Goal: Task Accomplishment & Management: Use online tool/utility

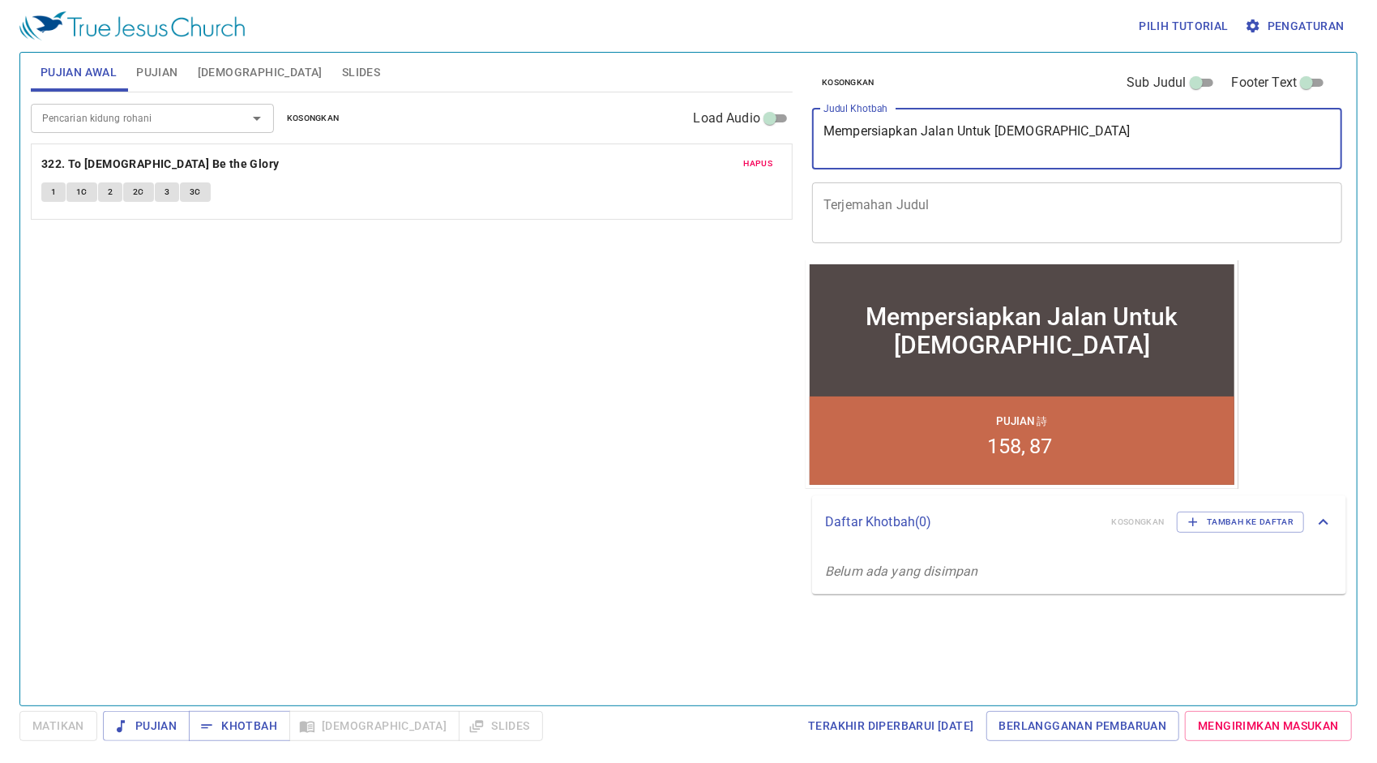
drag, startPoint x: 1046, startPoint y: 133, endPoint x: 749, endPoint y: 139, distance: 296.8
click at [751, 139] on div "Pujian Awal Pujian Alkitab Slides Pencarian kidung rohani Pencarian kidung roha…" at bounding box center [688, 372] width 1329 height 653
paste textarea "akna Pohon di Taman Ede"
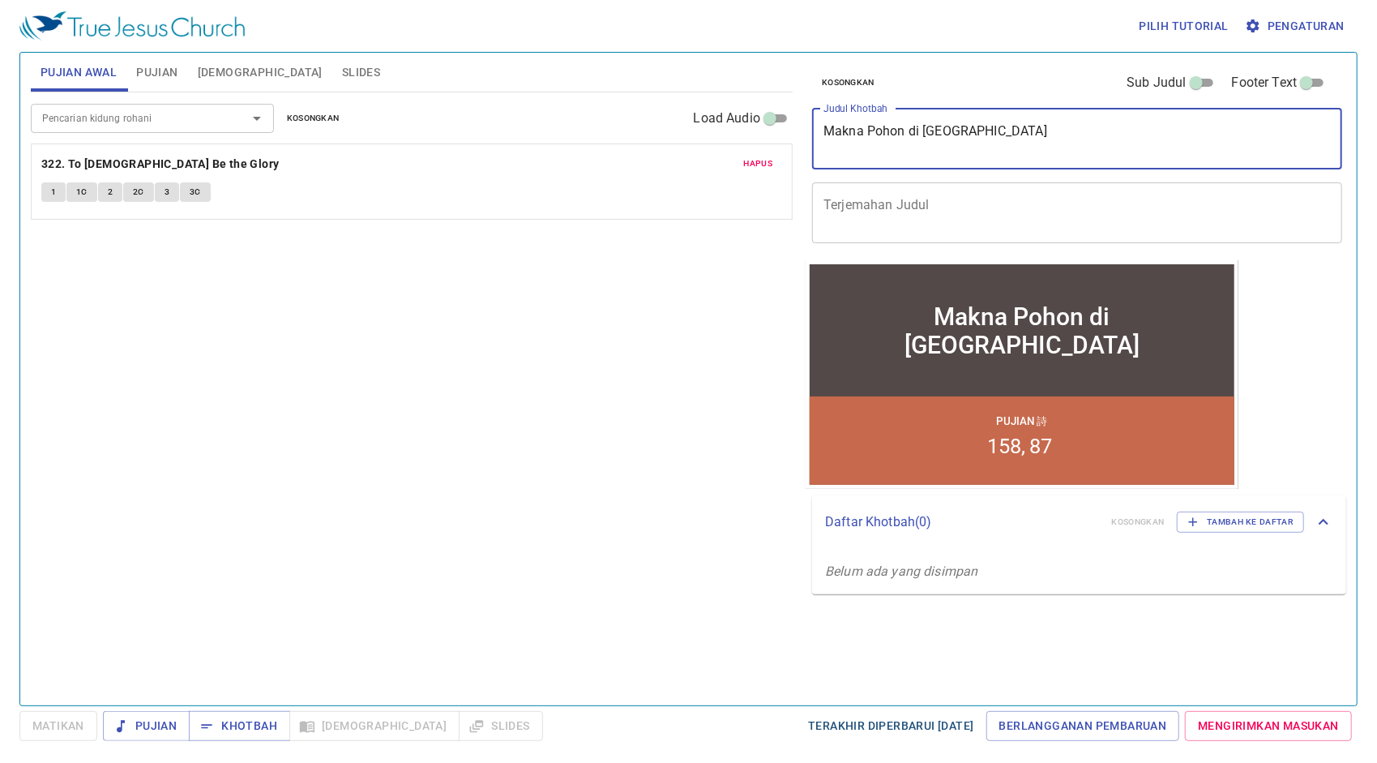
type textarea "Makna Pohon di [GEOGRAPHIC_DATA]"
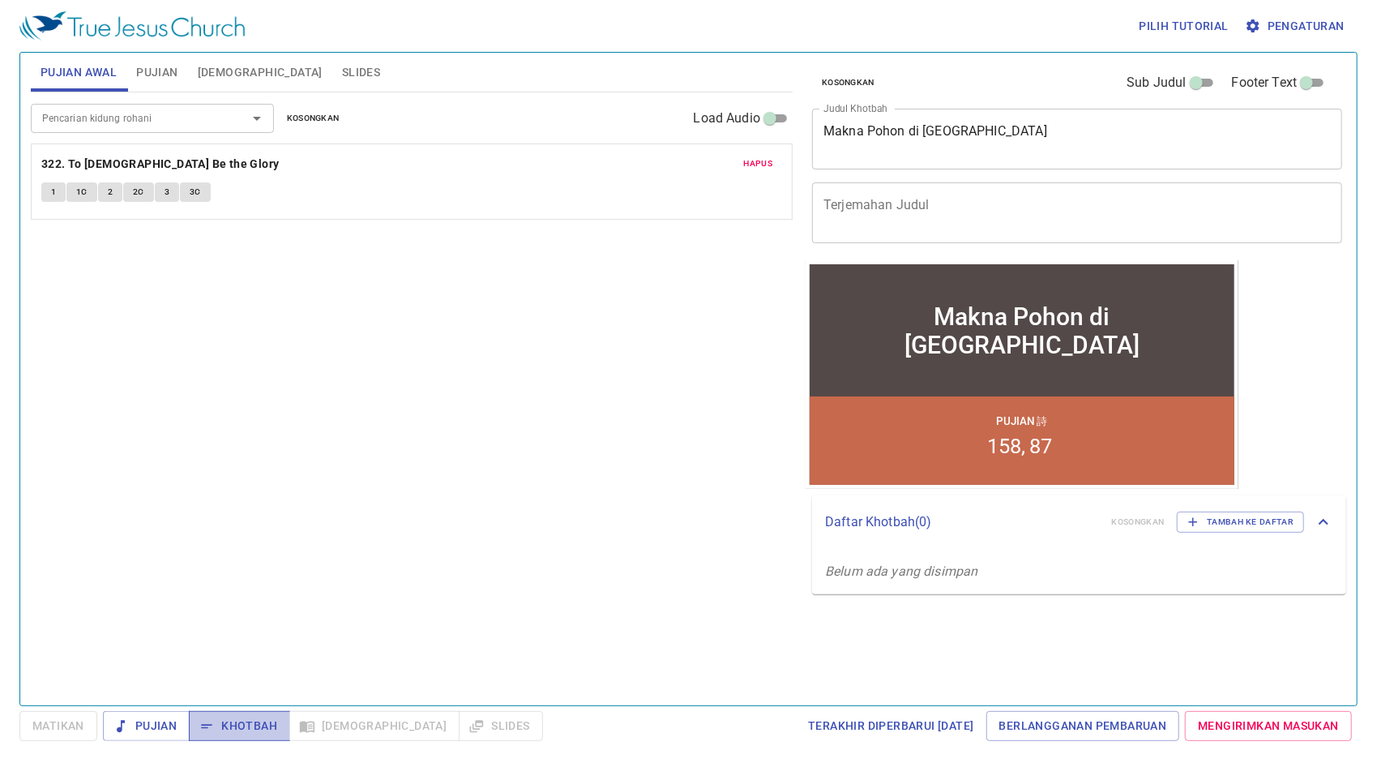
click at [255, 726] on span "Khotbah" at bounding box center [239, 726] width 75 height 20
click at [342, 75] on span "Slides" at bounding box center [361, 72] width 38 height 20
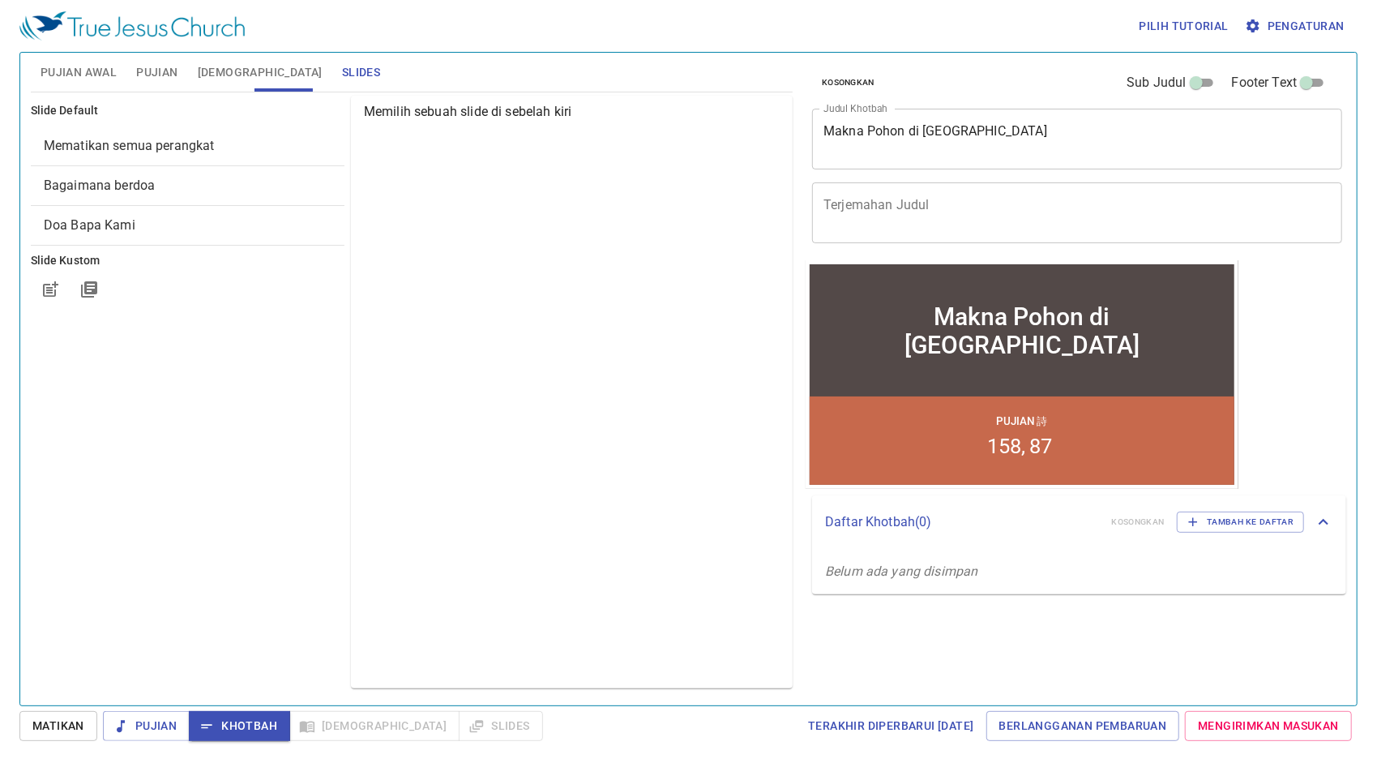
click at [105, 186] on span "Bagaimana berdoa" at bounding box center [99, 185] width 111 height 15
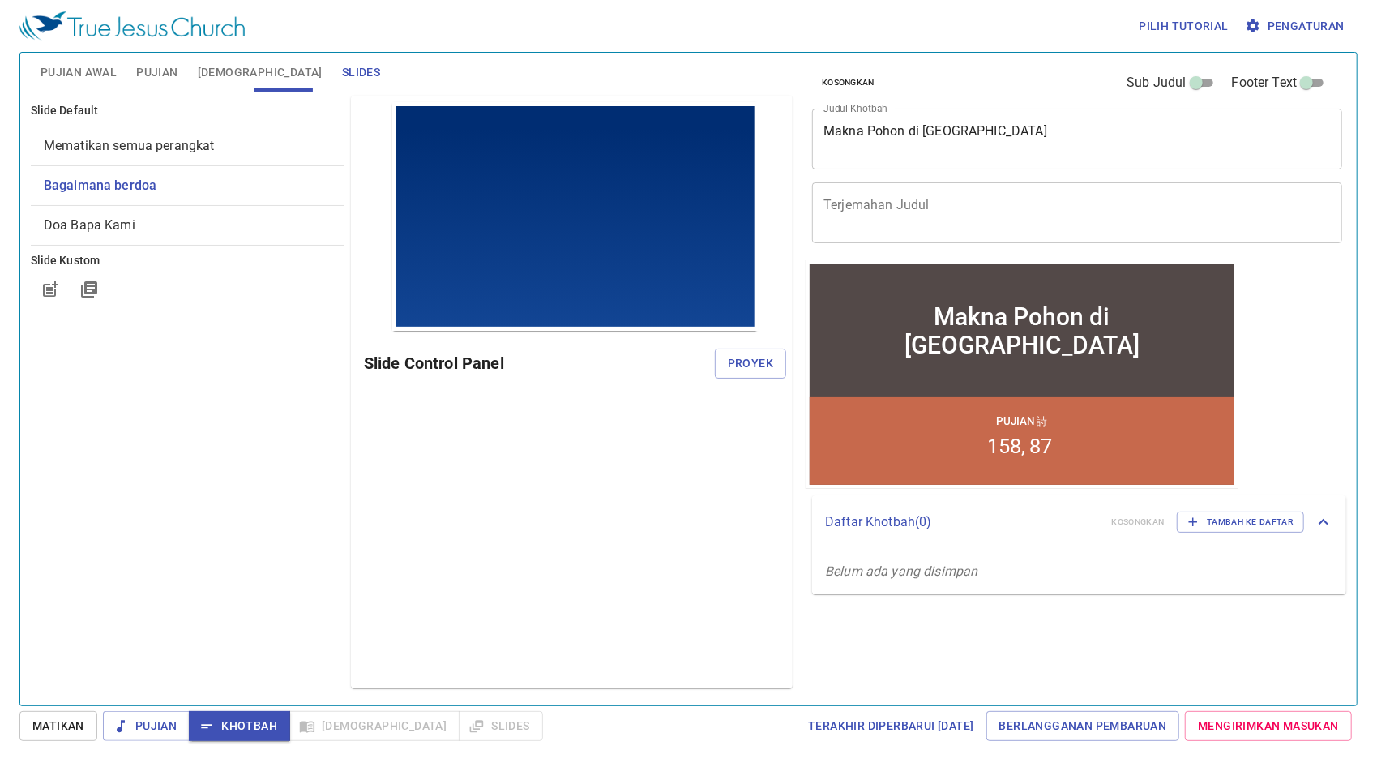
click at [105, 186] on span "Bagaimana berdoa" at bounding box center [100, 185] width 113 height 15
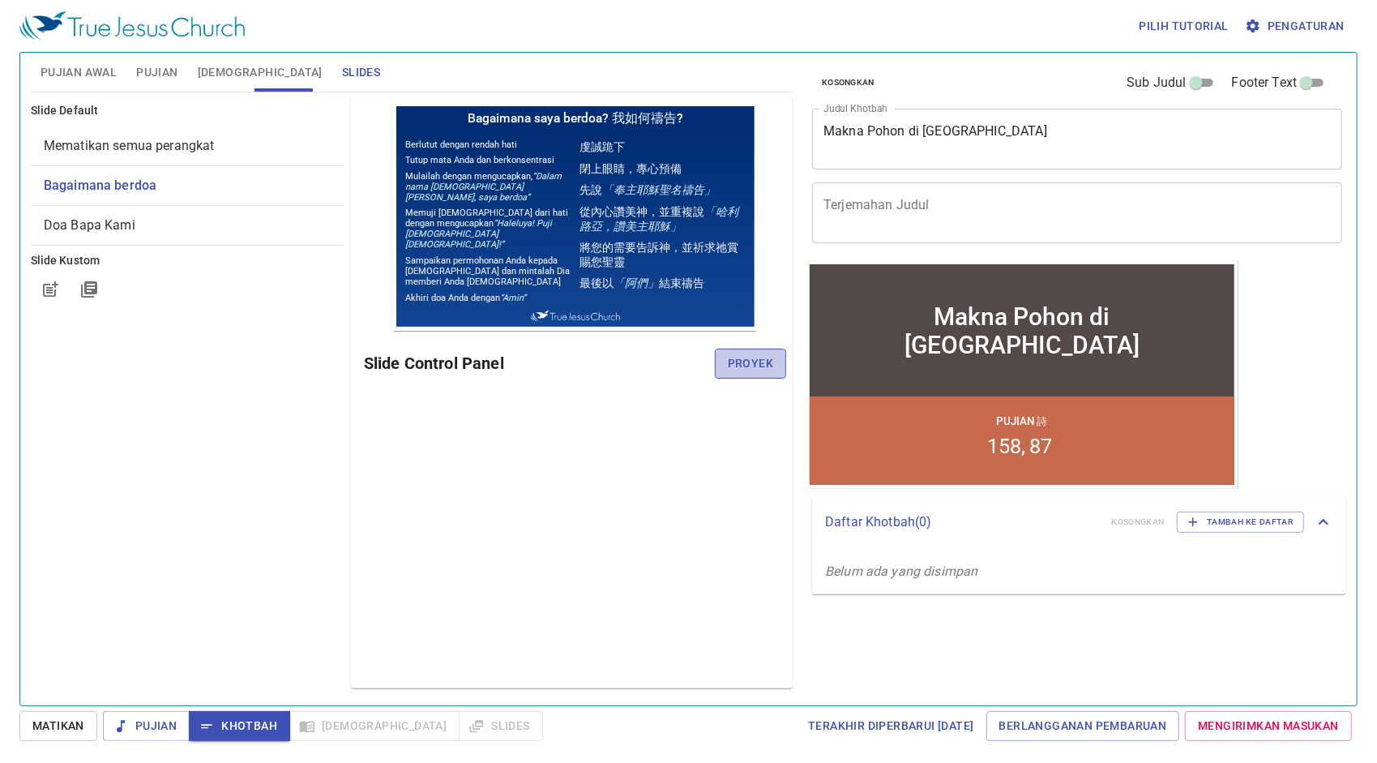
click at [741, 369] on span "Proyek" at bounding box center [750, 363] width 45 height 20
drag, startPoint x: 280, startPoint y: 430, endPoint x: 341, endPoint y: 343, distance: 107.1
click at [280, 430] on div "Slide Default Mematikan semua perangkat Bagaimana berdoa Doa Bapa Kami Slide Ku…" at bounding box center [188, 391] width 320 height 599
click at [76, 66] on span "Pujian Awal" at bounding box center [79, 72] width 76 height 20
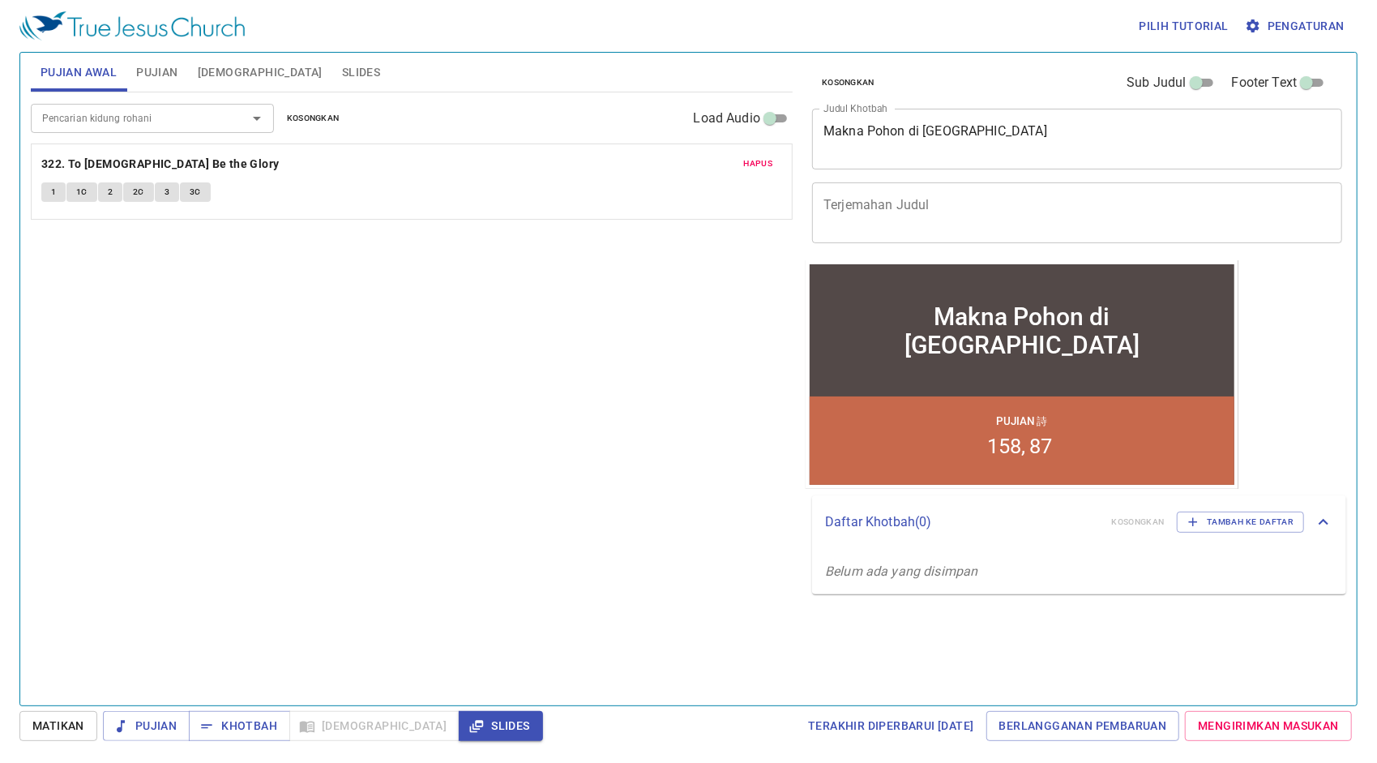
click at [165, 117] on input "Pencarian kidung rohani" at bounding box center [129, 118] width 186 height 19
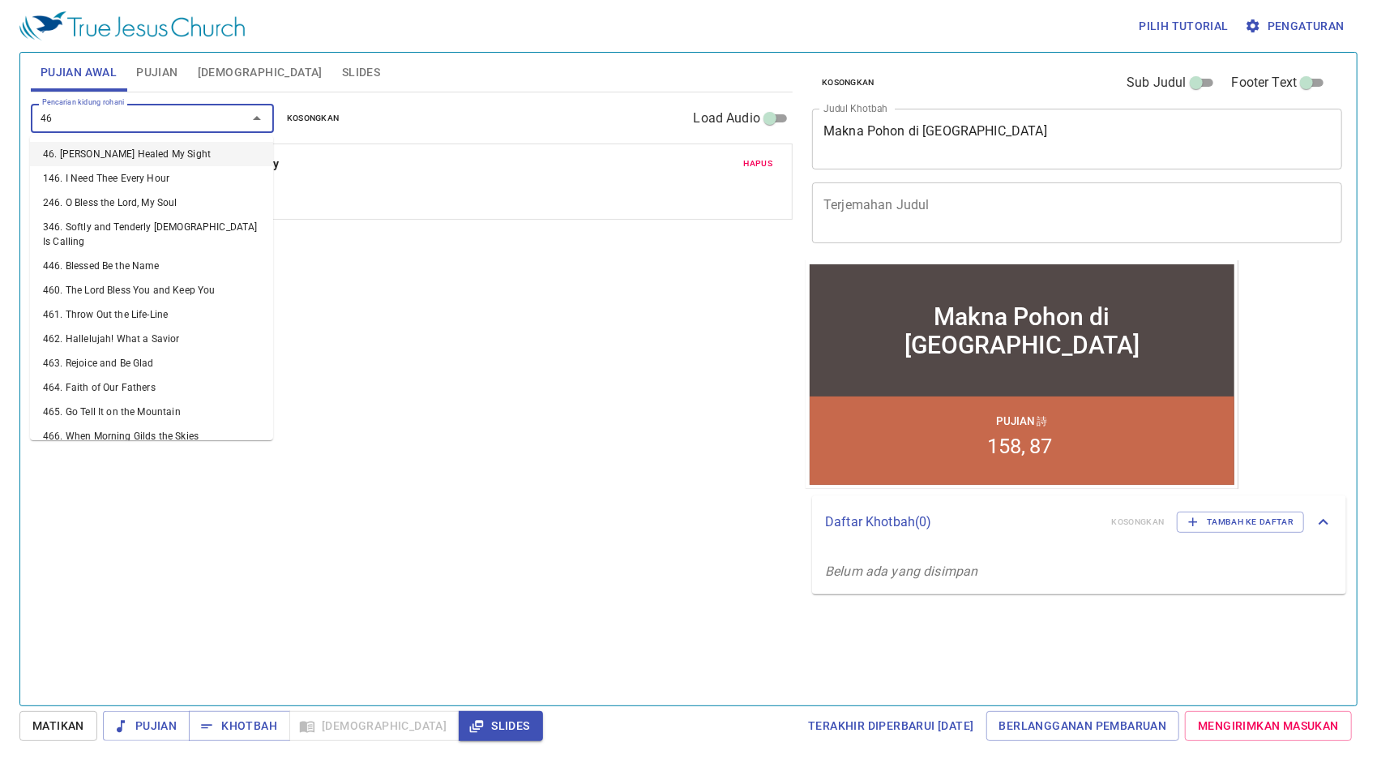
type input "465"
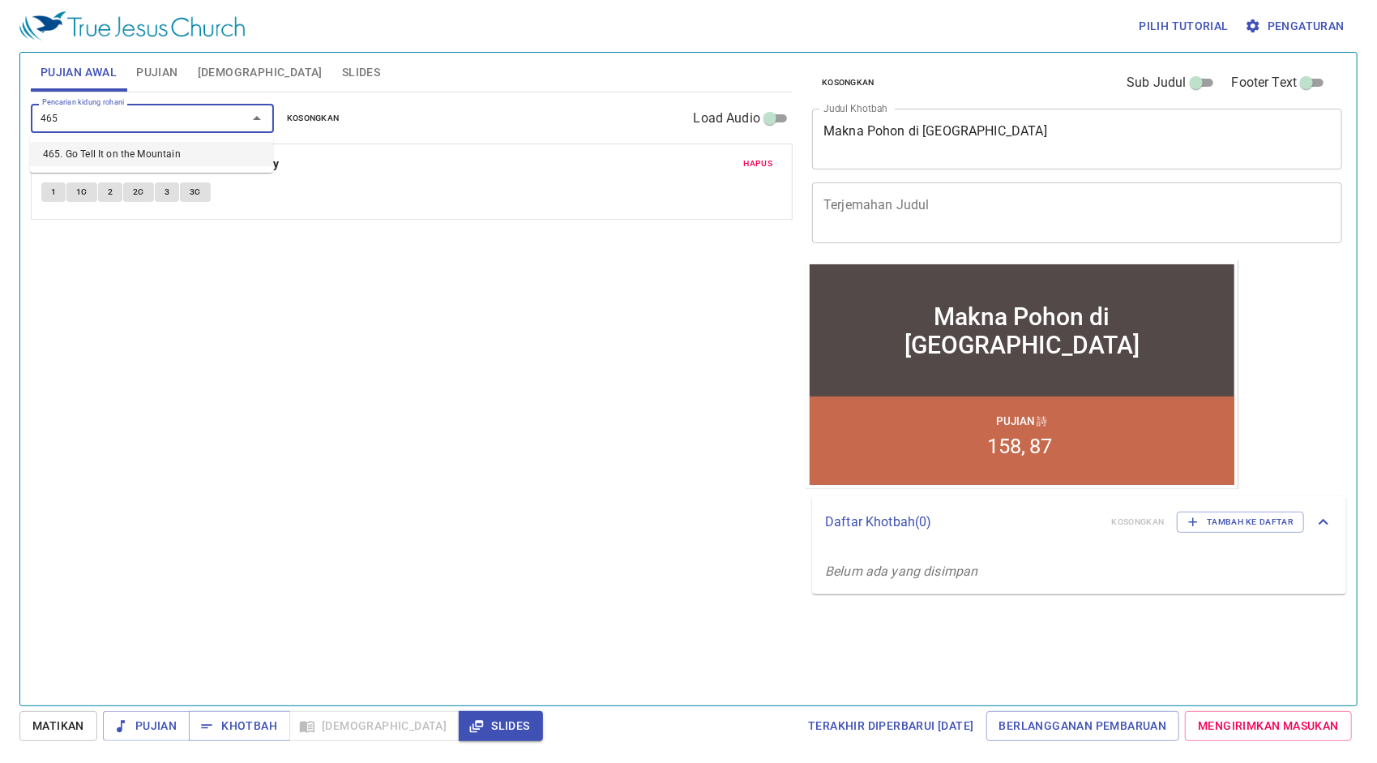
click at [173, 159] on li "465. Go Tell It on the Mountain" at bounding box center [151, 154] width 243 height 24
click at [761, 161] on span "Hapus" at bounding box center [758, 163] width 29 height 15
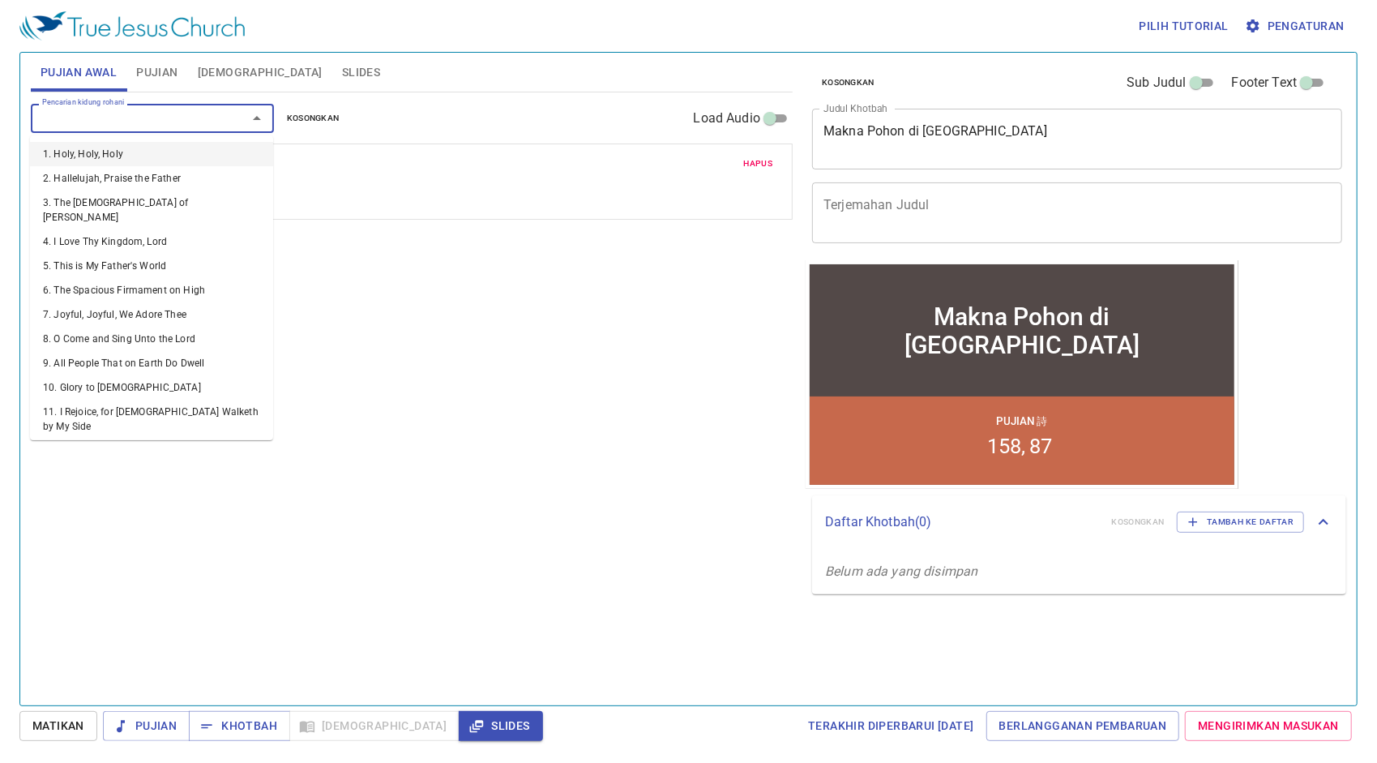
click at [184, 117] on input "Pencarian kidung rohani" at bounding box center [129, 118] width 186 height 19
click at [396, 187] on div "1 1C 2 2C" at bounding box center [411, 194] width 741 height 24
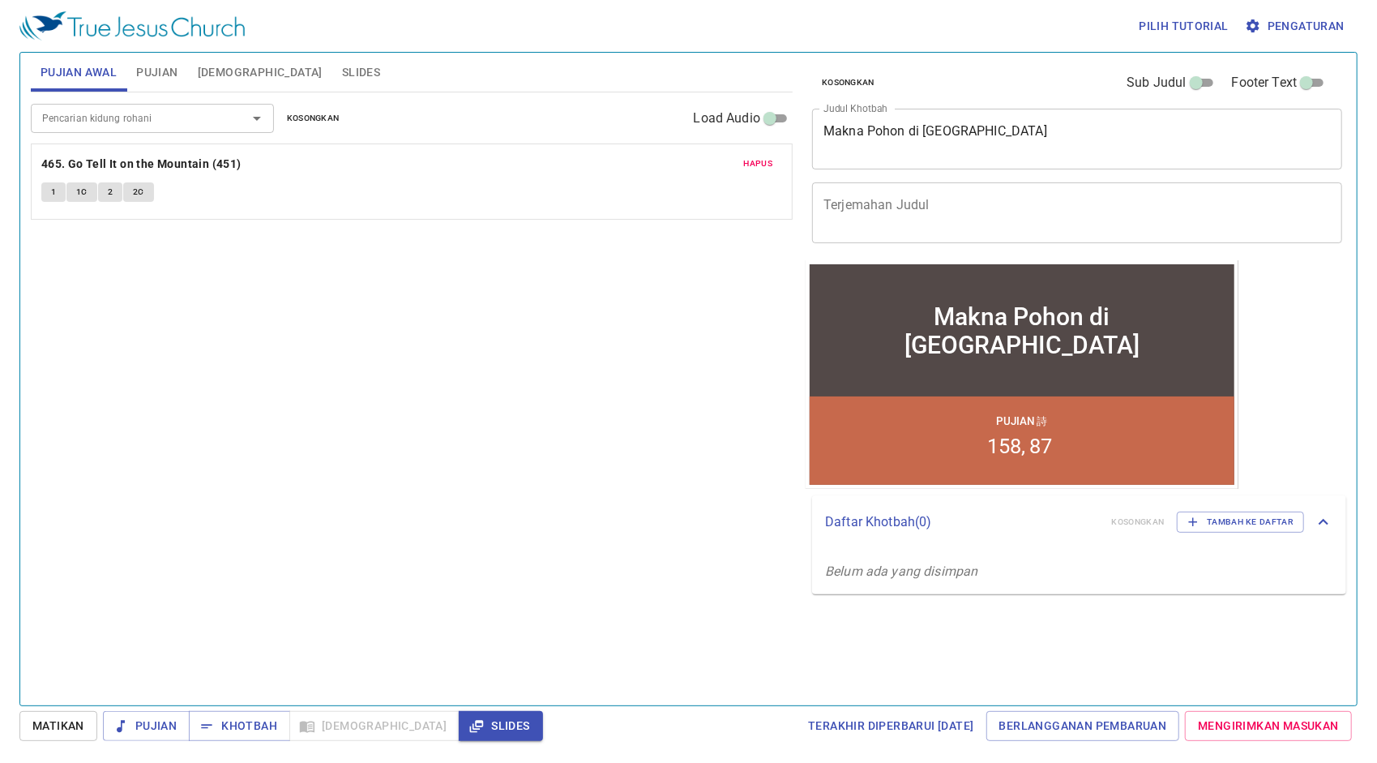
click at [166, 116] on input "Pencarian kidung rohani" at bounding box center [129, 118] width 186 height 19
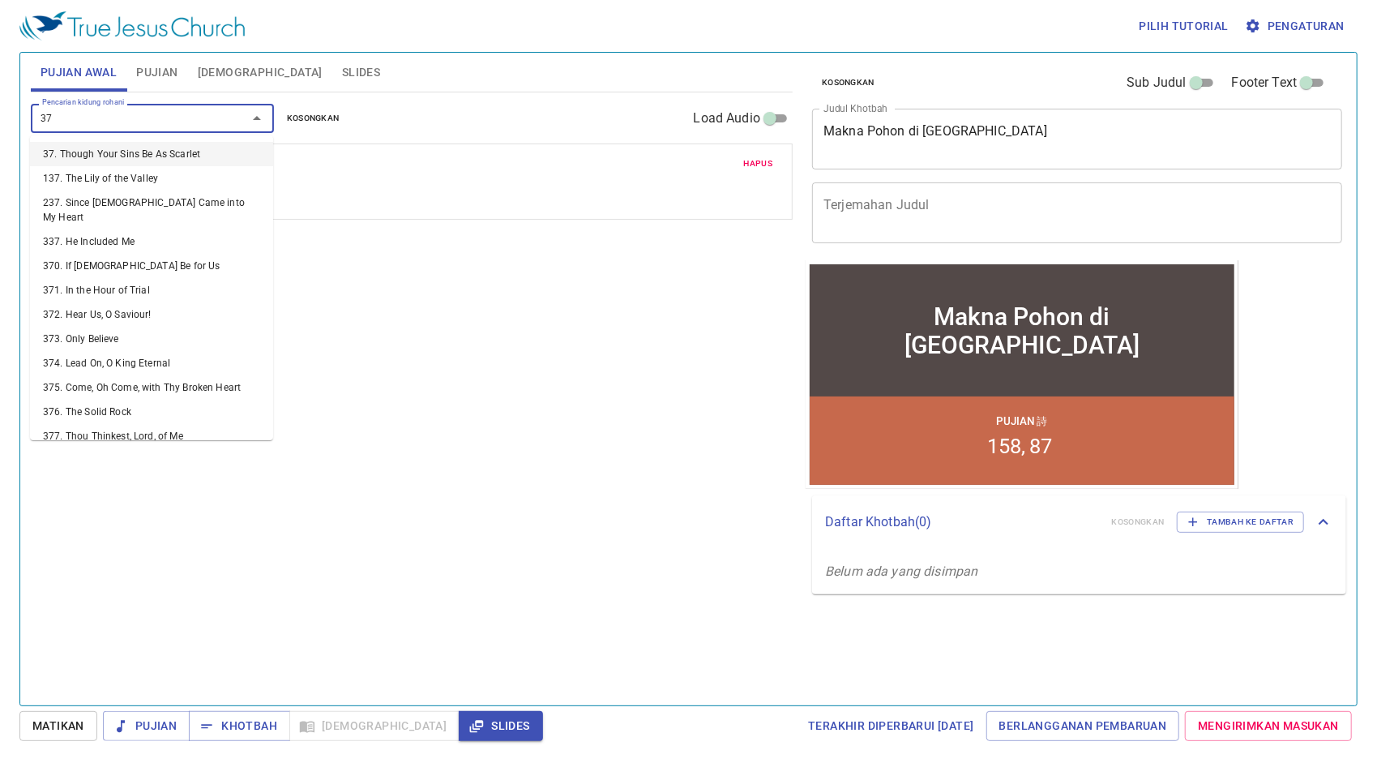
type input "370"
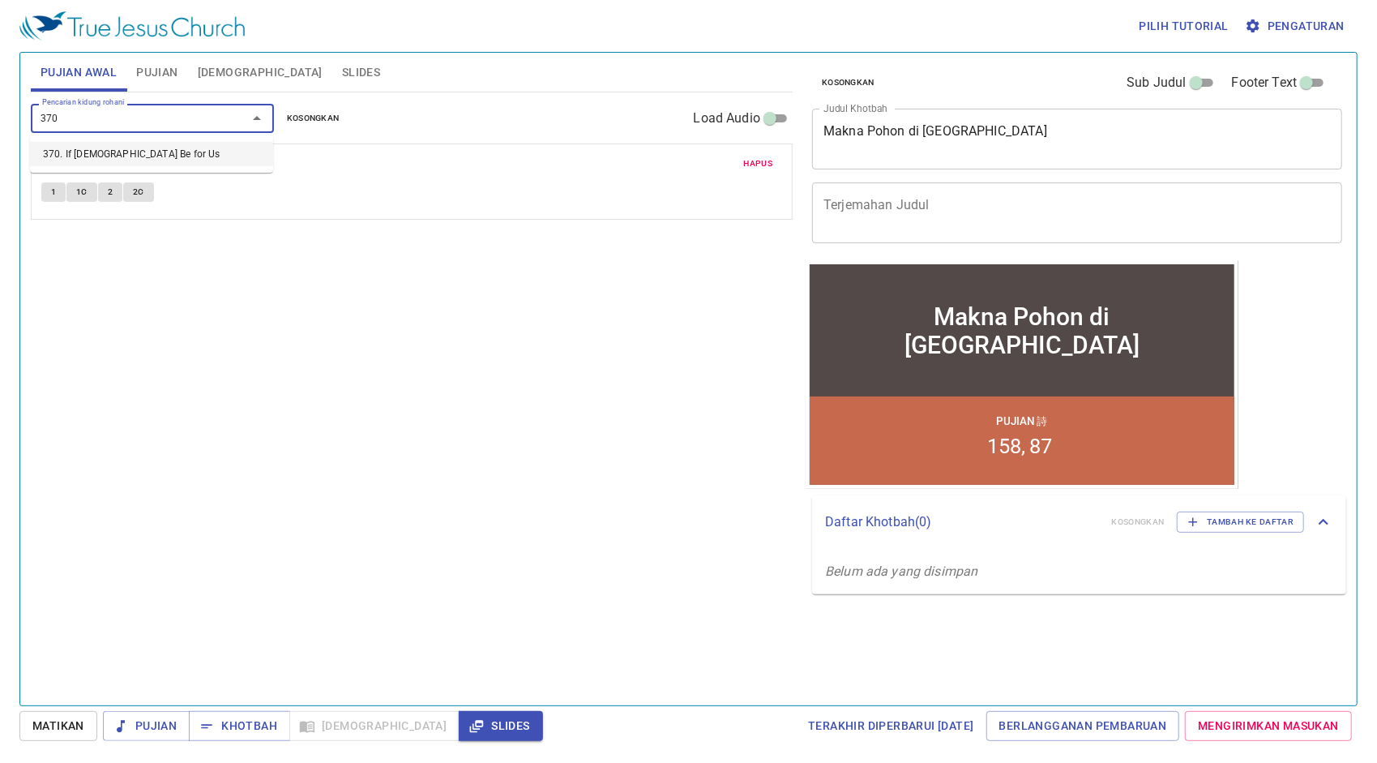
click at [205, 146] on li "370. If [DEMOGRAPHIC_DATA] Be for Us" at bounding box center [151, 154] width 243 height 24
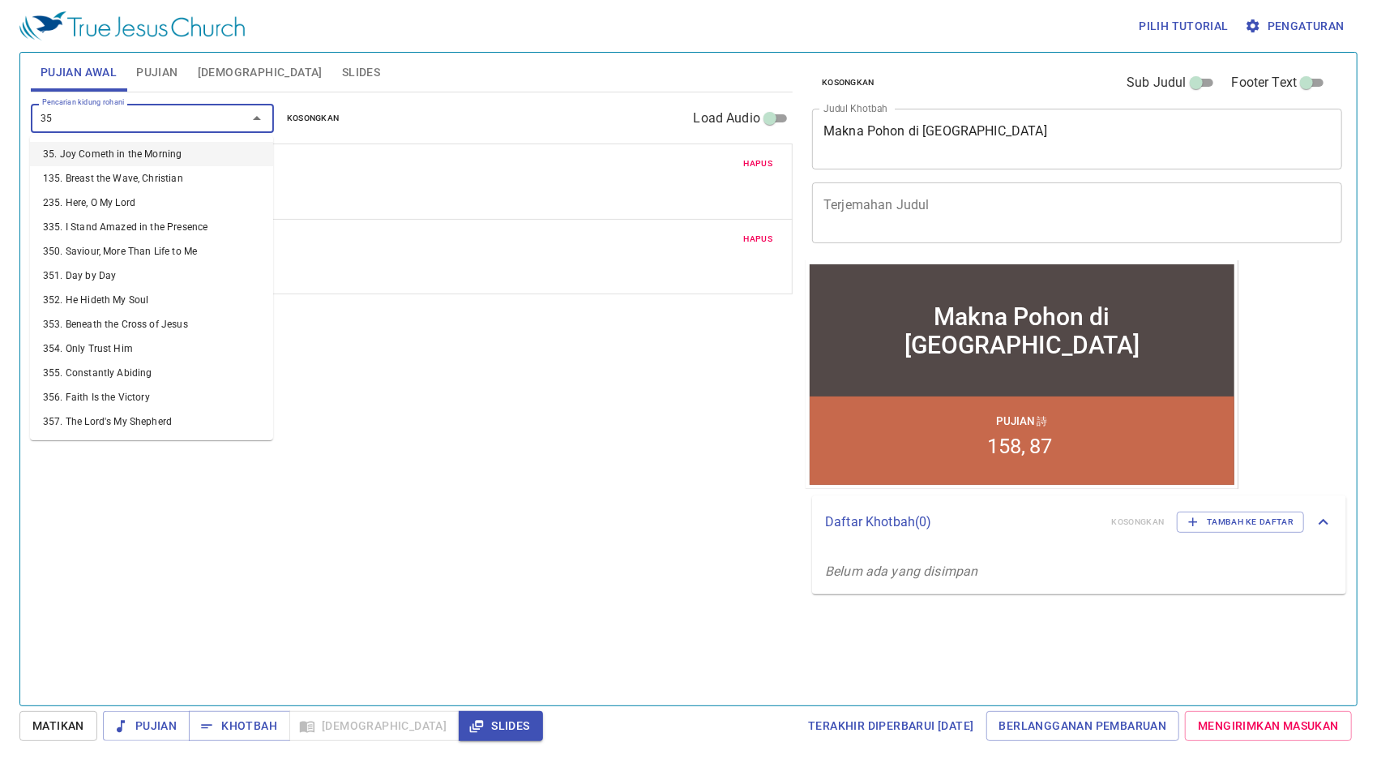
type input "351"
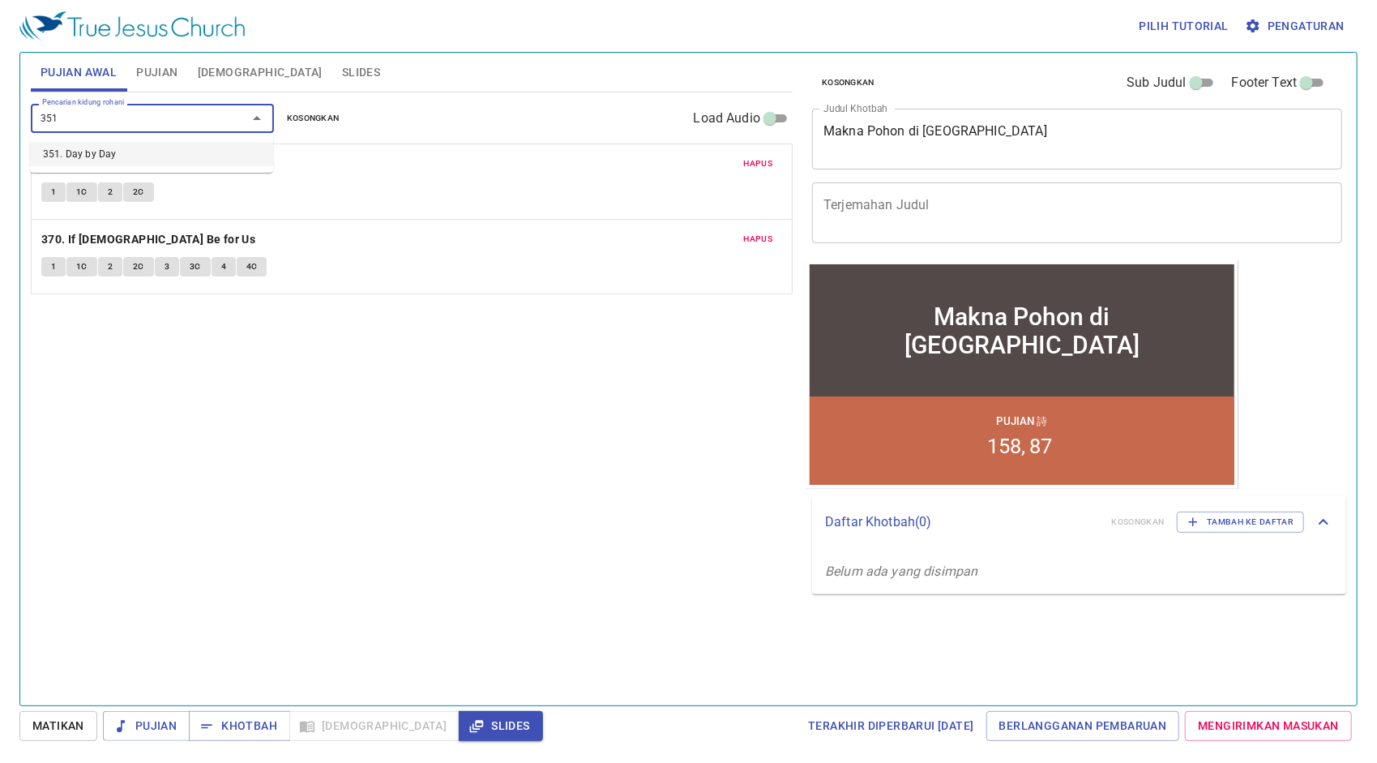
click at [153, 156] on li "351. Day by Day" at bounding box center [151, 154] width 243 height 24
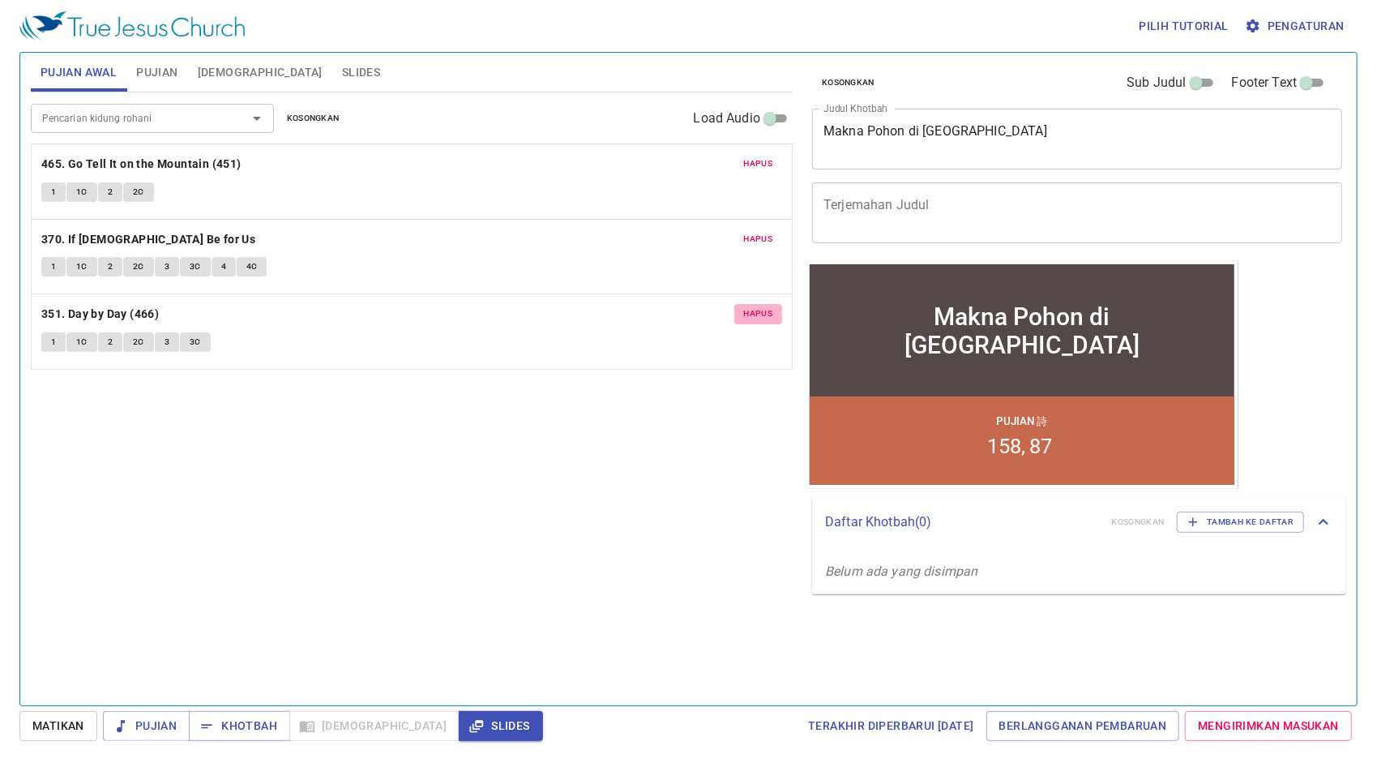
click at [748, 310] on span "Hapus" at bounding box center [758, 313] width 29 height 15
click at [101, 112] on input "Pencarian kidung rohani" at bounding box center [129, 118] width 186 height 19
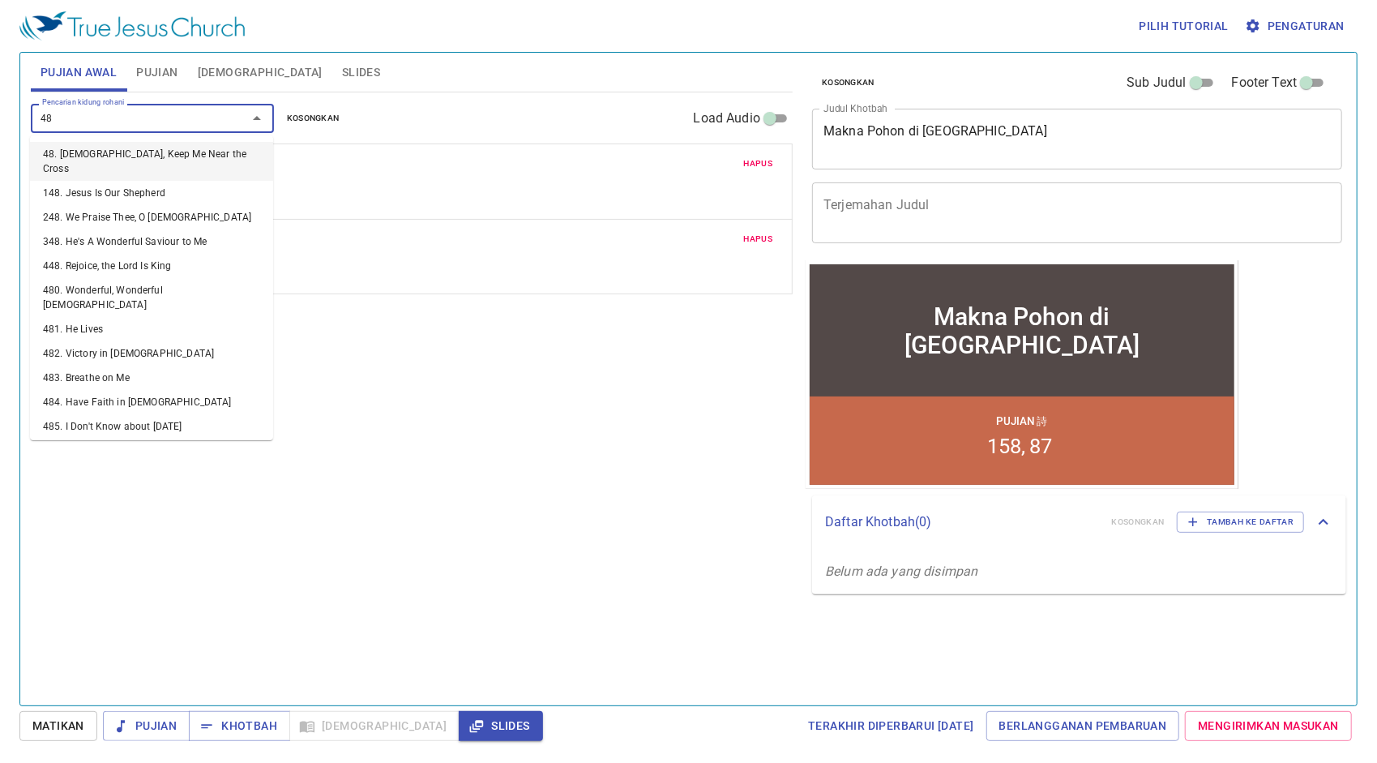
type input "481"
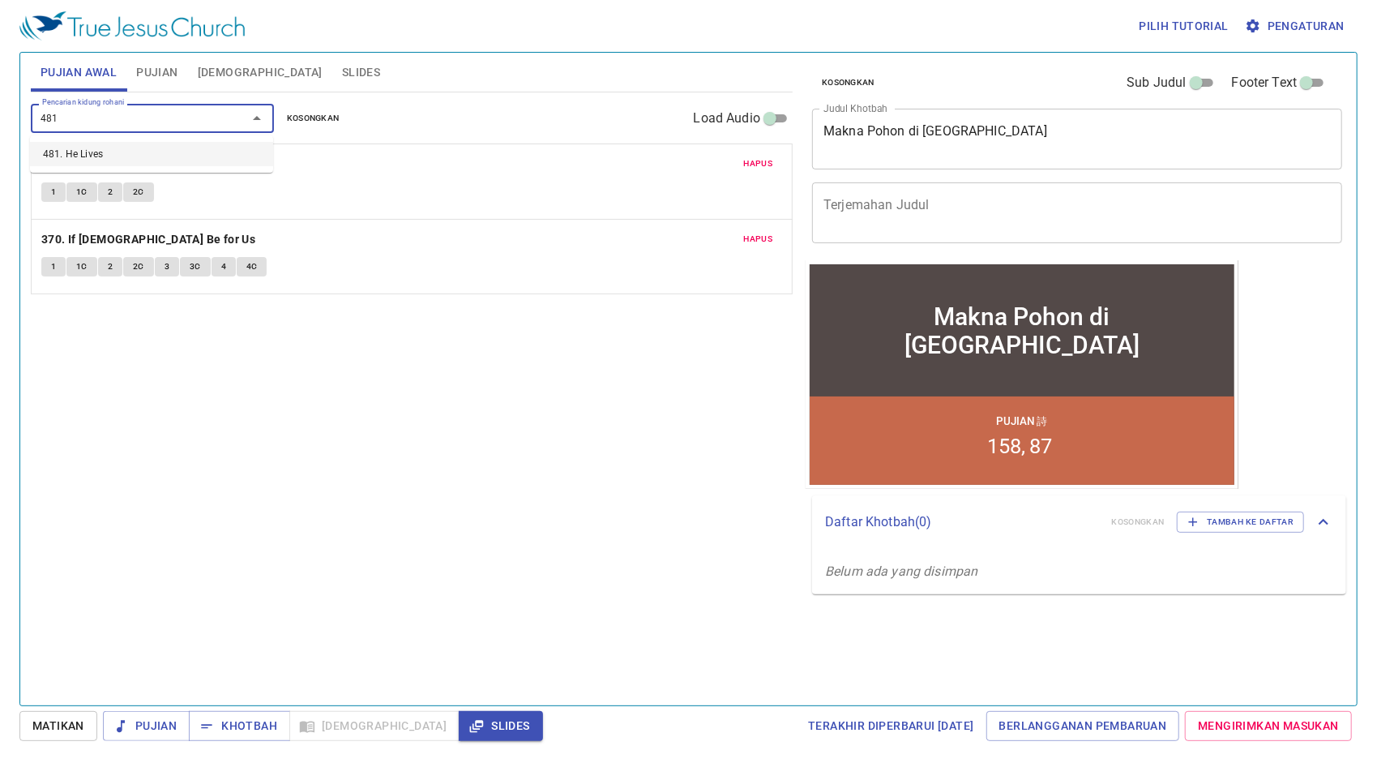
click at [149, 169] on ul "481. He Lives" at bounding box center [151, 153] width 243 height 37
click at [146, 152] on li "481. He Lives" at bounding box center [151, 154] width 243 height 24
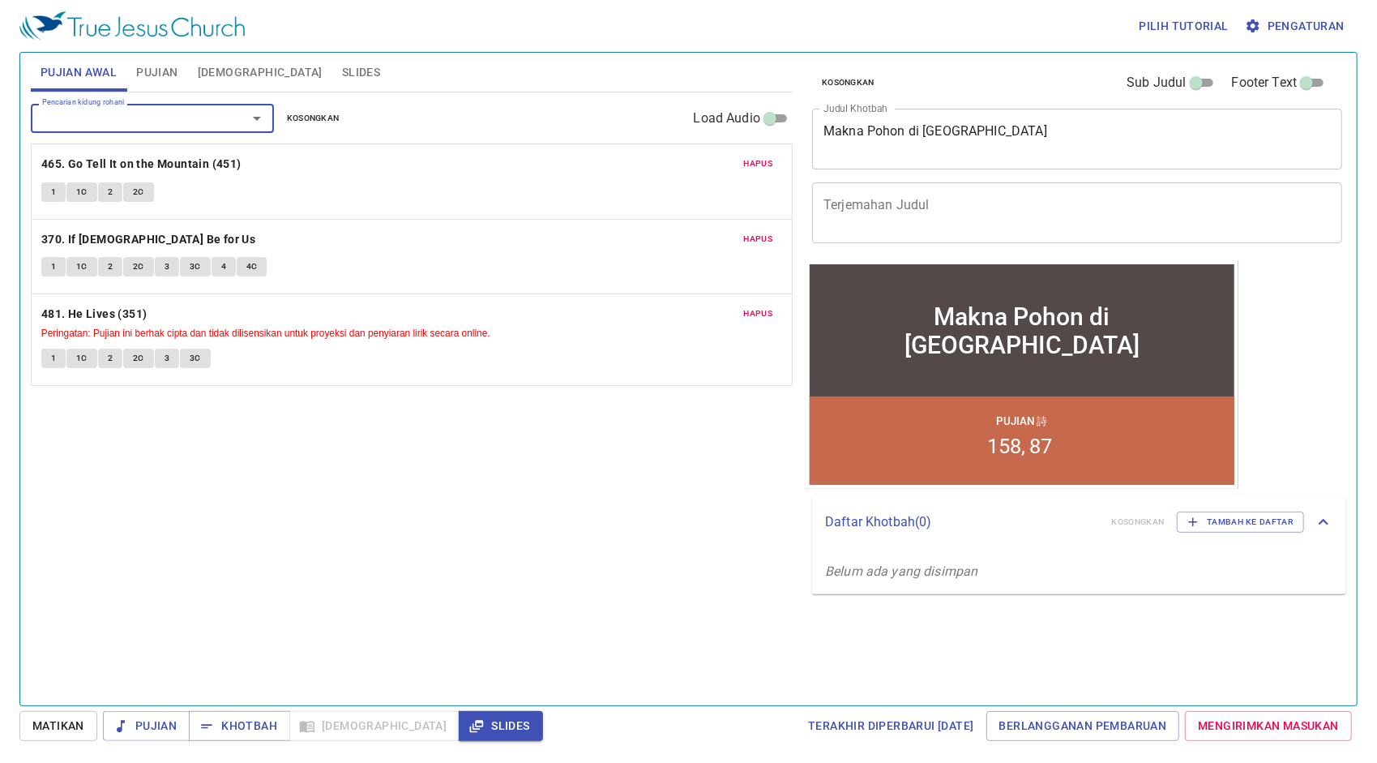
click at [255, 115] on icon "Open" at bounding box center [256, 118] width 19 height 19
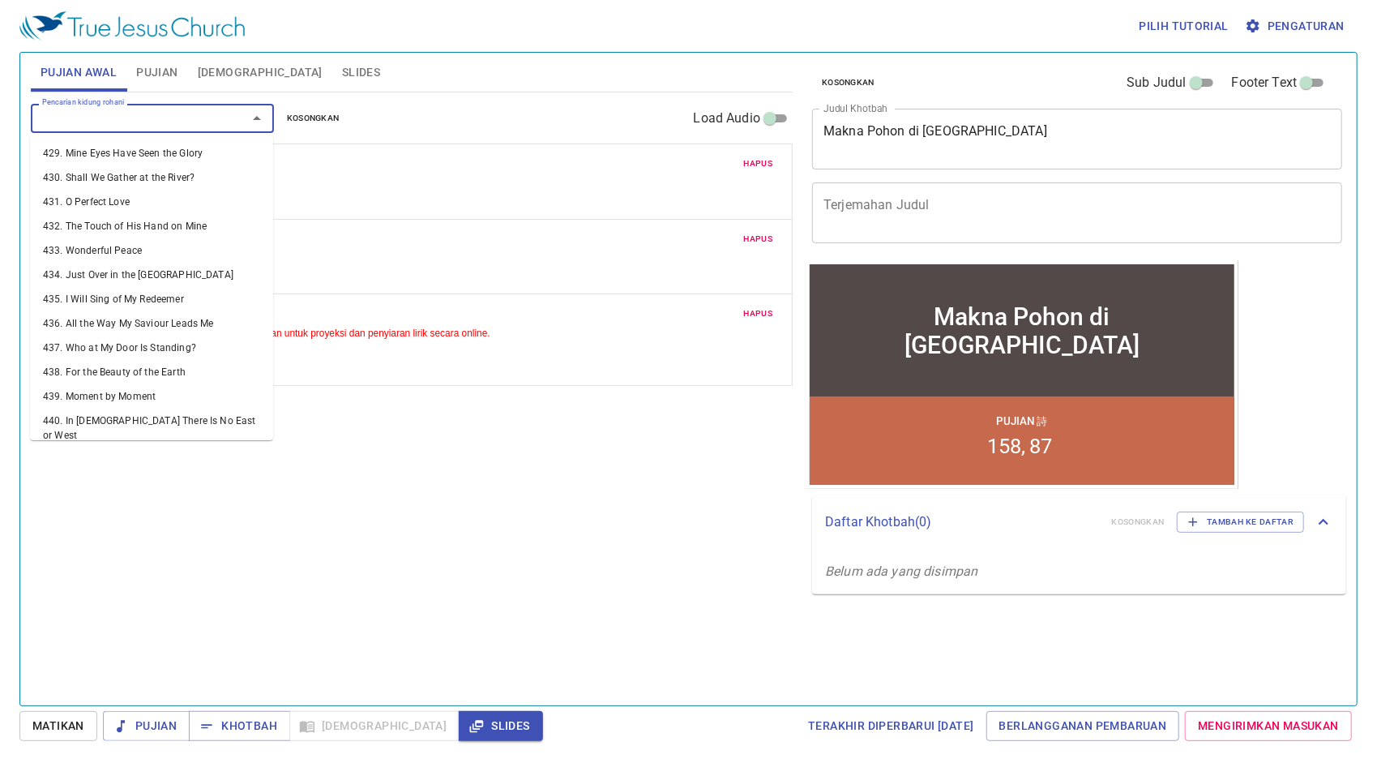
scroll to position [11025, 0]
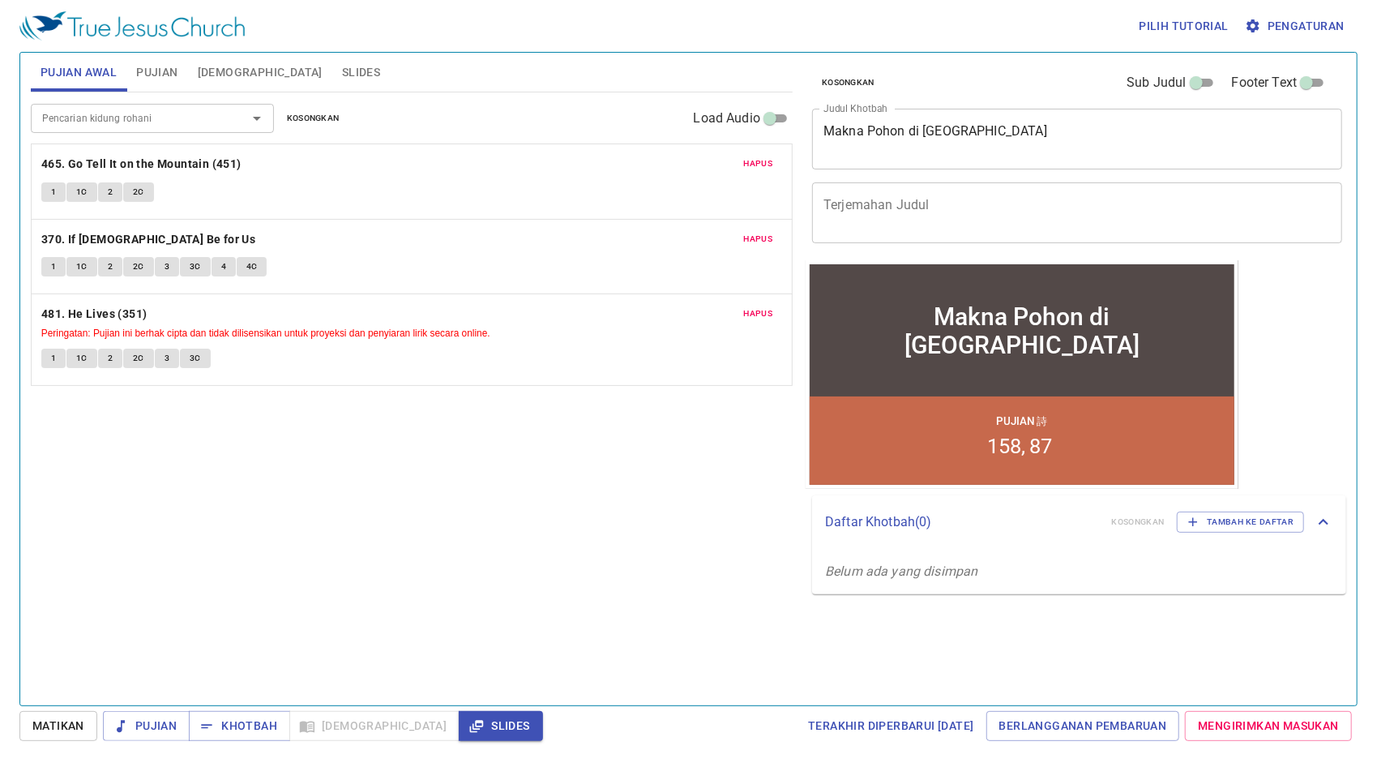
click at [349, 471] on div "Pencarian kidung rohani Pencarian kidung rohani Kosongkan Load Audio Hapus 465.…" at bounding box center [412, 391] width 762 height 599
click at [152, 80] on span "Pujian" at bounding box center [156, 72] width 41 height 20
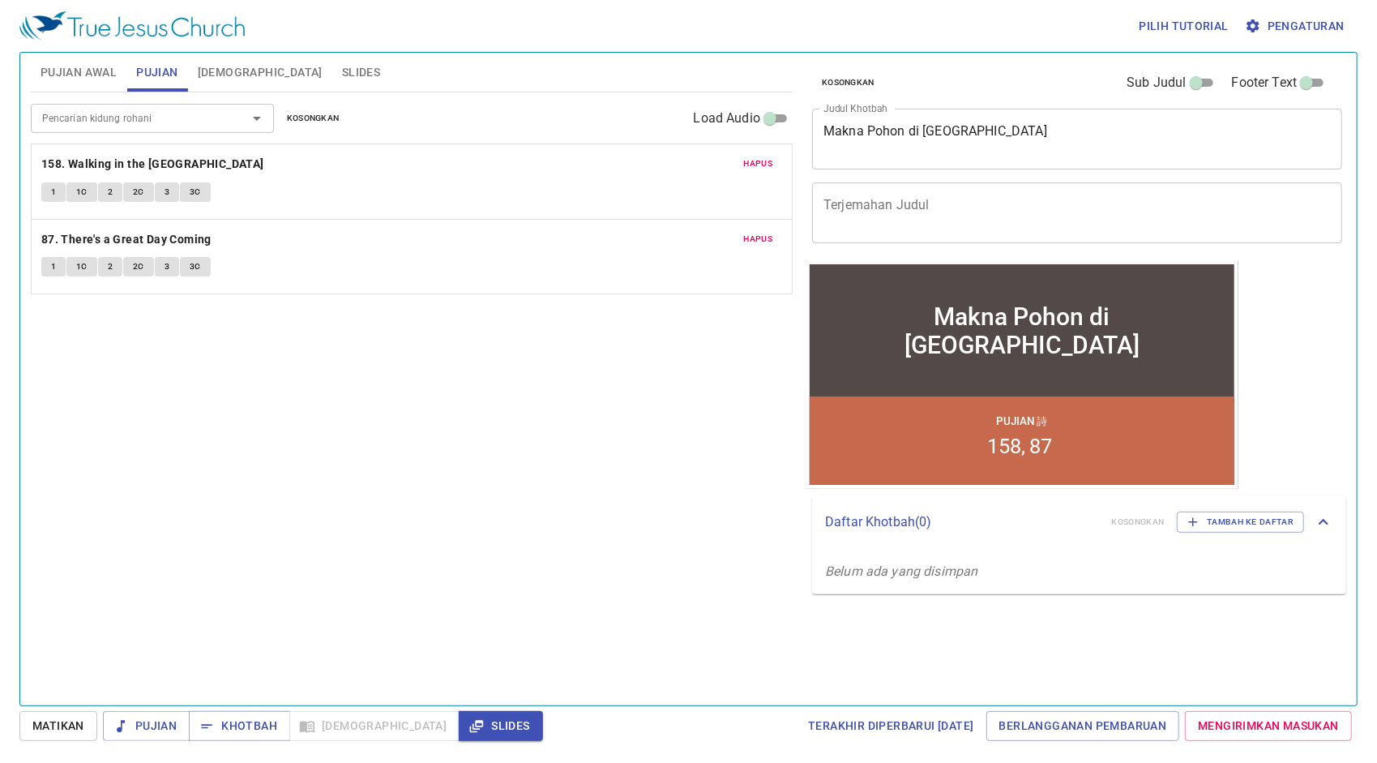
click at [747, 159] on span "Hapus" at bounding box center [758, 163] width 29 height 15
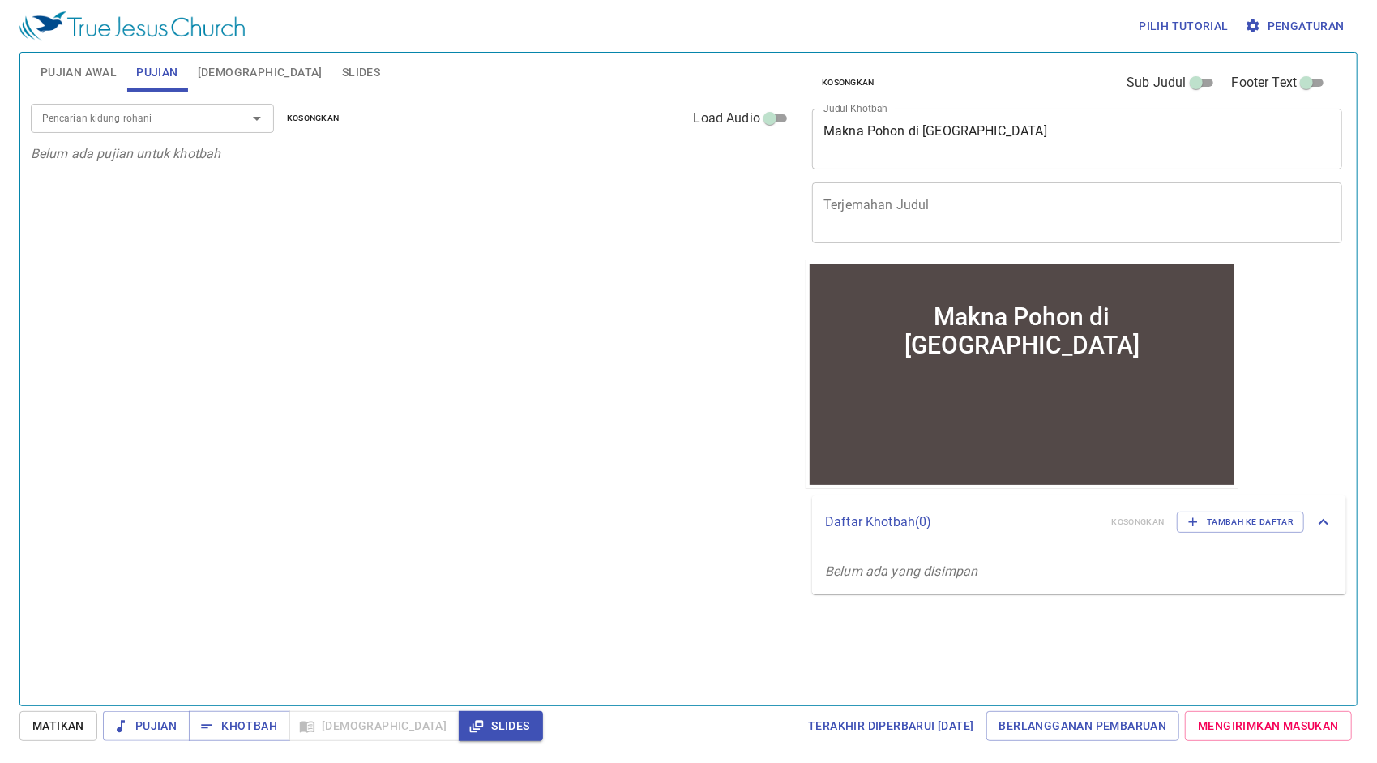
click at [122, 111] on input "Pencarian kidung rohani" at bounding box center [129, 118] width 186 height 19
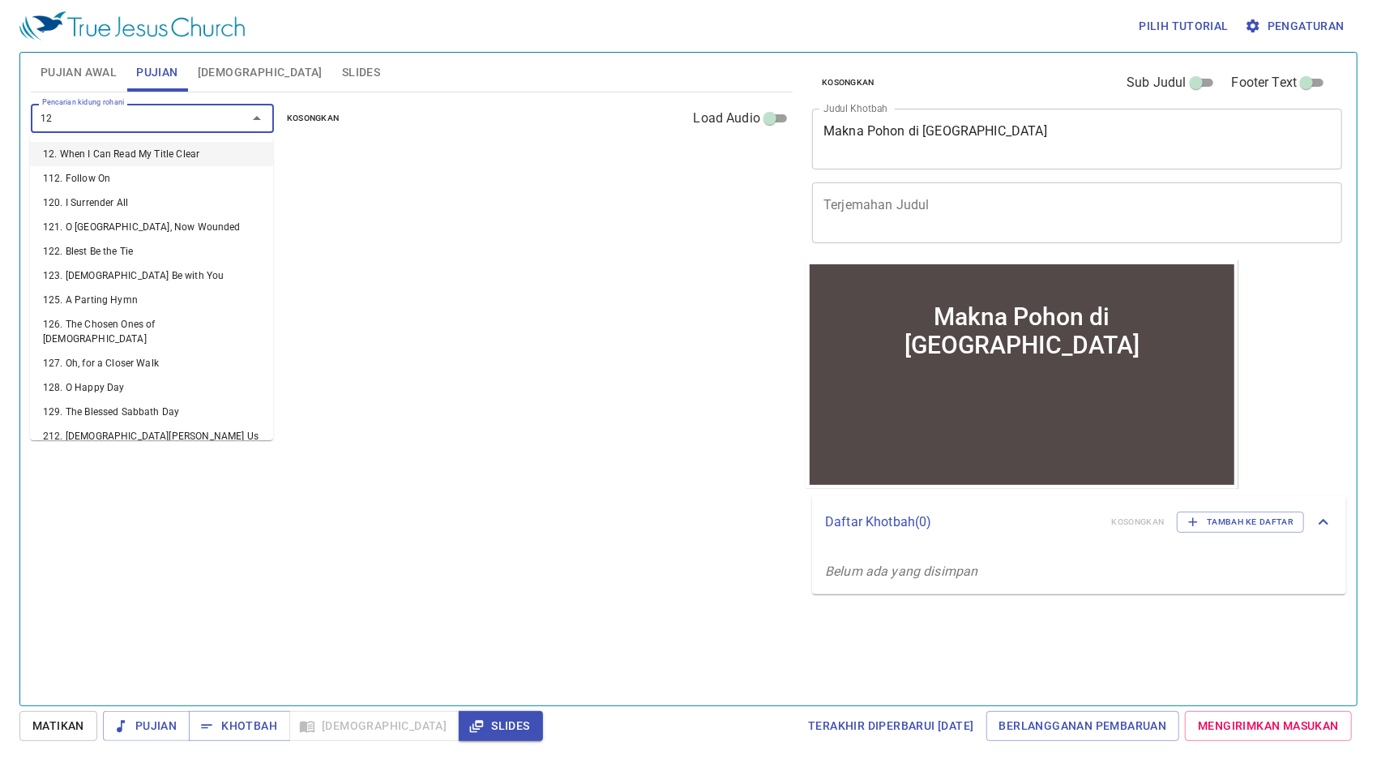
type input "129"
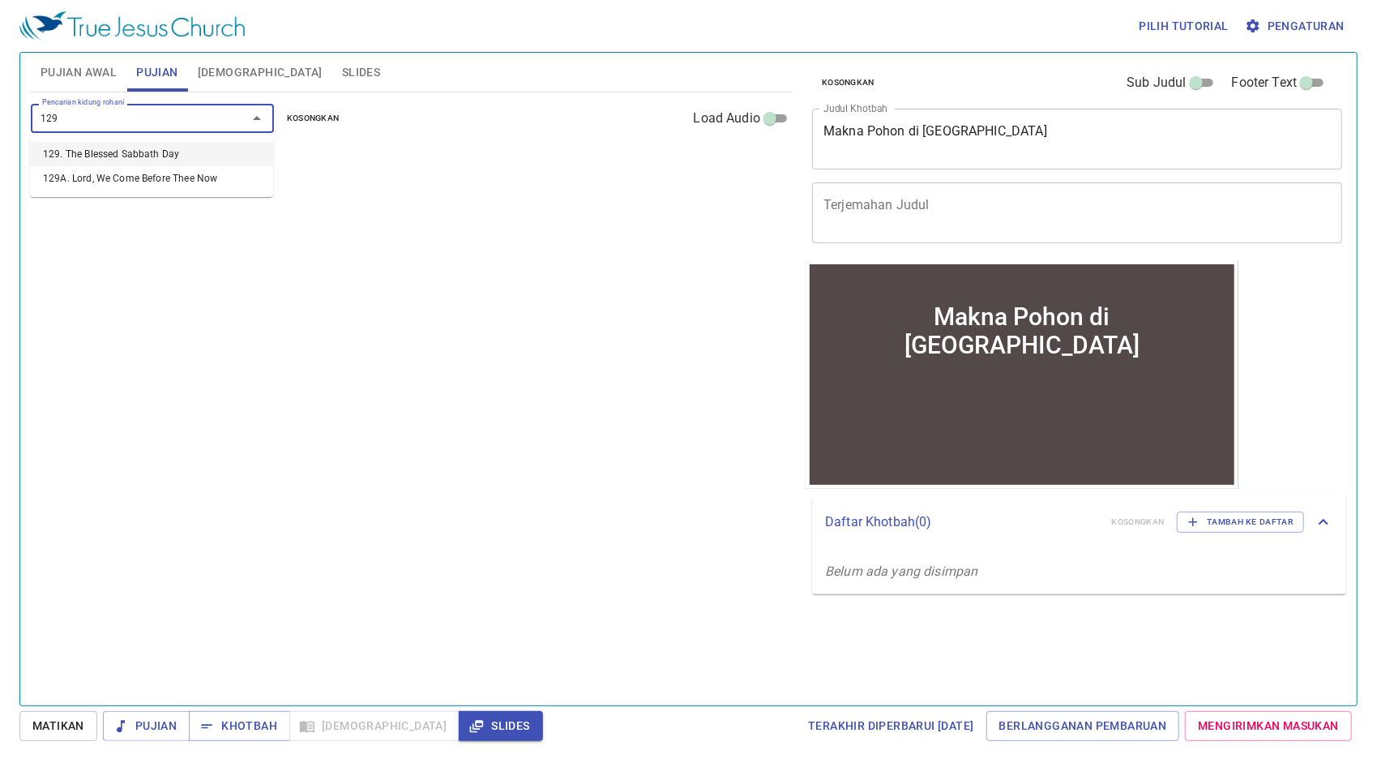
click at [116, 156] on li "129. The Blessed Sabbath Day" at bounding box center [151, 154] width 243 height 24
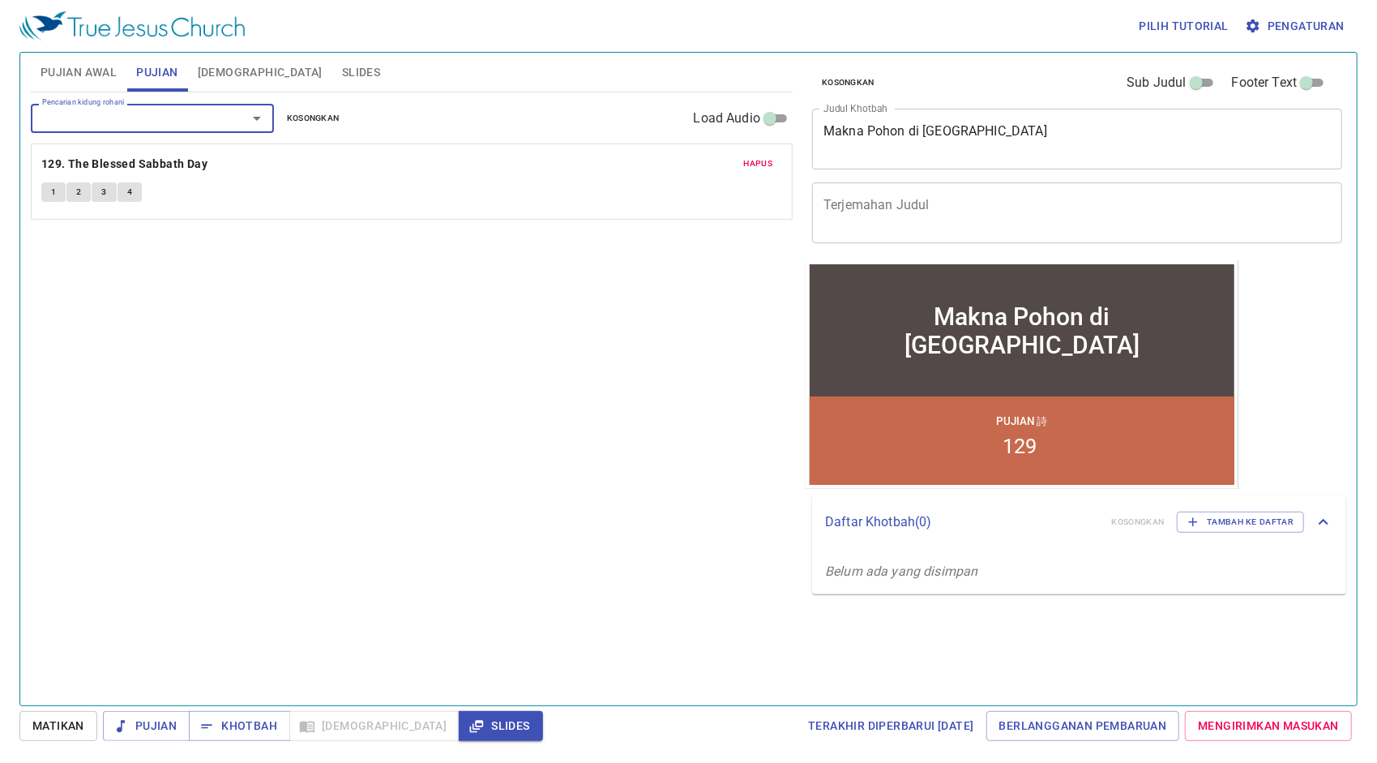
click at [139, 110] on input "Pencarian kidung rohani" at bounding box center [129, 118] width 186 height 19
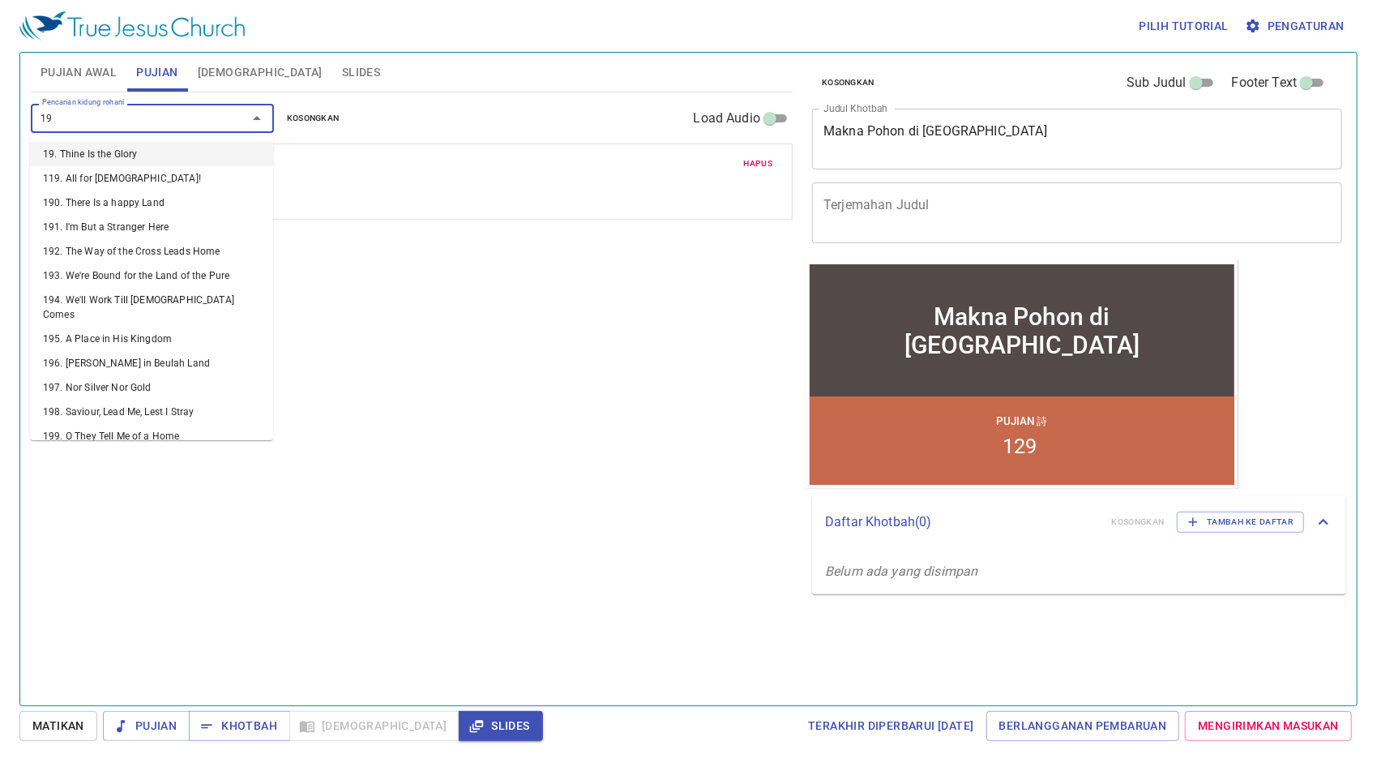
type input "196"
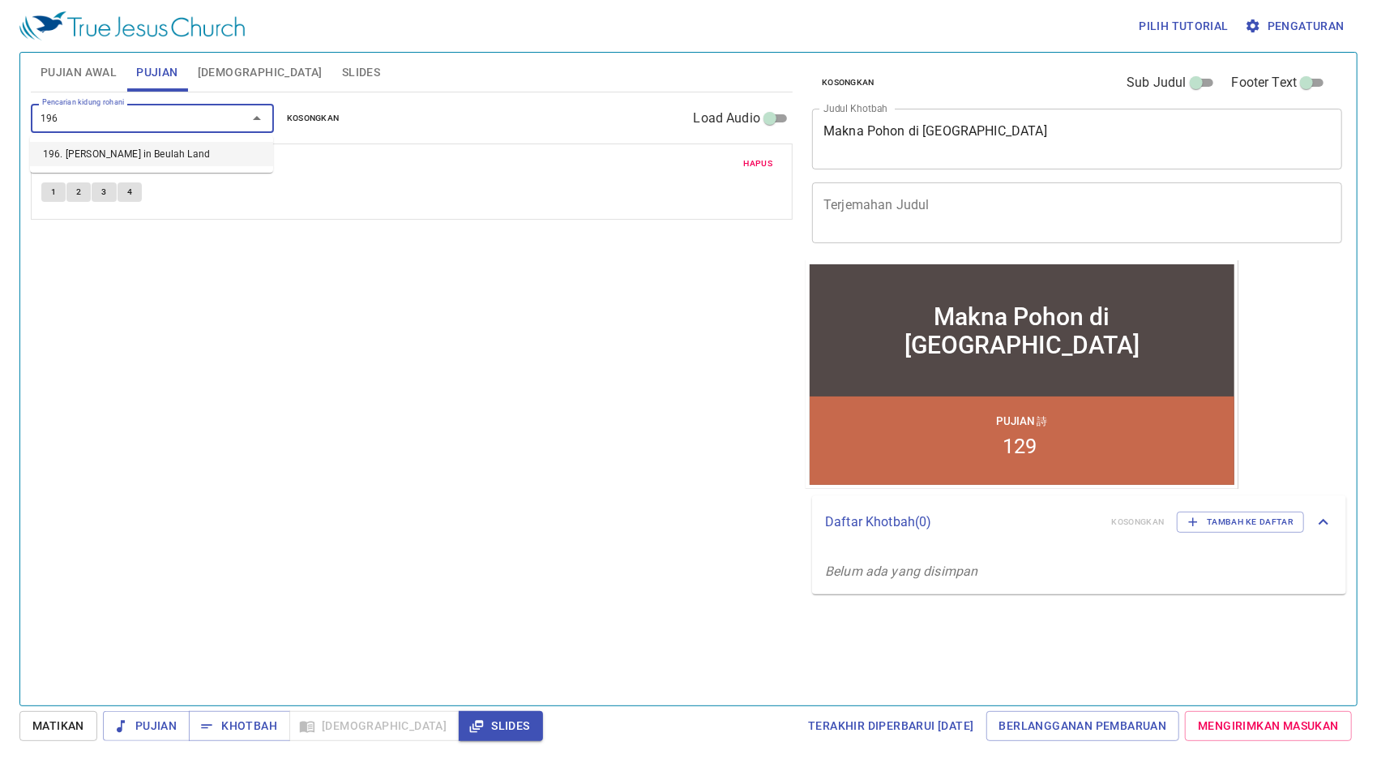
click at [159, 154] on li "196. [PERSON_NAME] in Beulah Land" at bounding box center [151, 154] width 243 height 24
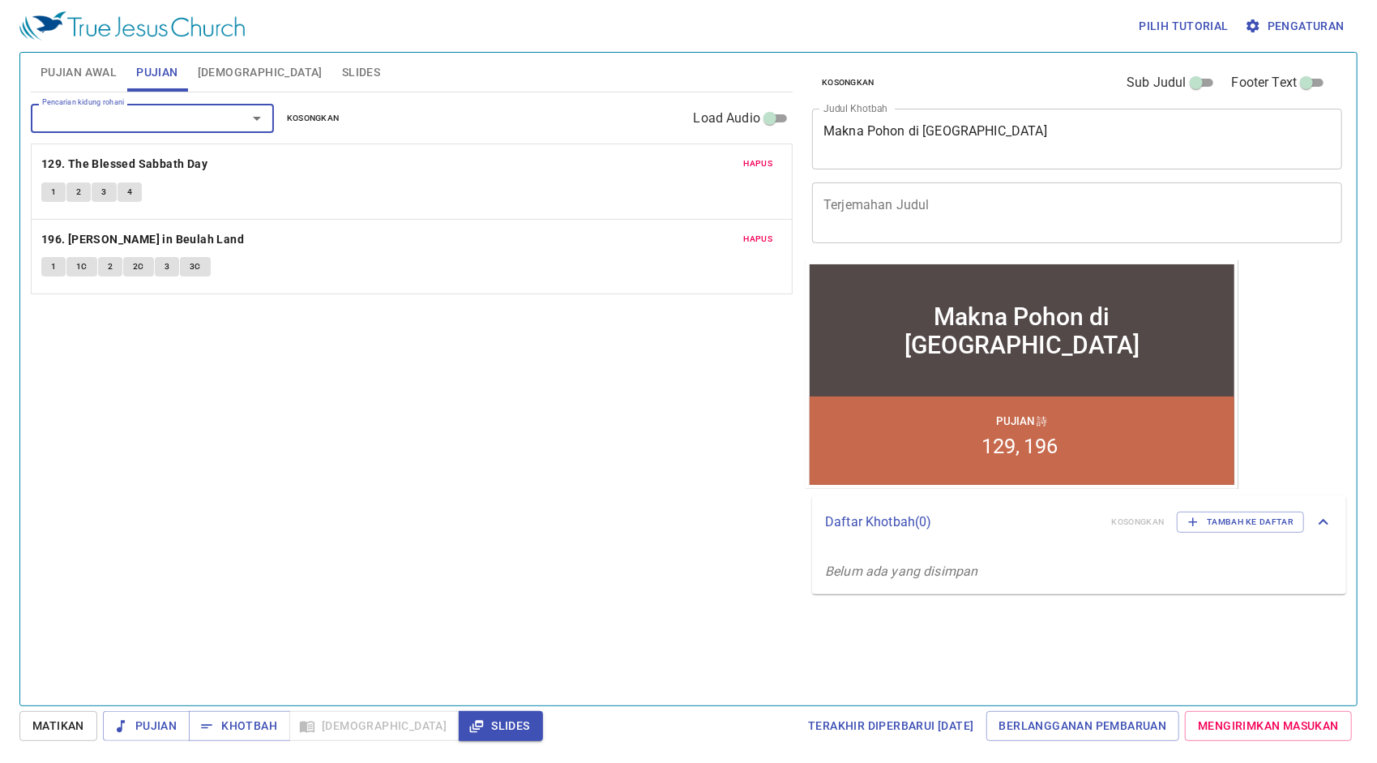
click at [1264, 25] on span "Pengaturan" at bounding box center [1296, 26] width 96 height 20
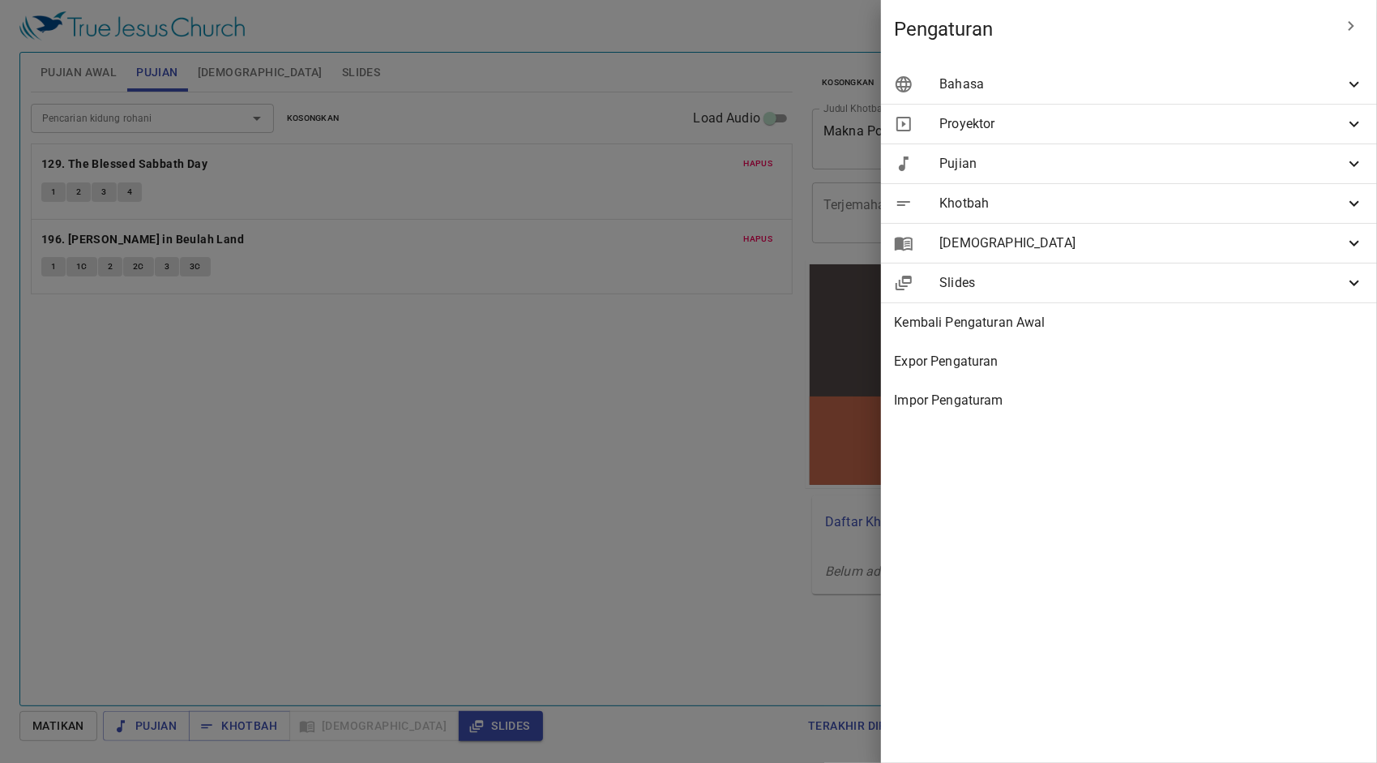
click at [1027, 88] on span "Bahasa" at bounding box center [1142, 84] width 405 height 19
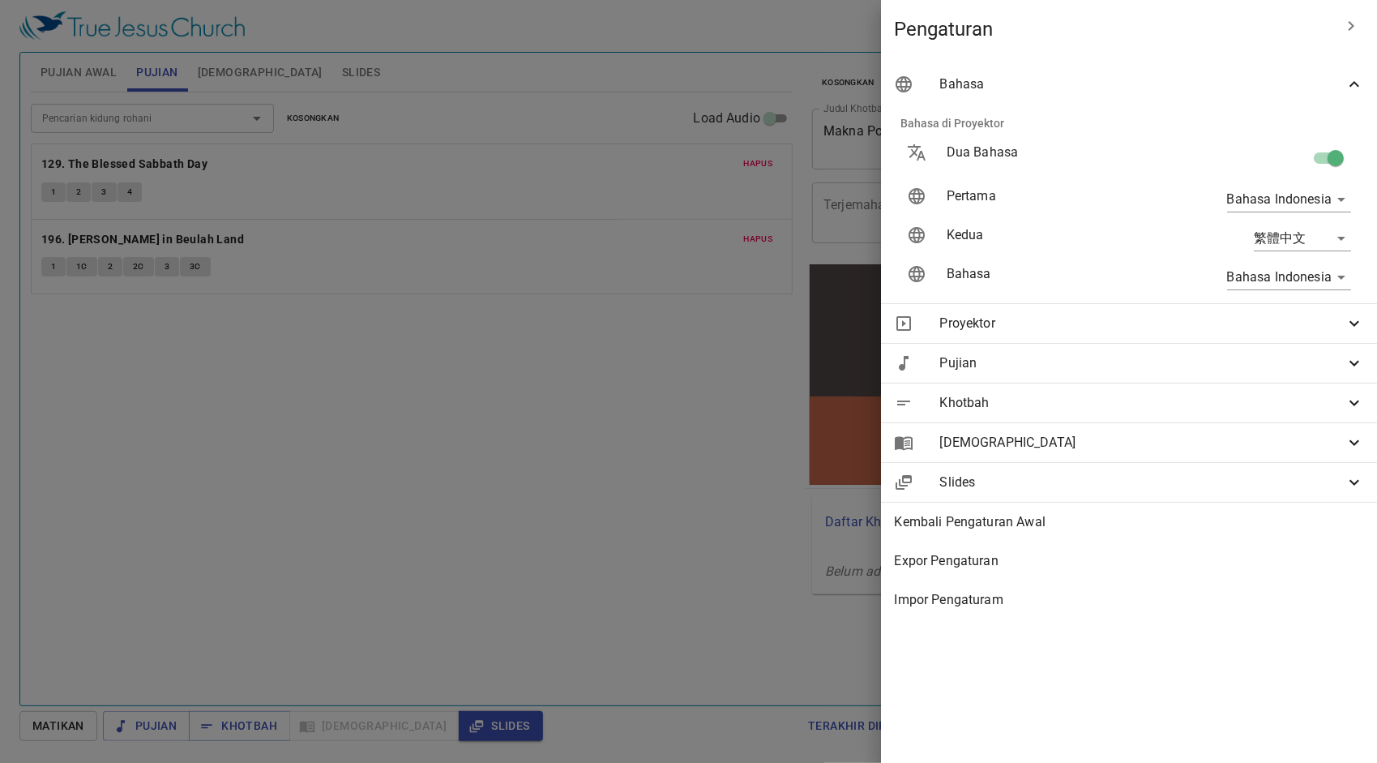
click at [1290, 231] on body "Pilih tutorial Pengaturan Pujian Awal Pujian Alkitab Slides Pencarian kidung ro…" at bounding box center [688, 381] width 1377 height 763
click at [1266, 236] on li "English" at bounding box center [1299, 238] width 131 height 29
type input "en"
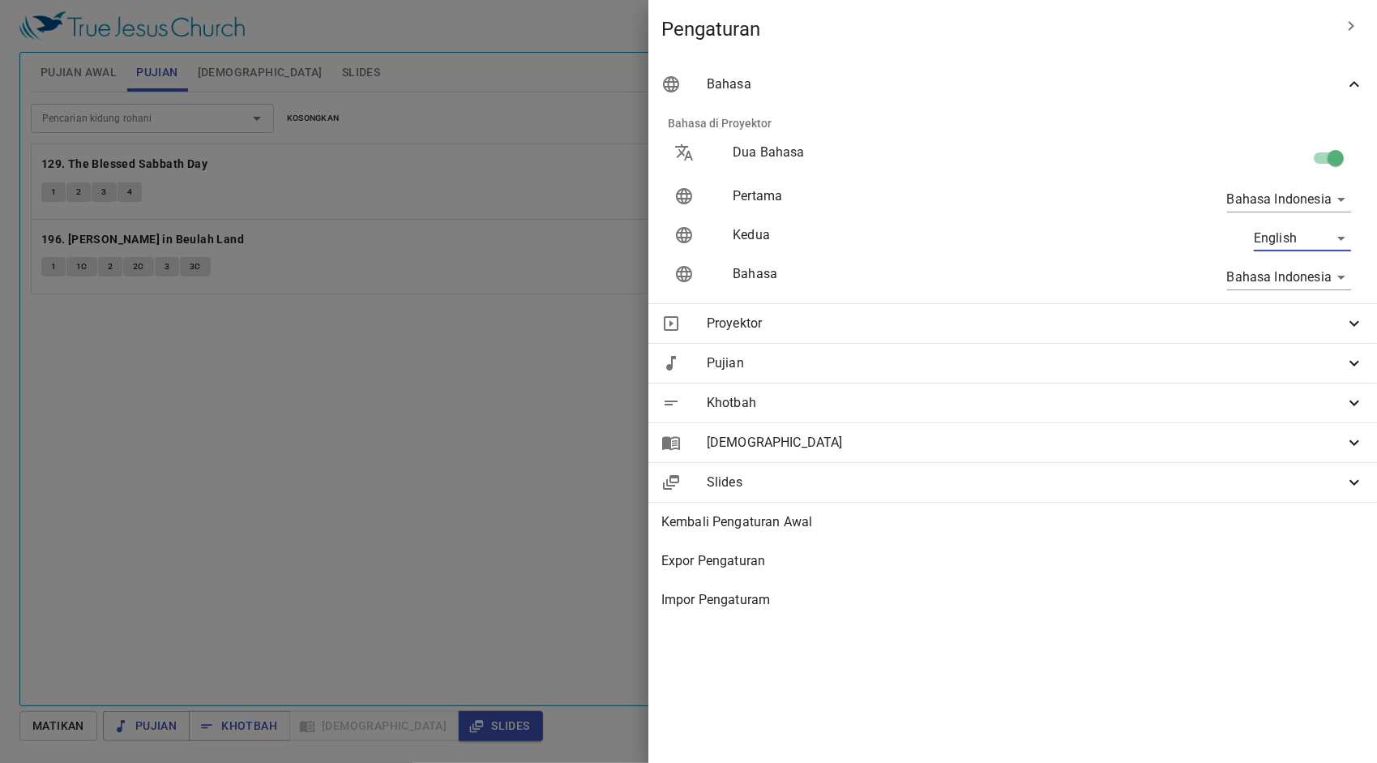
click at [768, 298] on div at bounding box center [688, 381] width 1377 height 763
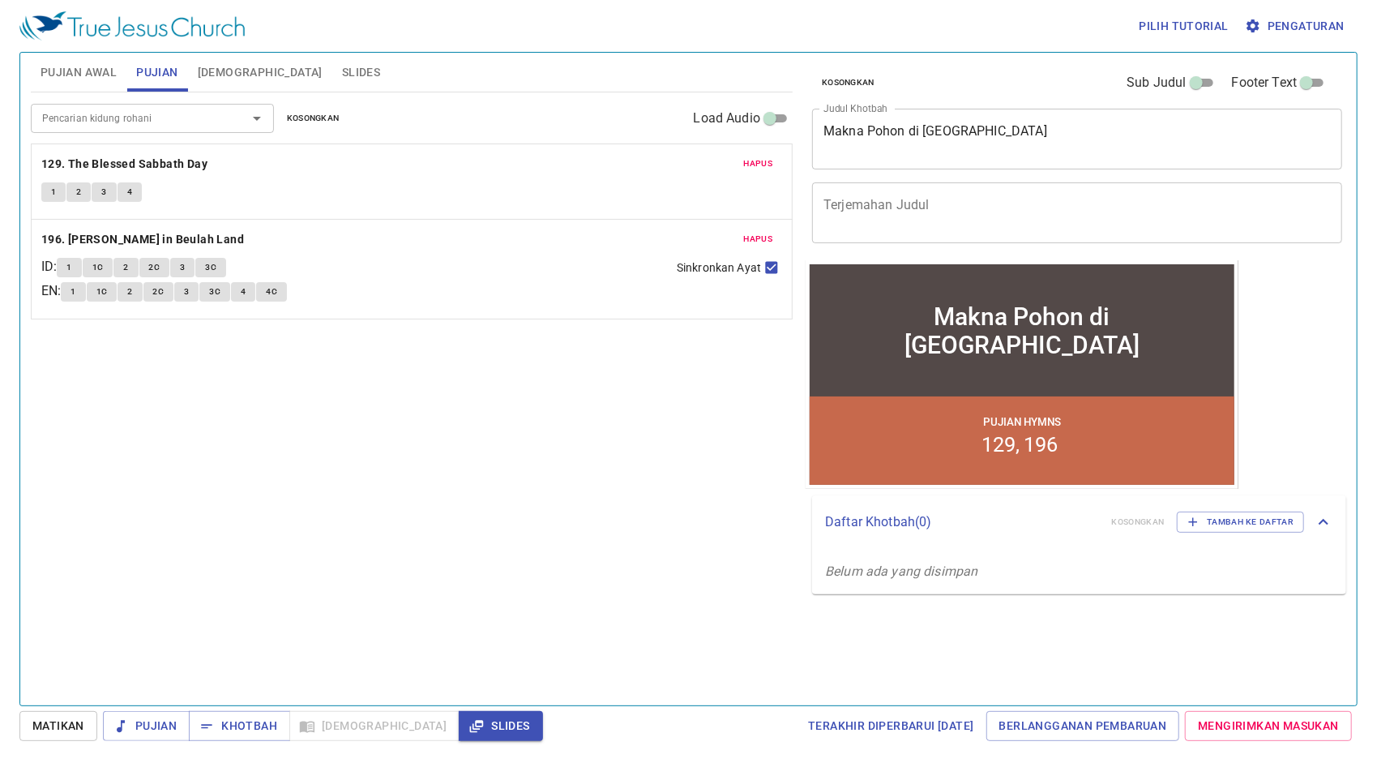
click at [772, 264] on input "Sinkronkan Ayat" at bounding box center [771, 270] width 21 height 21
checkbox input "false"
click at [90, 62] on span "Pujian Awal" at bounding box center [79, 72] width 76 height 20
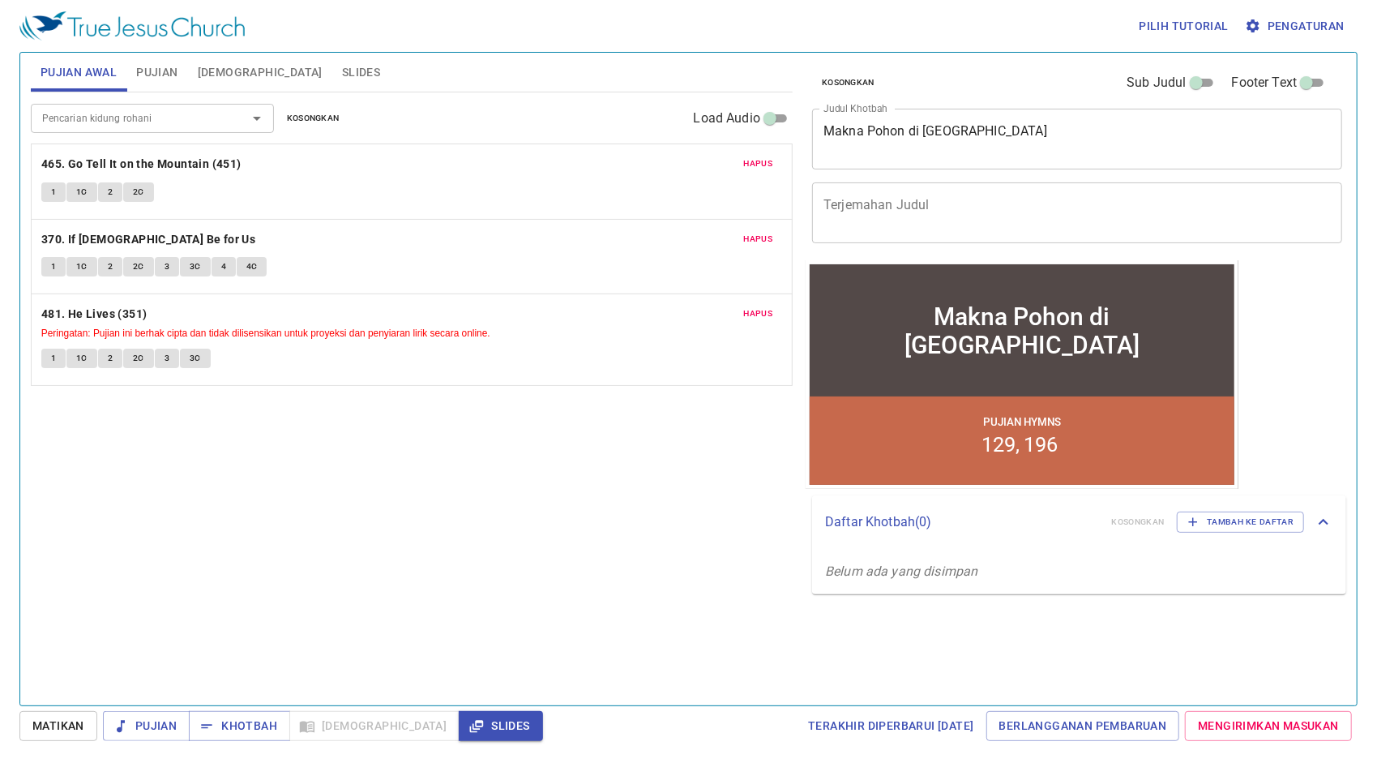
click at [199, 120] on input "Pencarian kidung rohani" at bounding box center [129, 118] width 186 height 19
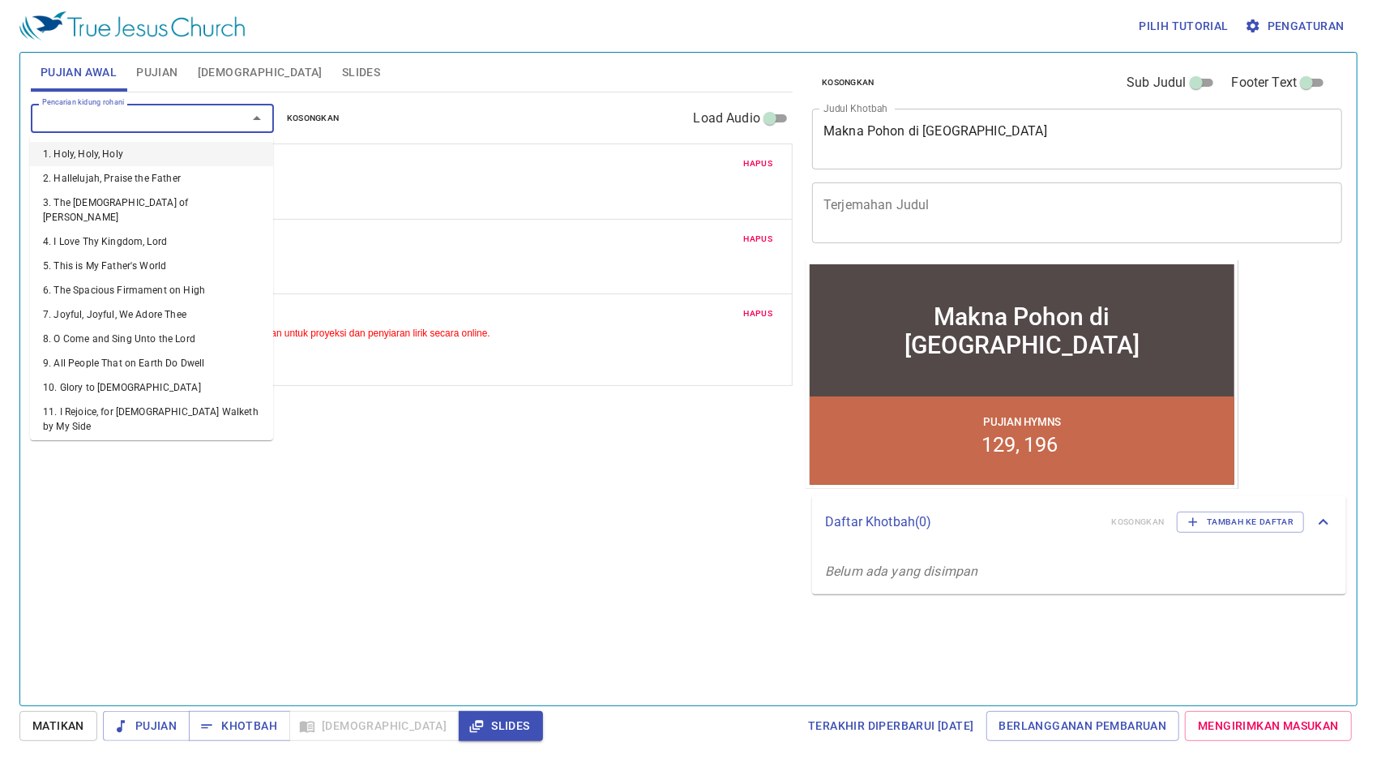
click at [394, 201] on div "1 1C 2 2C" at bounding box center [411, 194] width 741 height 24
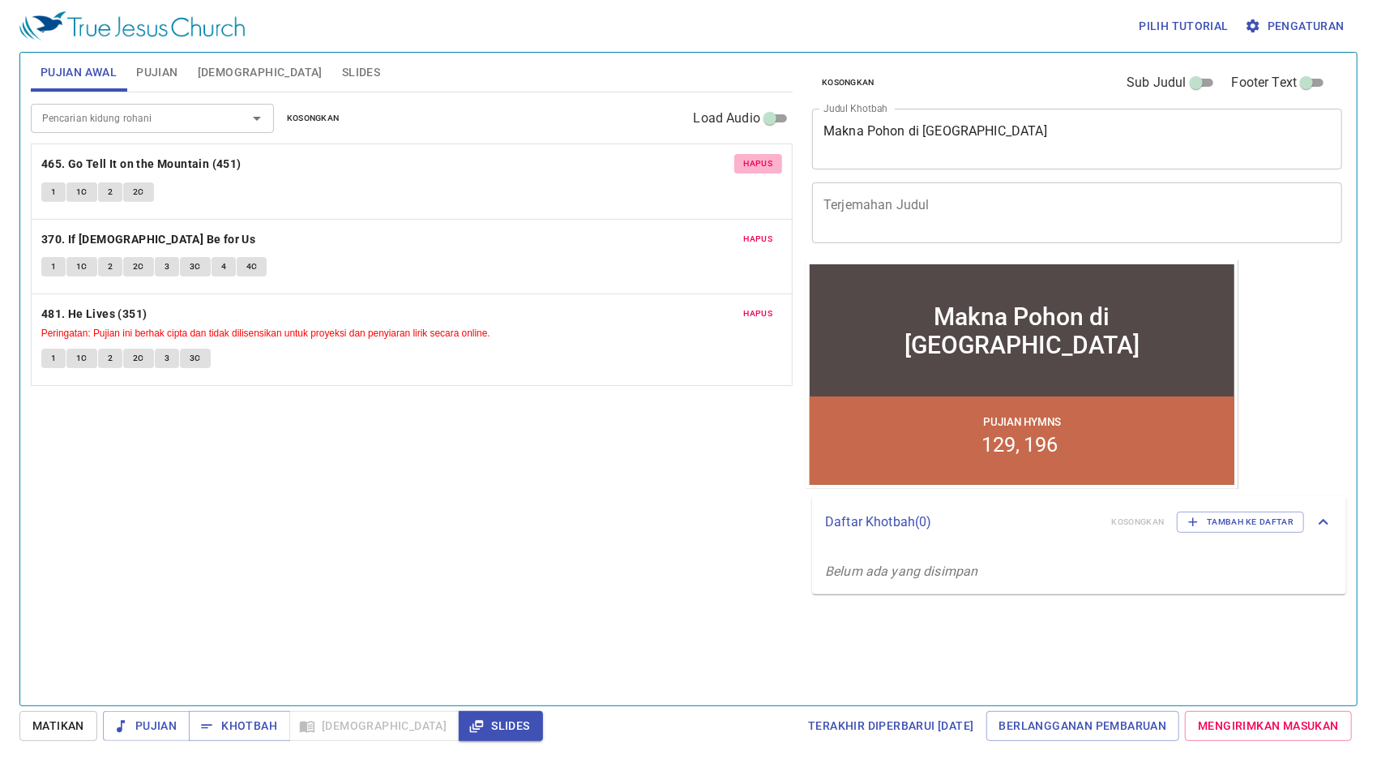
click at [759, 165] on span "Hapus" at bounding box center [758, 163] width 29 height 15
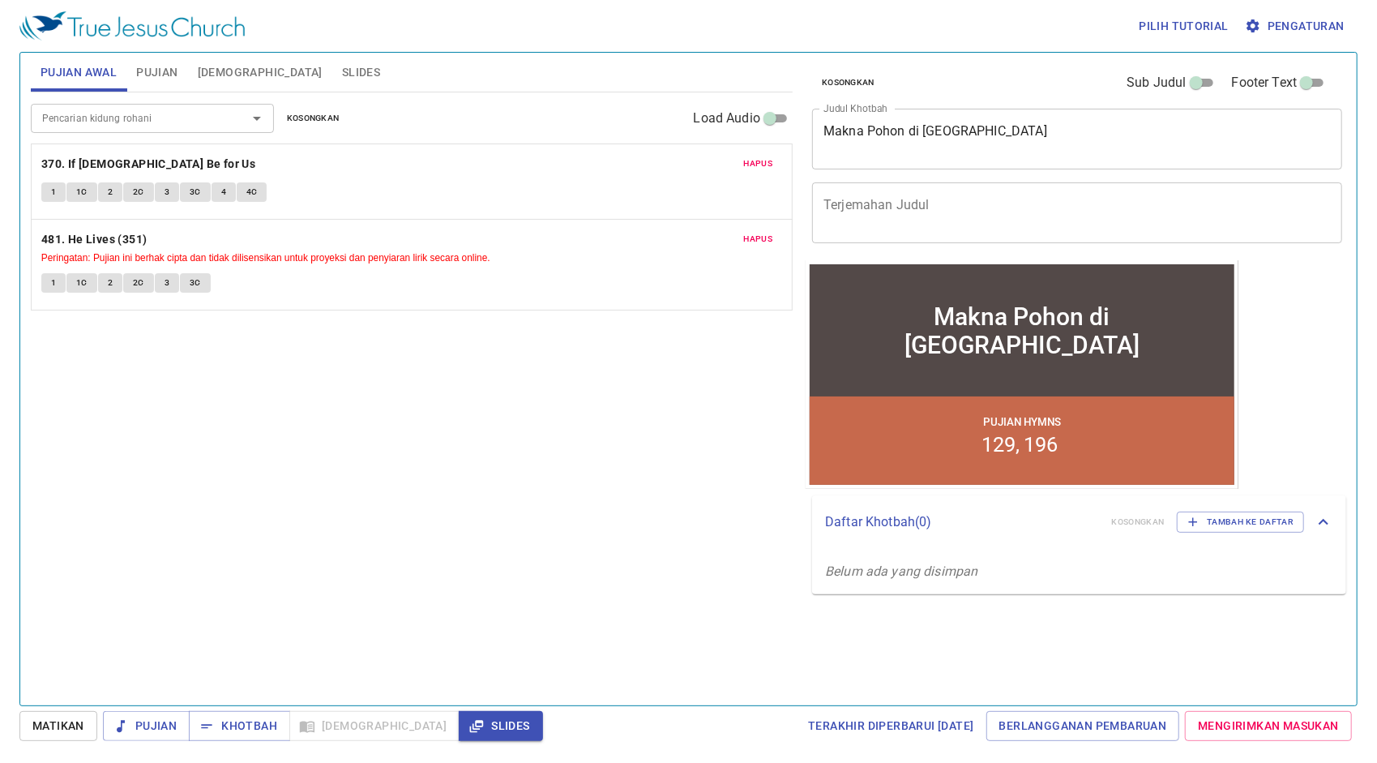
click at [115, 131] on div "Pencarian kidung rohani" at bounding box center [152, 118] width 243 height 28
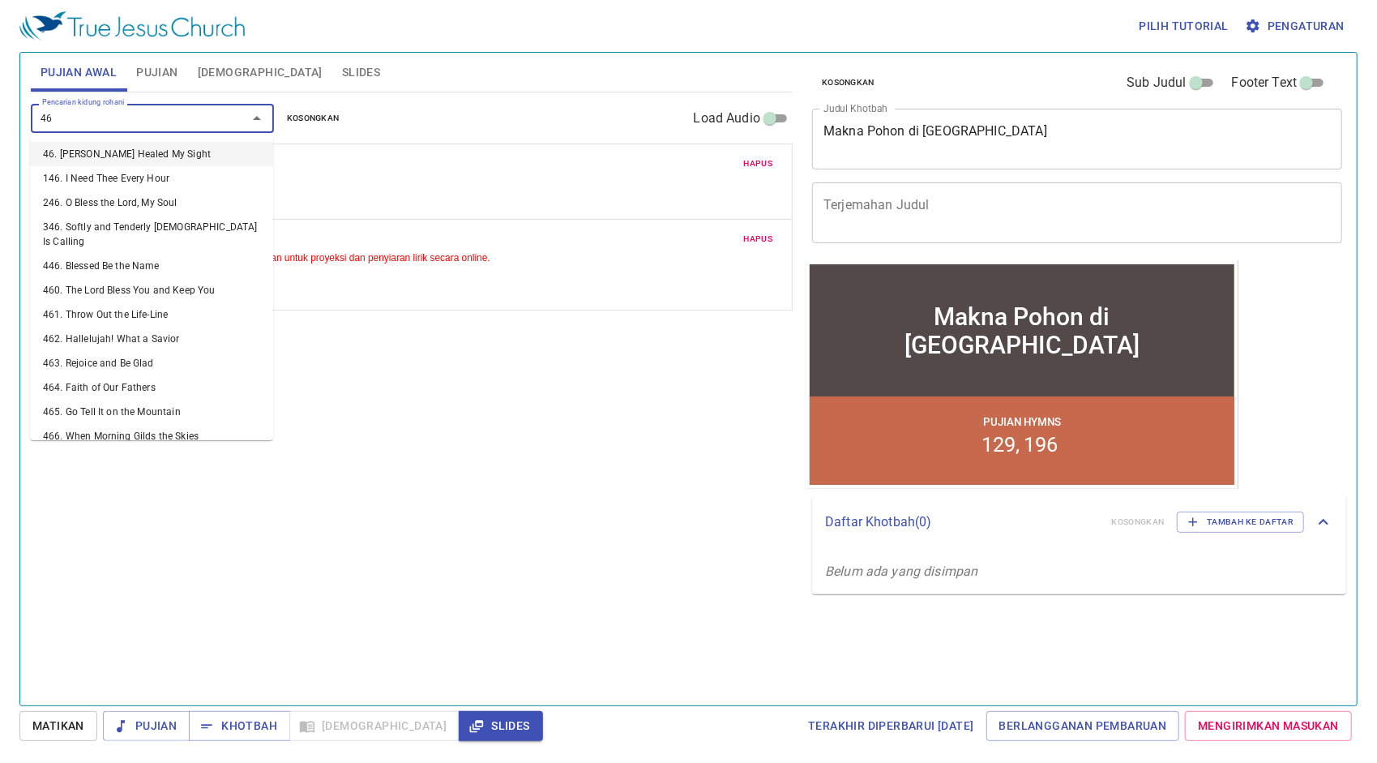
type input "467"
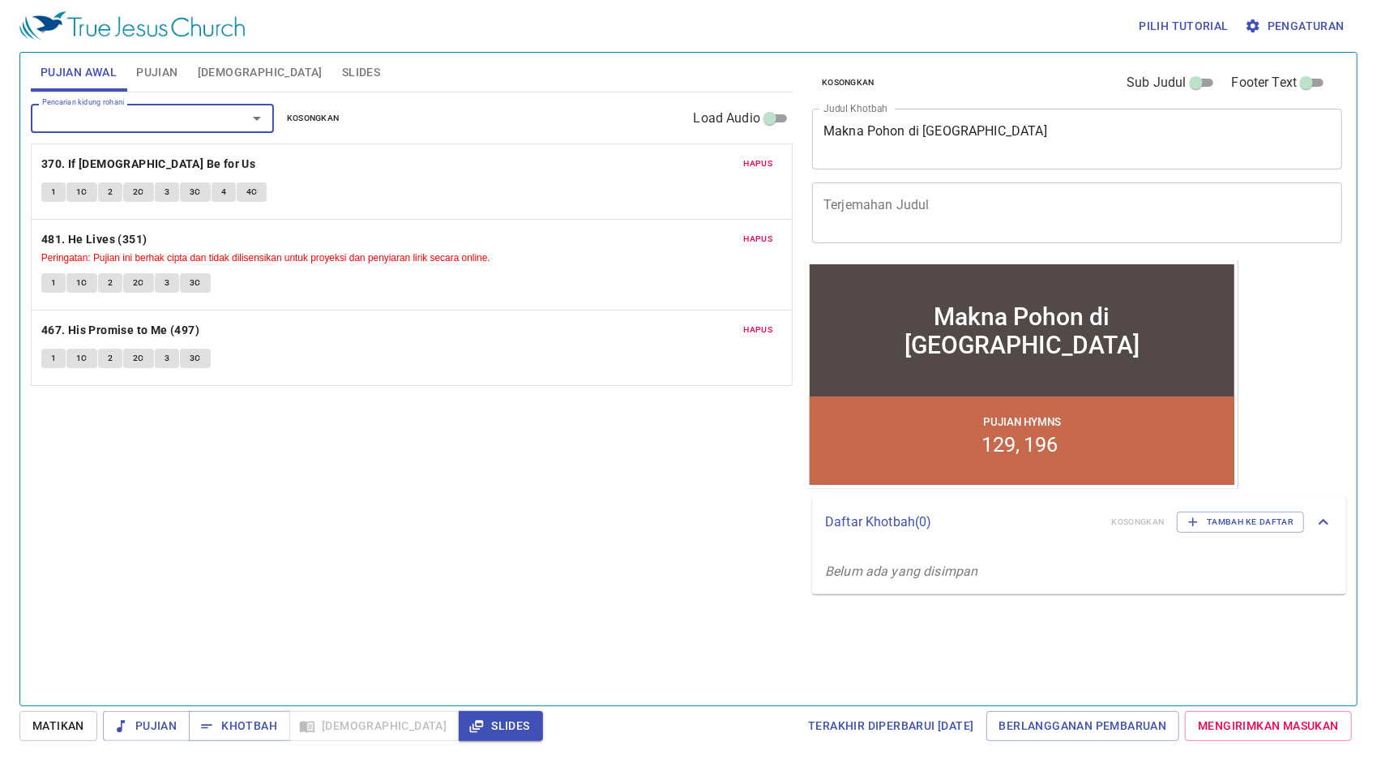
click at [769, 328] on span "Hapus" at bounding box center [758, 330] width 29 height 15
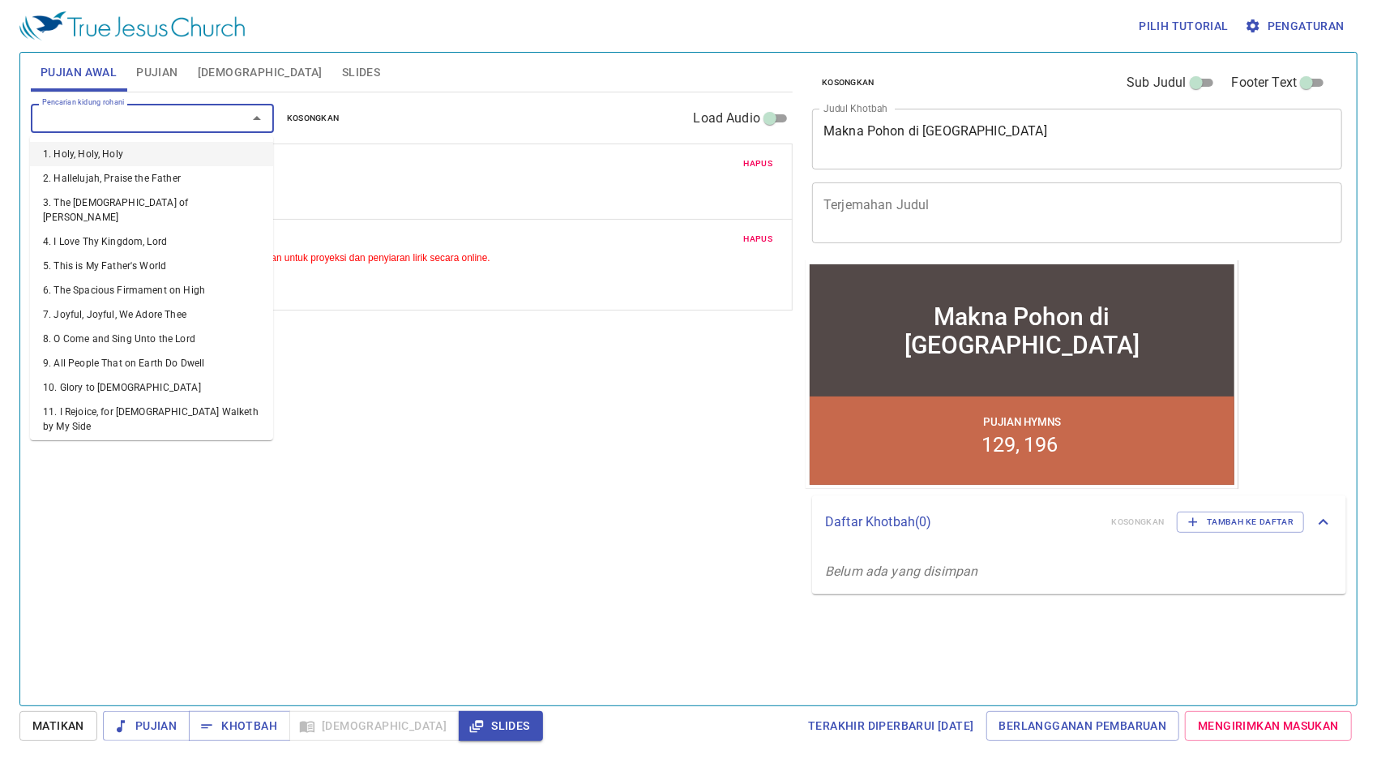
click at [172, 122] on input "Pencarian kidung rohani" at bounding box center [129, 118] width 186 height 19
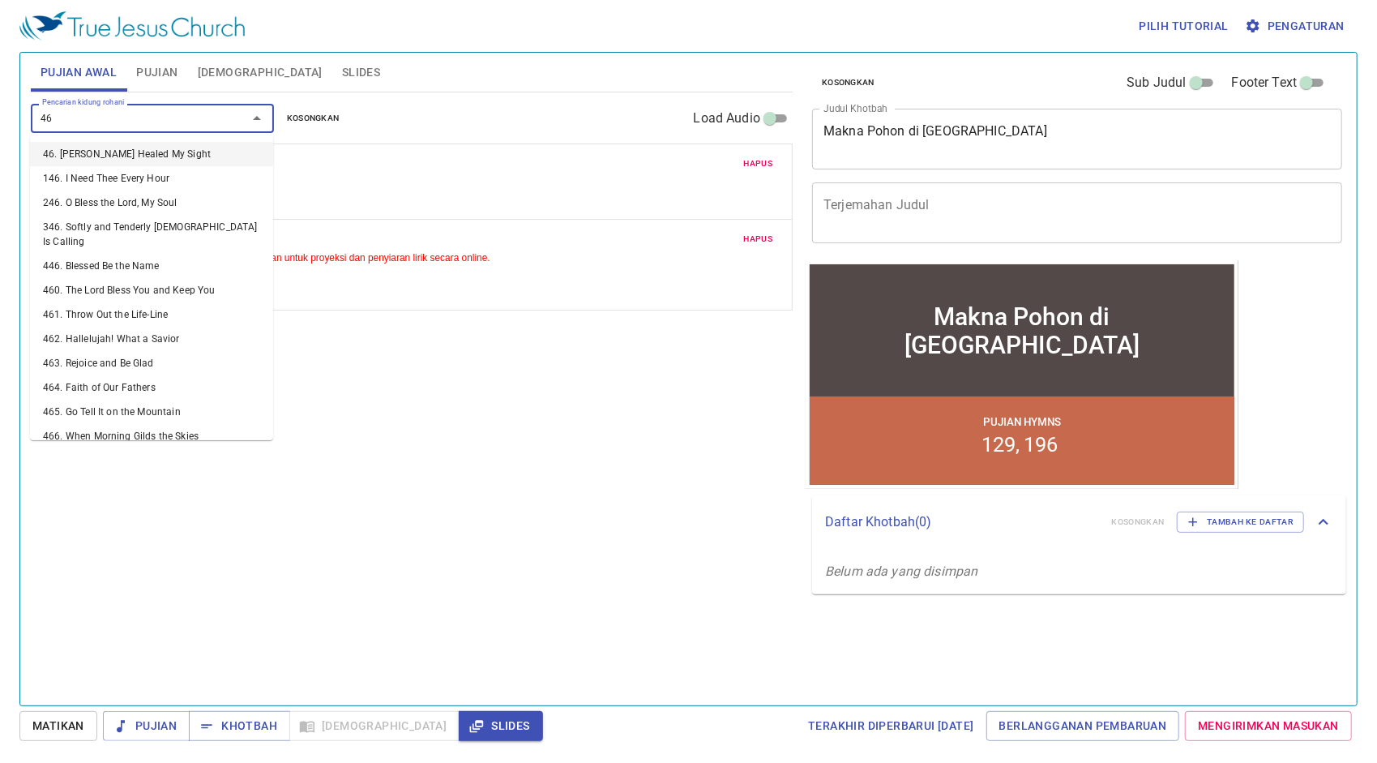
type input "465"
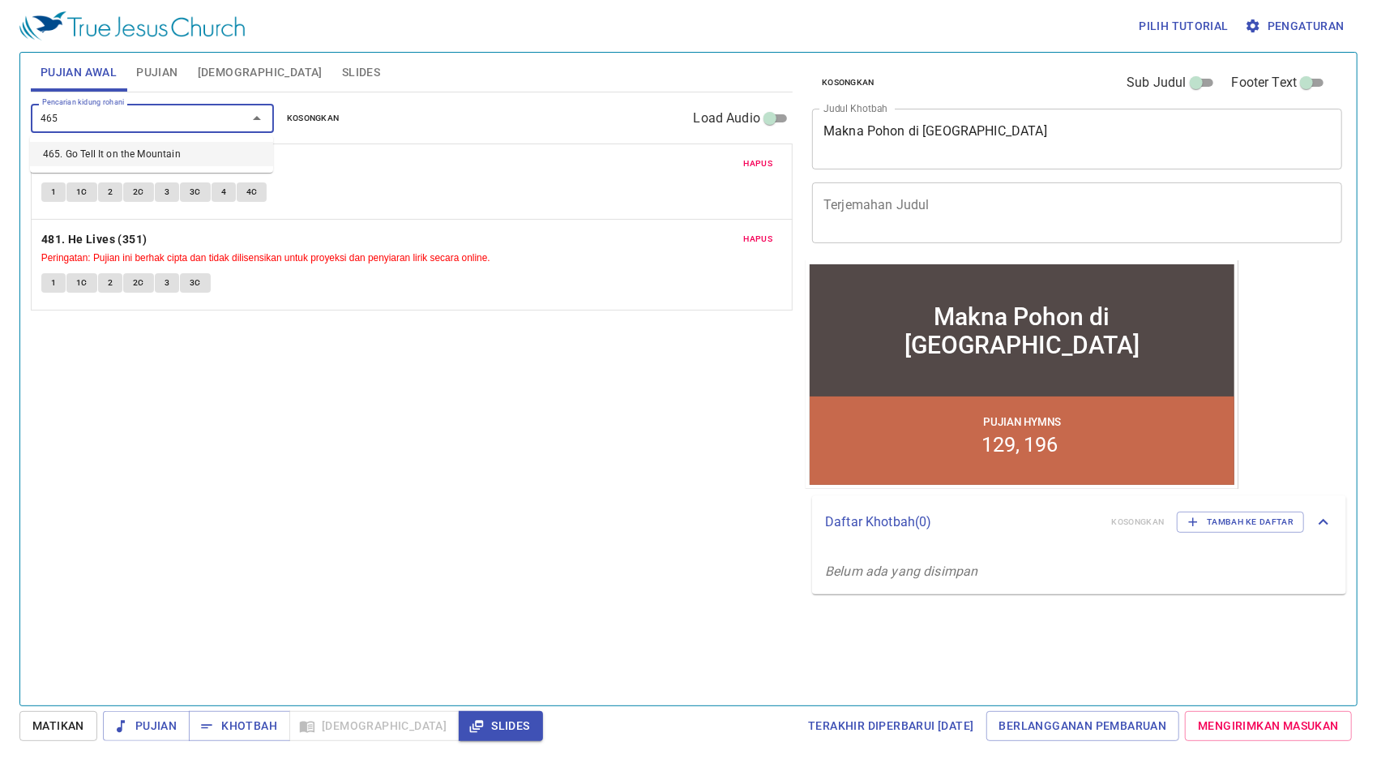
click at [208, 161] on li "465. Go Tell It on the Mountain" at bounding box center [151, 154] width 243 height 24
click at [640, 501] on div "Pencarian kidung rohani Pencarian kidung rohani Kosongkan Load Audio Hapus 370.…" at bounding box center [412, 391] width 762 height 599
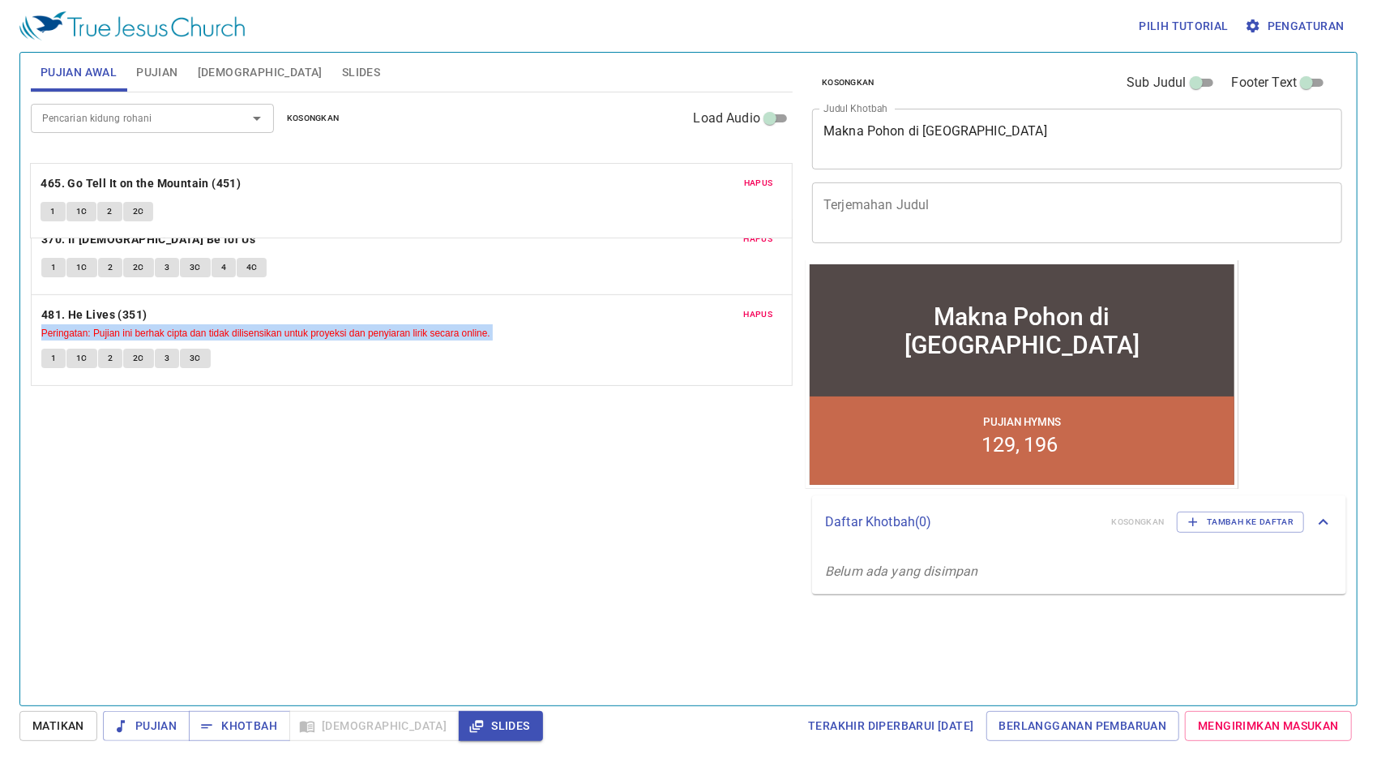
drag, startPoint x: 250, startPoint y: 328, endPoint x: 263, endPoint y: 175, distance: 153.0
click at [263, 175] on div "Hapus 370. If God Be for Us 1 1C 2 2C 3 3C 4 4C Hapus 481. He Lives (351) Perin…" at bounding box center [412, 264] width 762 height 242
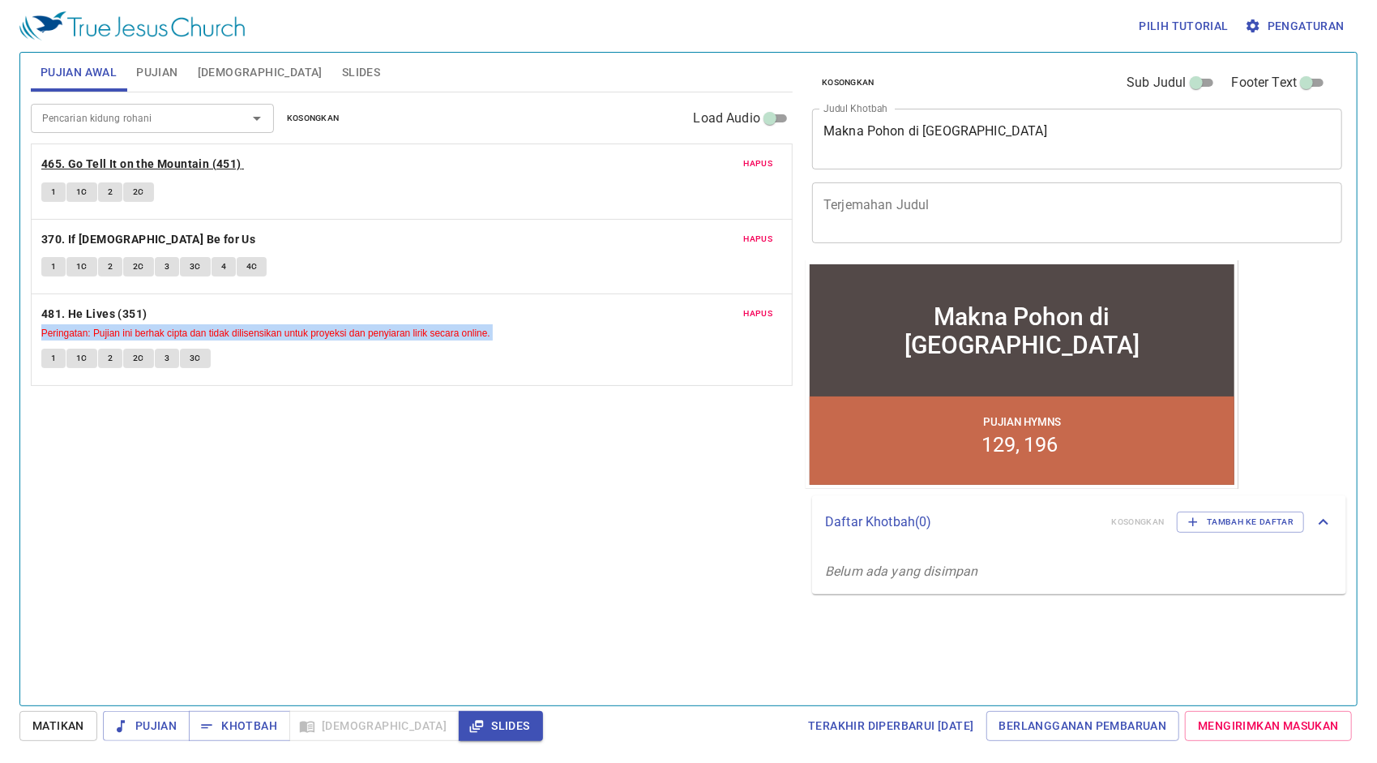
drag, startPoint x: 263, startPoint y: 175, endPoint x: 188, endPoint y: 164, distance: 76.2
click at [188, 164] on b "465. Go Tell It on the Mountain (451)" at bounding box center [141, 164] width 200 height 20
click at [585, 340] on div "Hapus 481. He Lives (351) Peringatan: Pujian ini berhak cipta dan tidak dilisen…" at bounding box center [412, 339] width 760 height 91
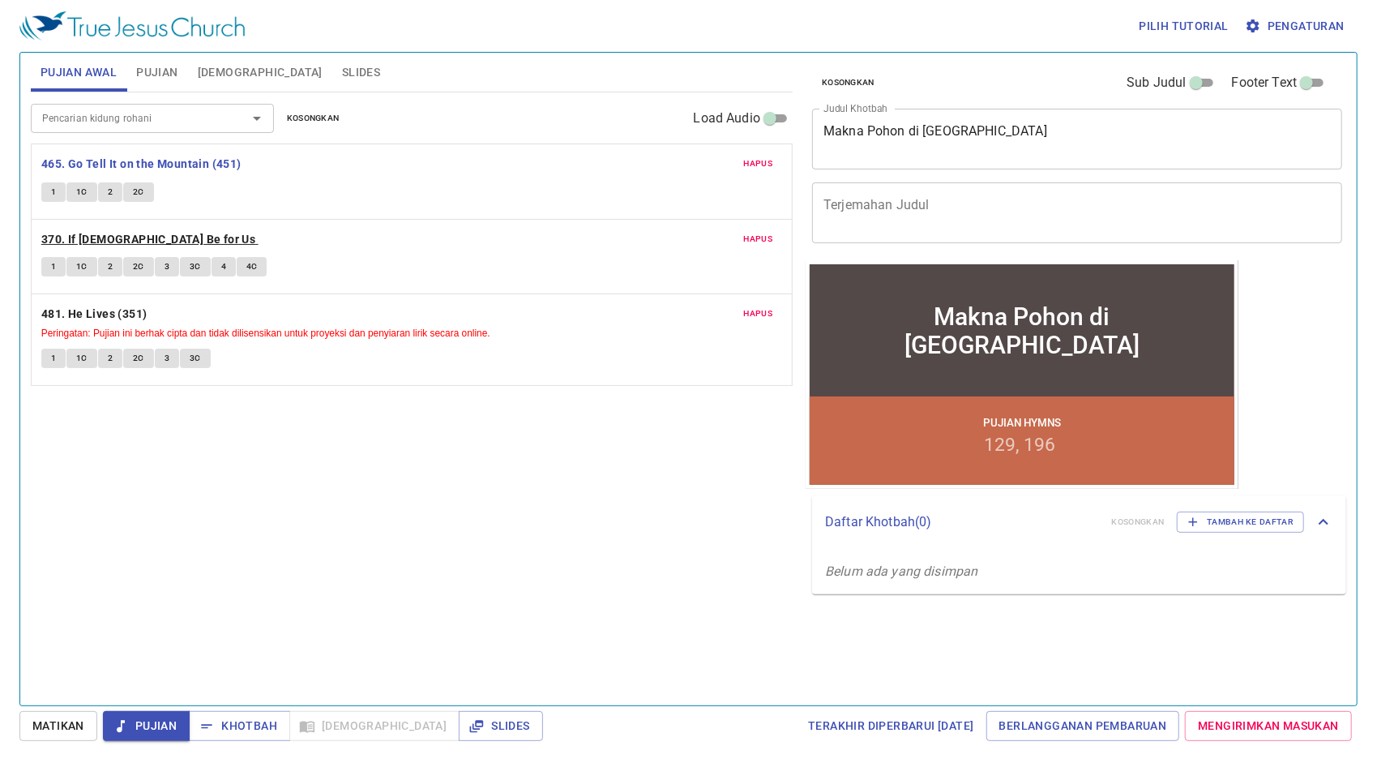
click at [107, 233] on b "370. If [DEMOGRAPHIC_DATA] Be for Us" at bounding box center [148, 239] width 214 height 20
click at [52, 264] on span "1" at bounding box center [53, 266] width 5 height 15
click at [75, 259] on button "1C" at bounding box center [81, 266] width 31 height 19
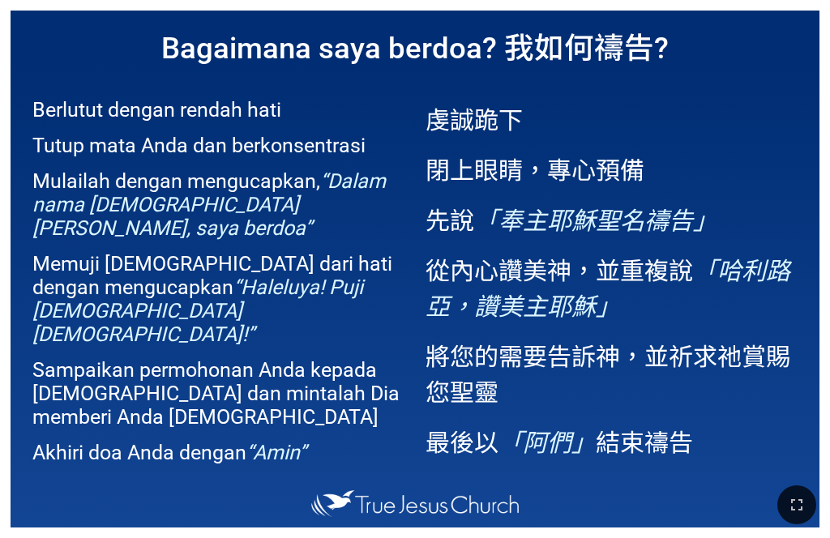
click at [648, 14] on h1 "Bagaimana saya berdoa? 我如何禱告?" at bounding box center [415, 46] width 809 height 70
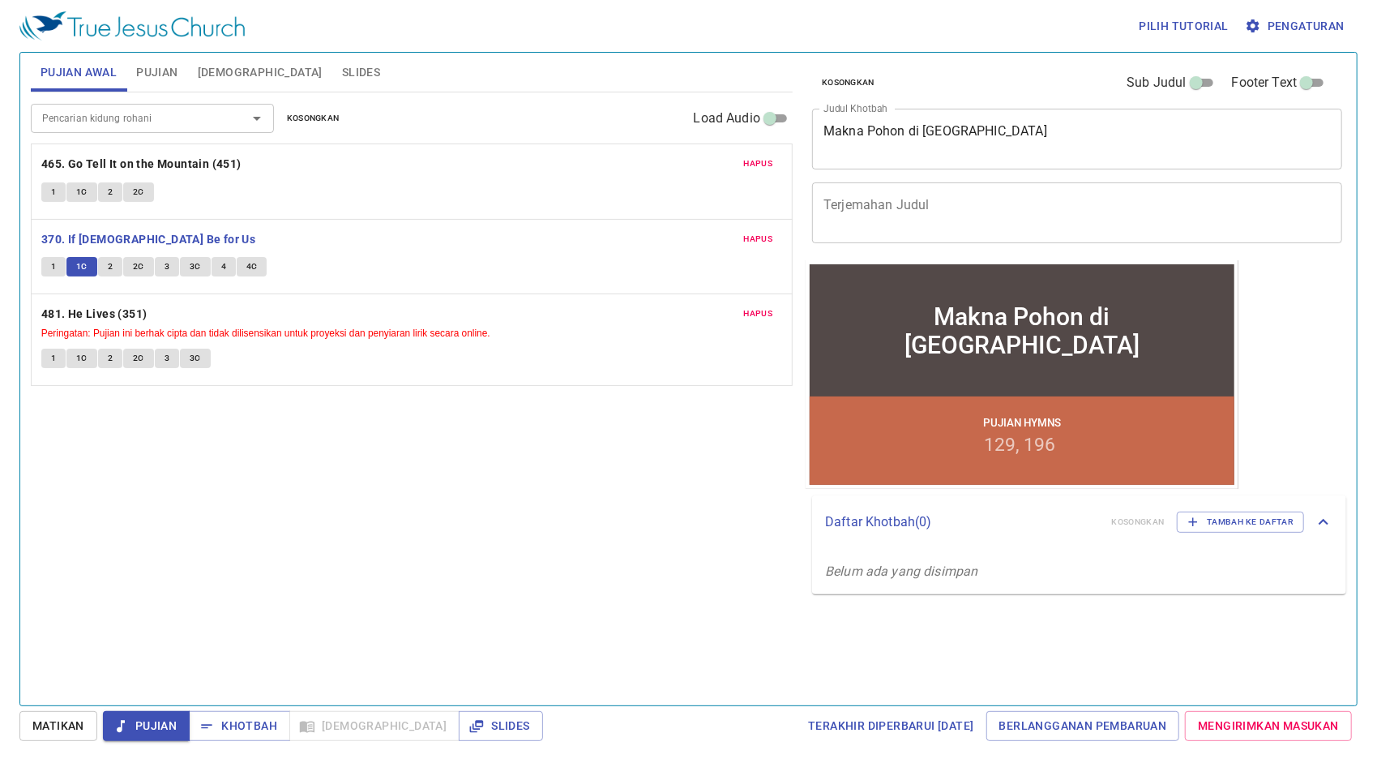
click at [1276, 26] on span "Pengaturan" at bounding box center [1296, 26] width 96 height 20
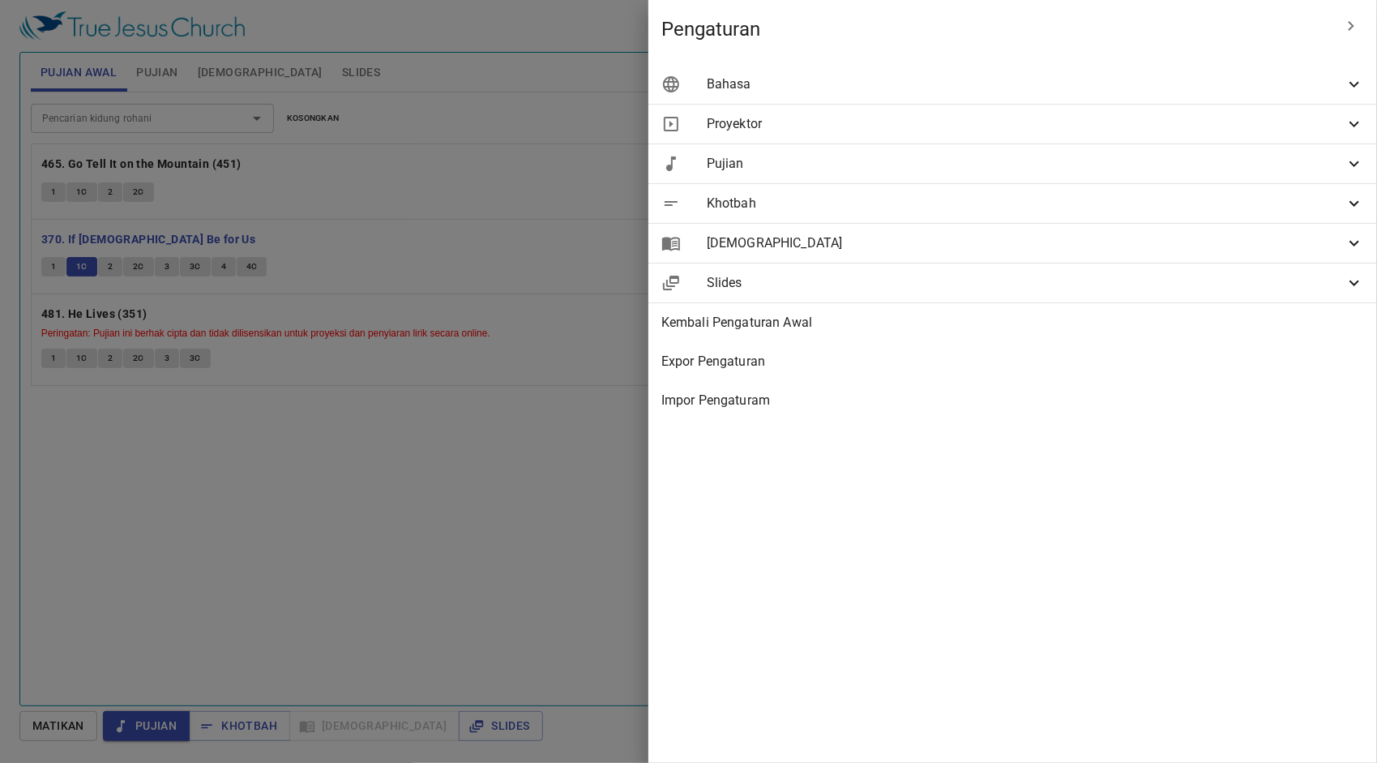
click at [1265, 79] on span "Bahasa" at bounding box center [1026, 84] width 638 height 19
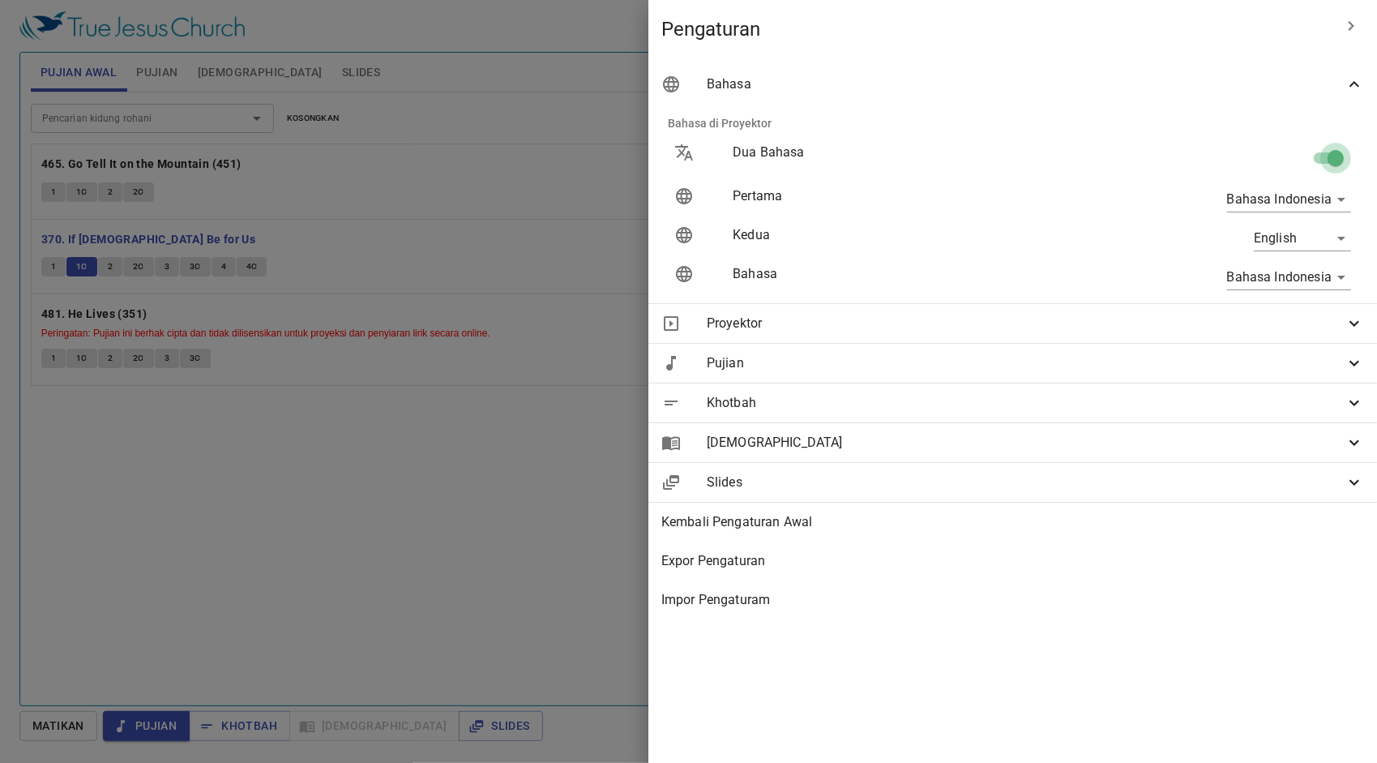
click at [1332, 154] on input "checkbox" at bounding box center [1336, 161] width 92 height 31
checkbox input "false"
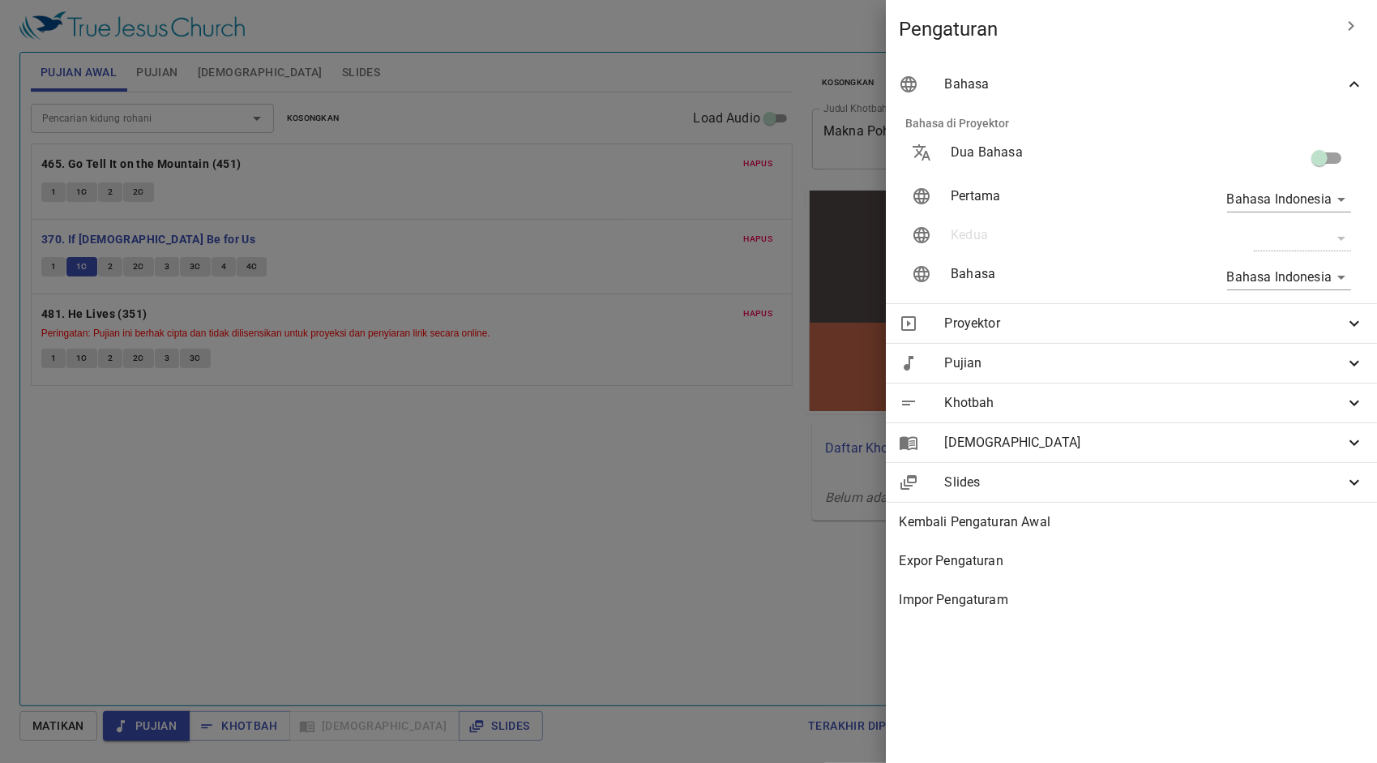
click at [608, 366] on div at bounding box center [688, 381] width 1377 height 763
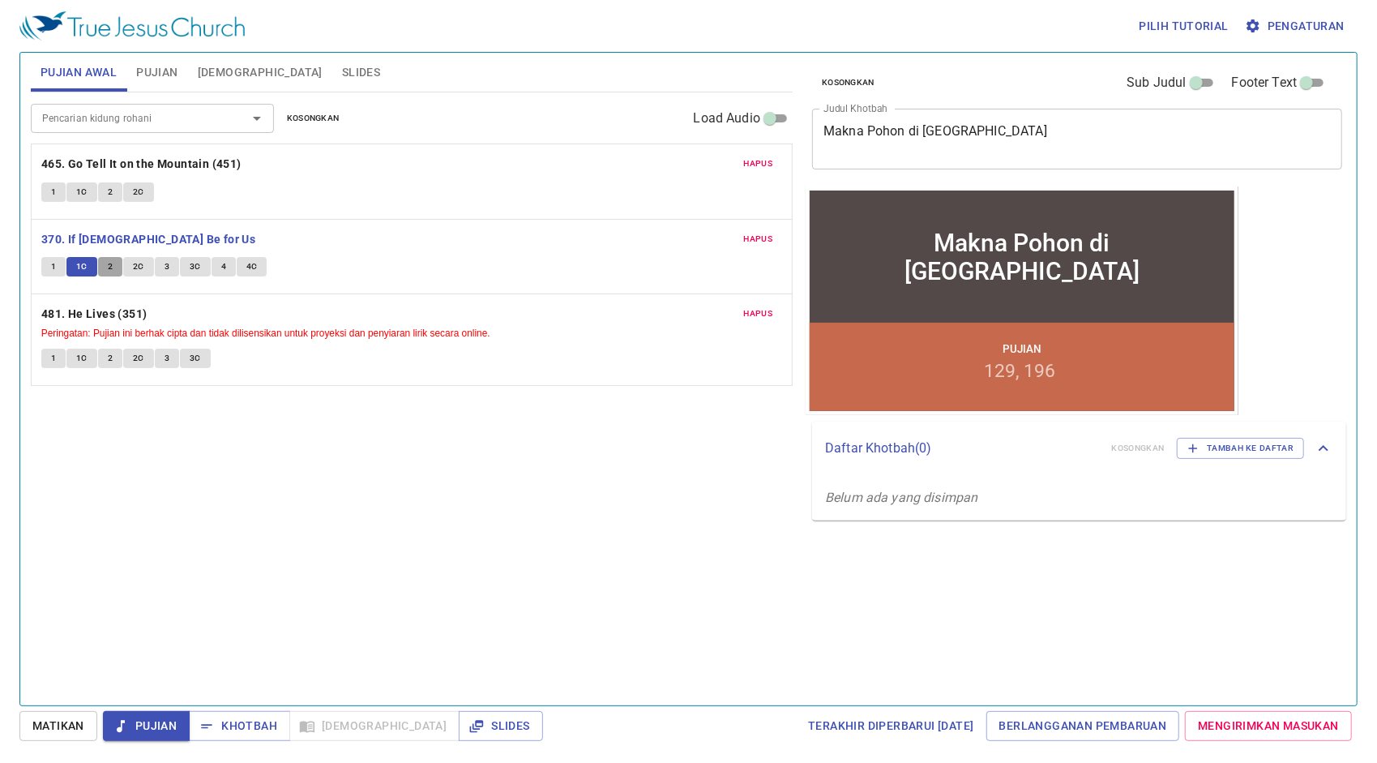
click at [102, 264] on button "2" at bounding box center [110, 266] width 24 height 19
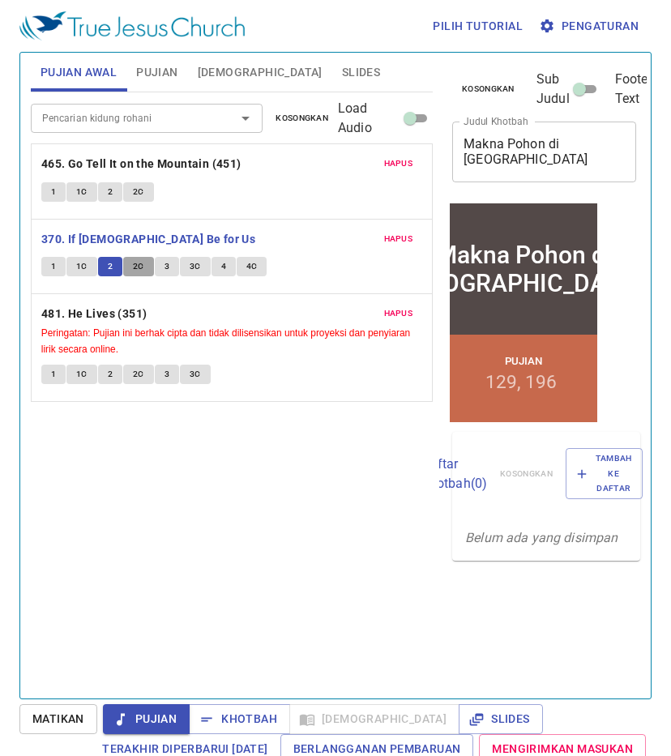
click at [133, 264] on span "2C" at bounding box center [138, 266] width 11 height 15
click at [314, 491] on div "Pencarian kidung rohani Pencarian kidung rohani Kosongkan Load Audio Hapus 465.…" at bounding box center [232, 388] width 402 height 593
click at [170, 266] on button "3" at bounding box center [167, 266] width 24 height 19
click at [190, 271] on span "3C" at bounding box center [195, 266] width 11 height 15
click at [223, 259] on span "4" at bounding box center [223, 266] width 5 height 15
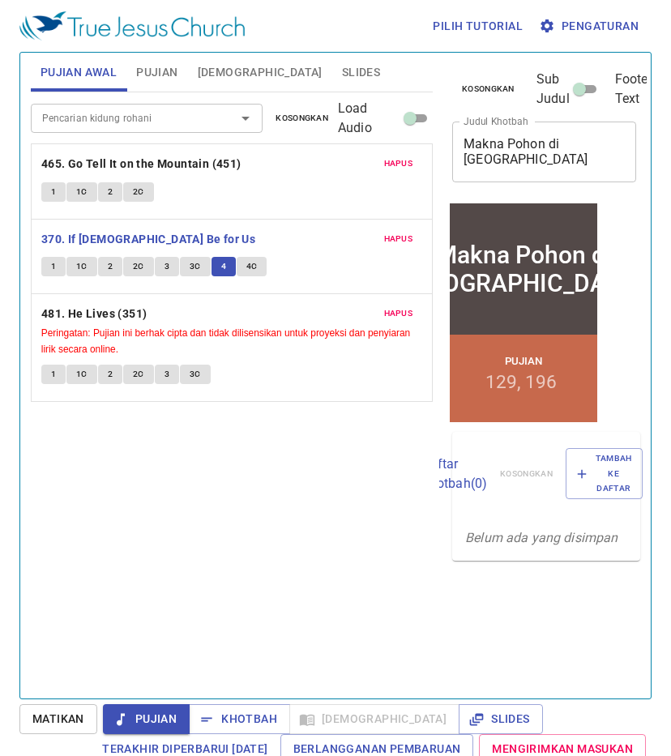
click at [278, 558] on div "Pencarian kidung rohani Pencarian kidung rohani Kosongkan Load Audio Hapus 465.…" at bounding box center [232, 388] width 402 height 593
click at [255, 261] on span "4C" at bounding box center [251, 266] width 11 height 15
click at [133, 235] on b "370. If [DEMOGRAPHIC_DATA] Be for Us" at bounding box center [148, 239] width 214 height 20
click at [107, 316] on b "481. He Lives (351)" at bounding box center [94, 314] width 106 height 20
click at [54, 372] on span "1" at bounding box center [53, 374] width 5 height 15
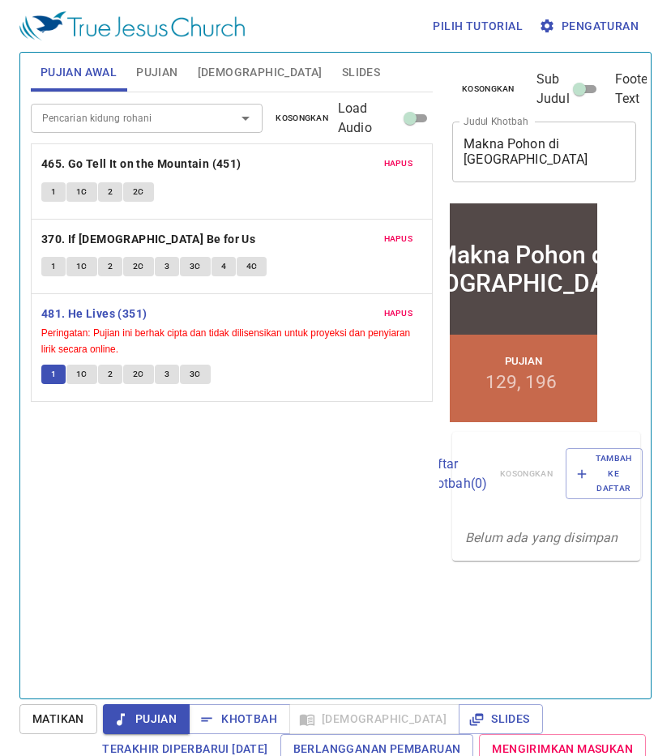
click at [75, 371] on button "1C" at bounding box center [81, 374] width 31 height 19
click at [104, 370] on button "2" at bounding box center [110, 374] width 24 height 19
click at [237, 547] on div "Pencarian kidung rohani Pencarian kidung rohani Kosongkan Load Audio Hapus 465.…" at bounding box center [232, 388] width 402 height 593
click at [136, 365] on button "2C" at bounding box center [138, 374] width 31 height 19
click at [167, 369] on span "3" at bounding box center [167, 374] width 5 height 15
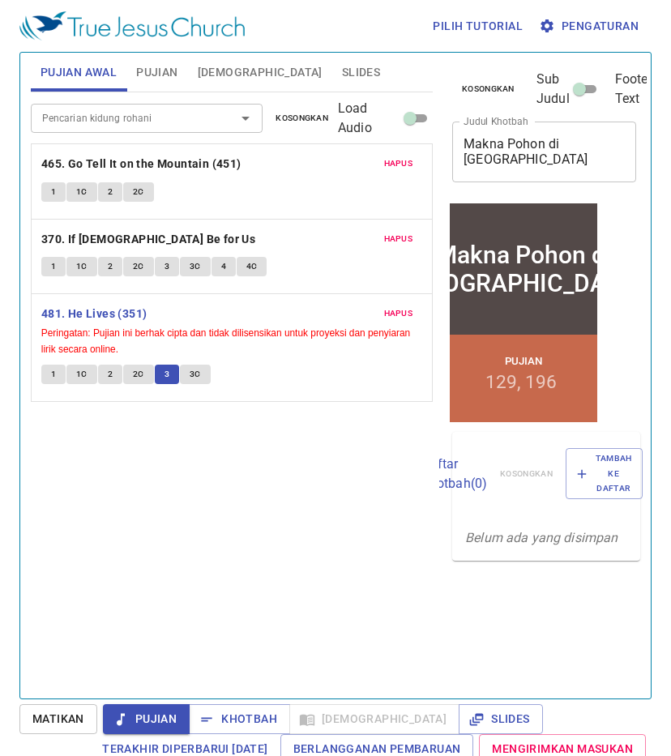
click at [187, 370] on button "3C" at bounding box center [195, 374] width 31 height 19
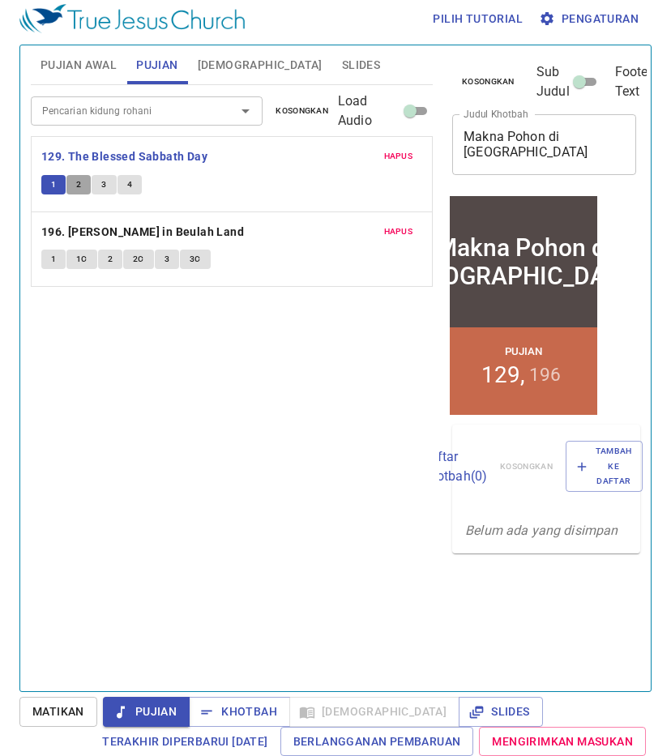
click at [79, 178] on span "2" at bounding box center [78, 185] width 5 height 15
click at [300, 377] on div "Pencarian kidung rohani Pencarian kidung rohani Kosongkan Load Audio Hapus 129.…" at bounding box center [232, 381] width 402 height 593
click at [104, 180] on span "3" at bounding box center [103, 185] width 5 height 15
click at [128, 186] on span "4" at bounding box center [129, 185] width 5 height 15
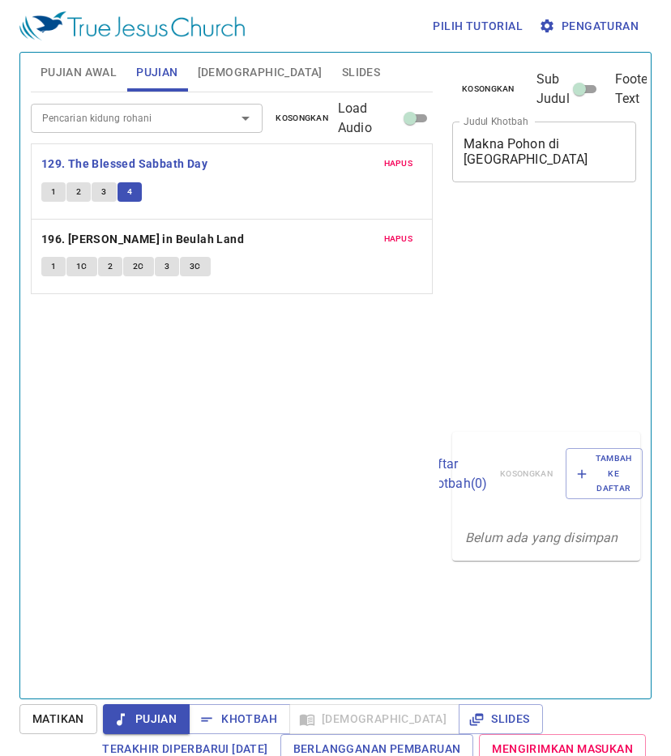
scroll to position [7, 0]
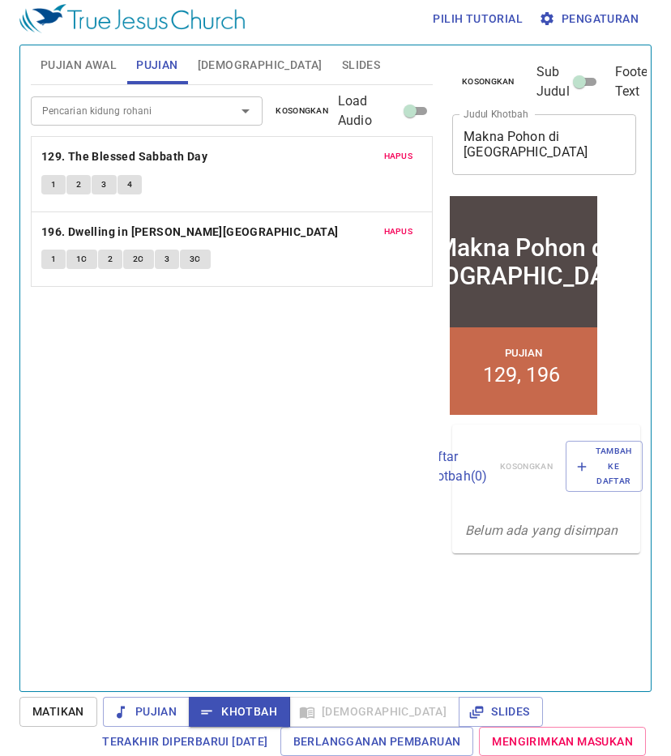
click at [217, 67] on span "[DEMOGRAPHIC_DATA]" at bounding box center [260, 65] width 125 height 20
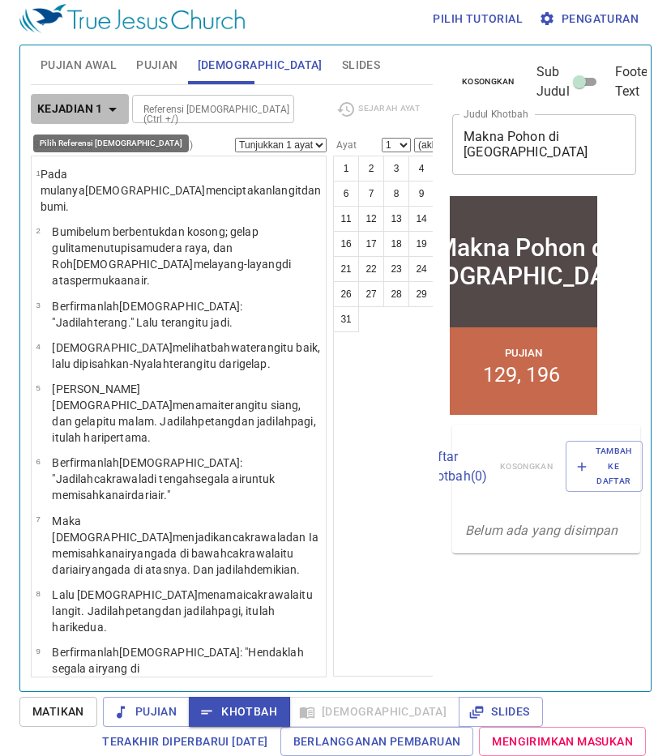
click at [99, 114] on b "Kejadian 1" at bounding box center [70, 109] width 66 height 20
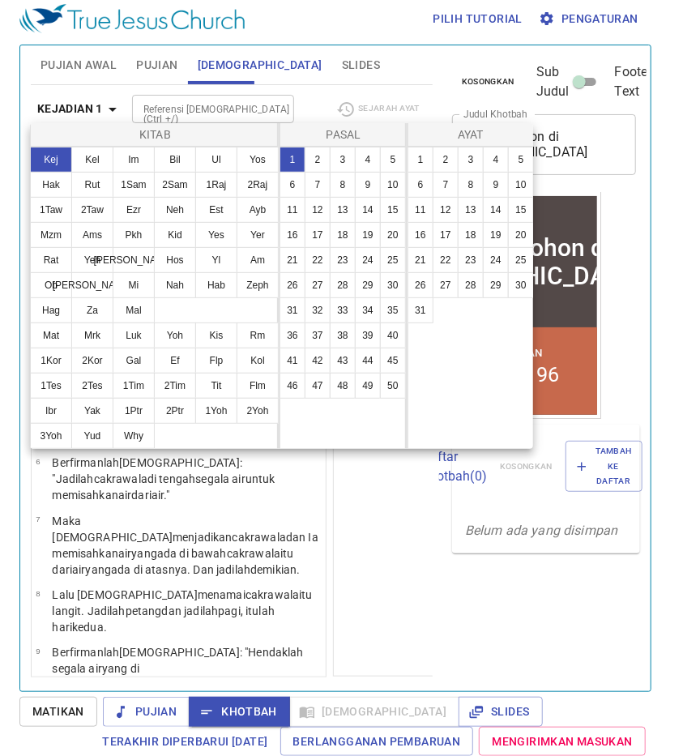
click at [49, 152] on button "Kej" at bounding box center [51, 160] width 42 height 26
click at [315, 161] on button "2" at bounding box center [318, 160] width 26 height 26
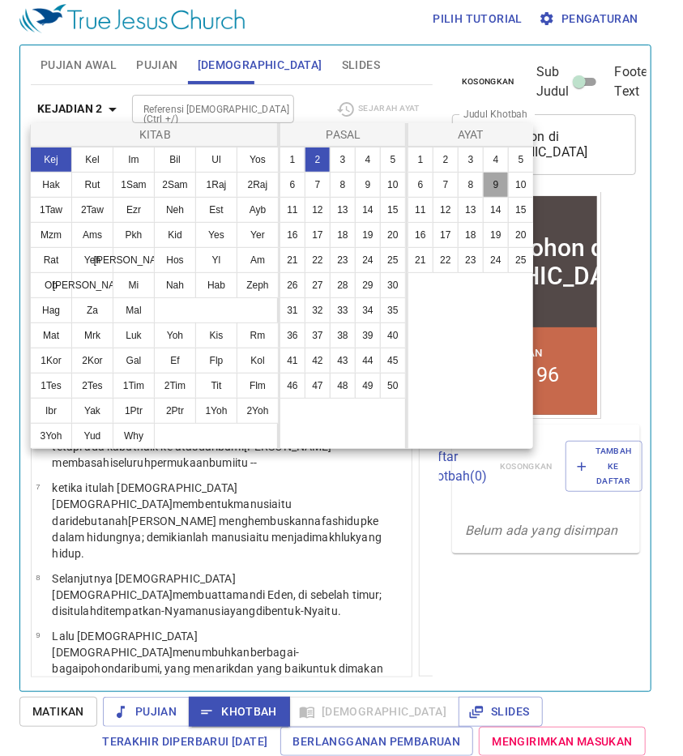
click at [493, 180] on button "9" at bounding box center [496, 185] width 26 height 26
select select "9"
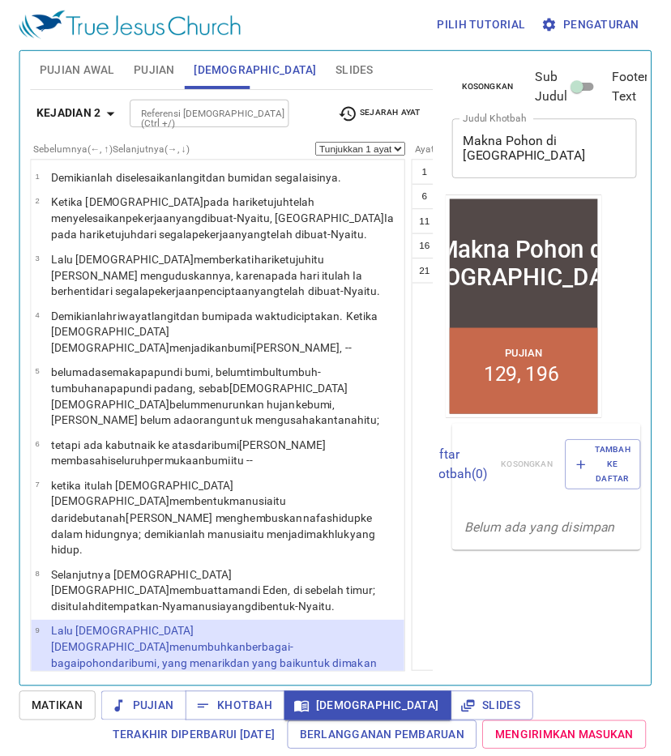
scroll to position [341, 0]
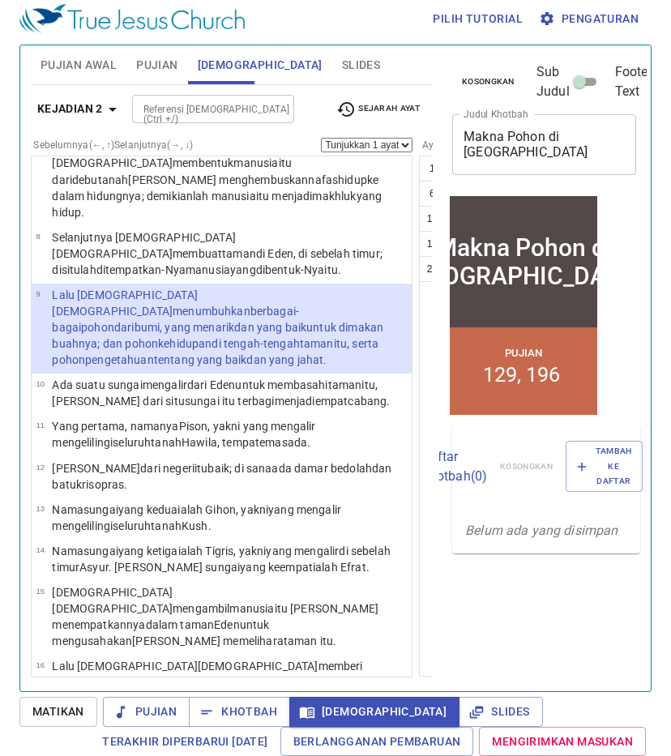
click at [419, 416] on div "1 2 3 4 5 6 7 8 9 10 11 12 13 14 15 16 17 18 19 20 21 22 23 24 25" at bounding box center [482, 416] width 127 height 521
click at [257, 709] on span "Khotbah" at bounding box center [239, 712] width 75 height 20
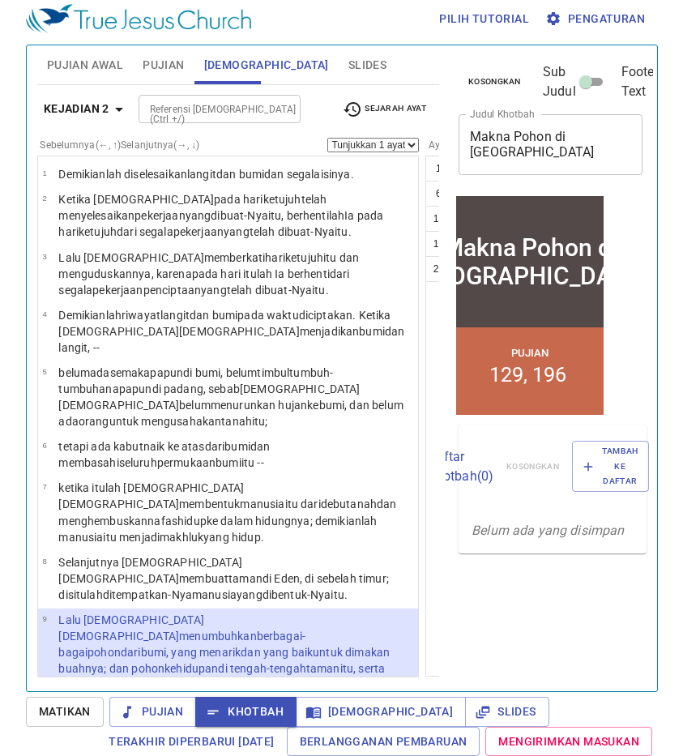
scroll to position [341, 0]
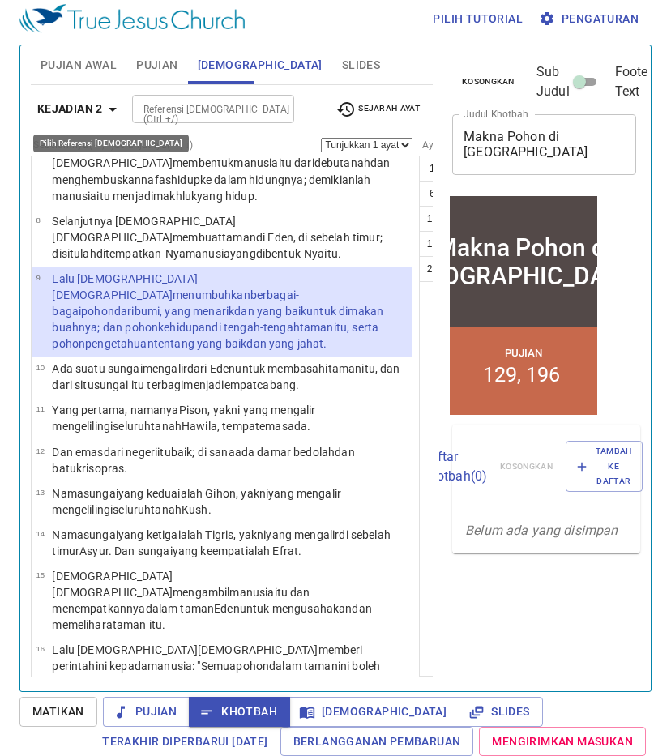
click at [105, 108] on icon "button" at bounding box center [112, 109] width 19 height 19
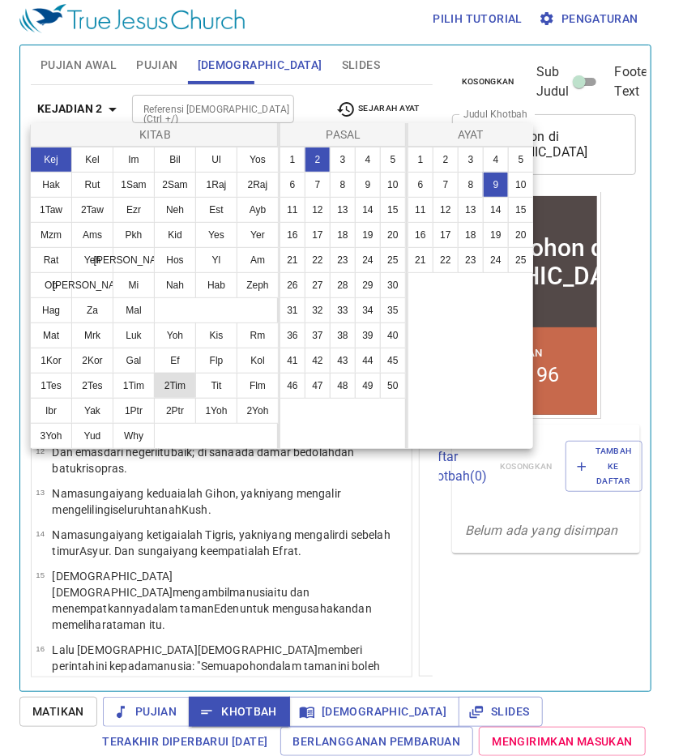
click at [165, 387] on button "2Tim" at bounding box center [175, 386] width 42 height 26
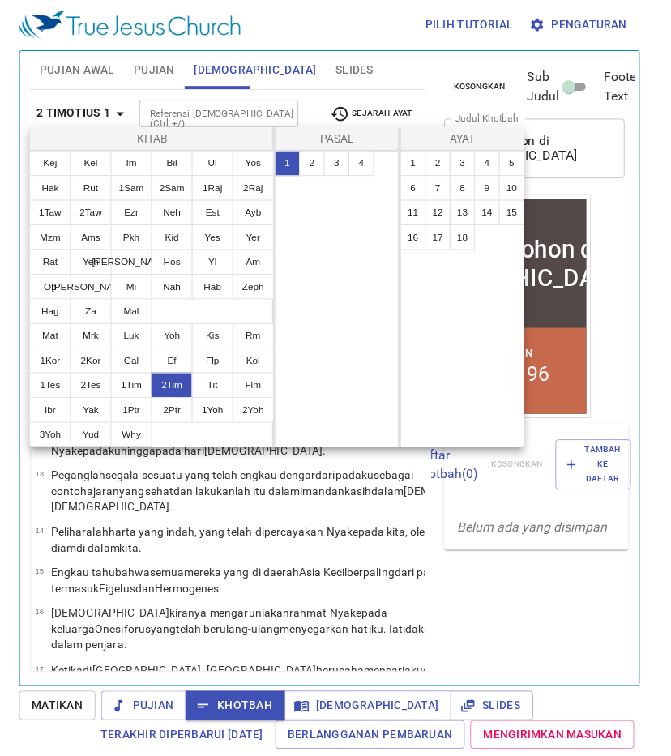
scroll to position [0, 0]
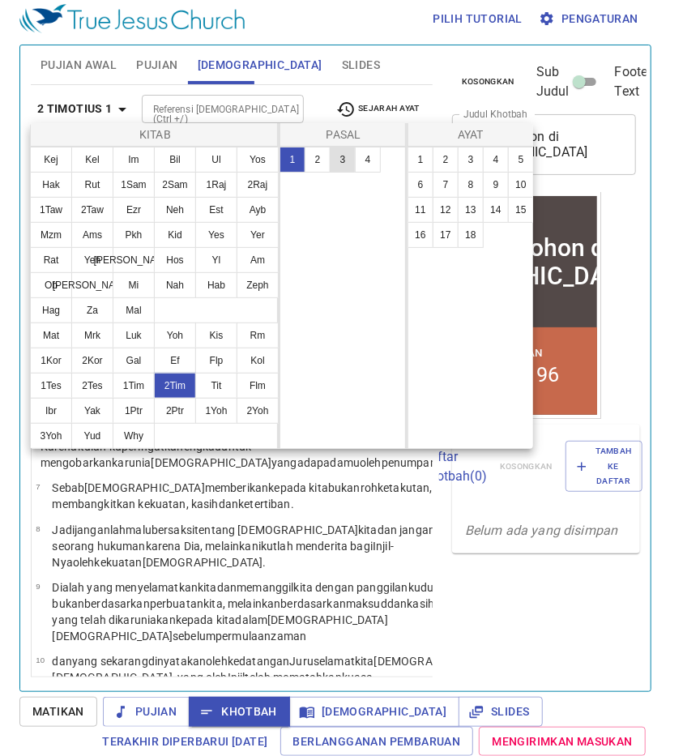
click at [349, 157] on button "3" at bounding box center [343, 160] width 26 height 26
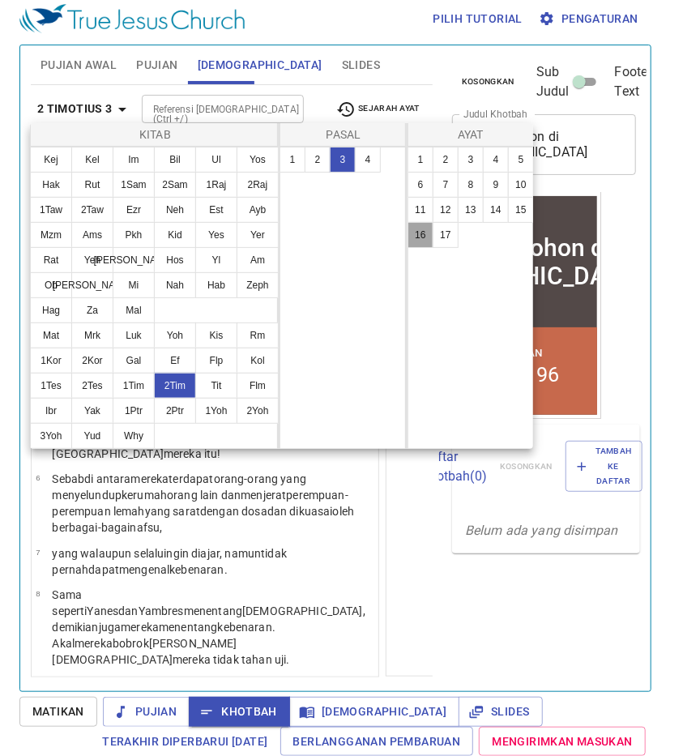
click at [420, 228] on button "16" at bounding box center [421, 235] width 26 height 26
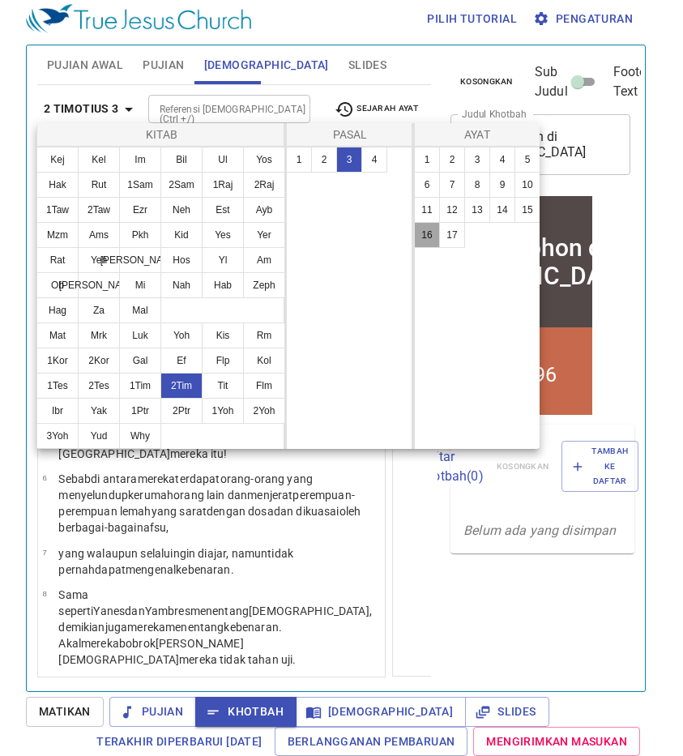
scroll to position [731, 0]
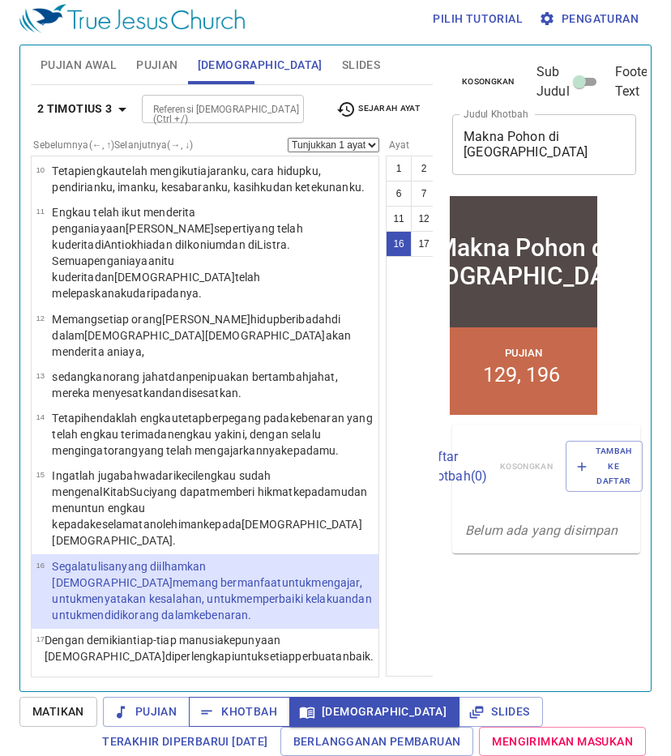
click at [242, 708] on span "Khotbah" at bounding box center [239, 712] width 75 height 20
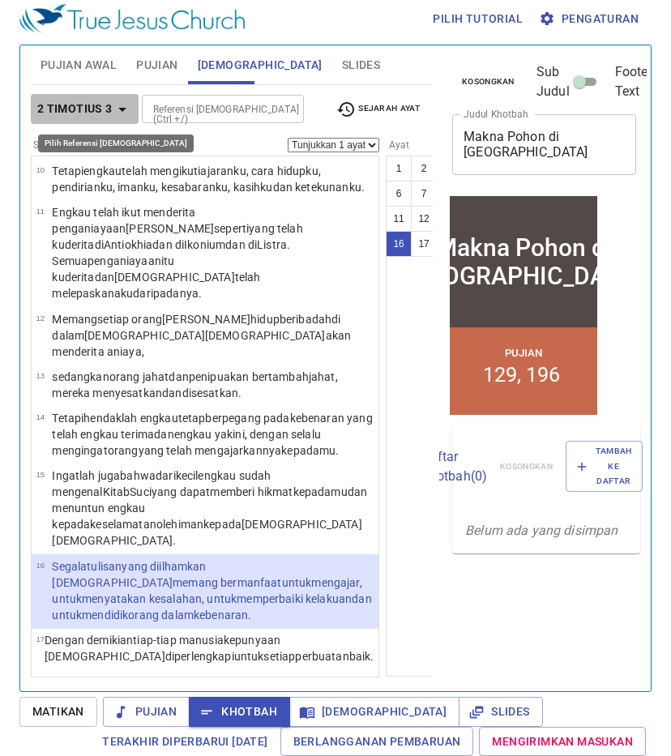
click at [86, 102] on b "2 Timotius 3" at bounding box center [74, 109] width 75 height 20
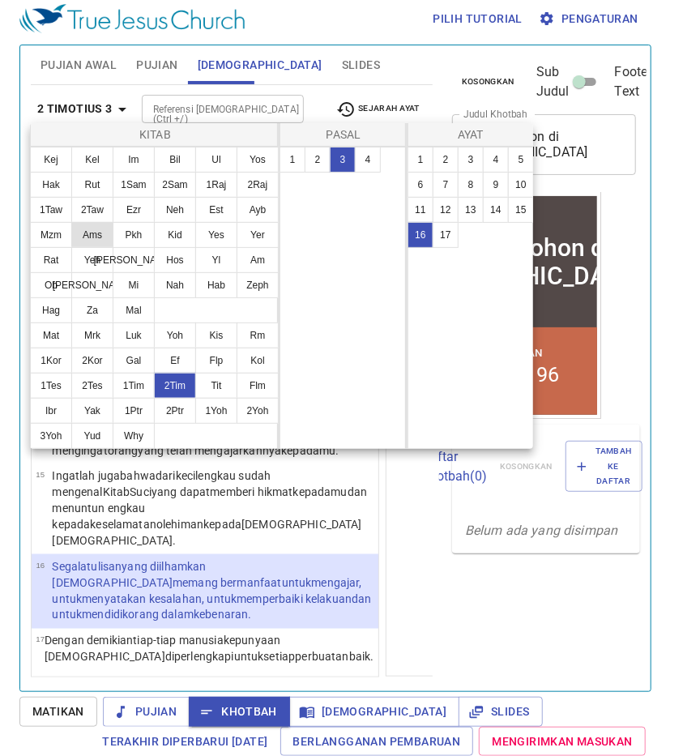
drag, startPoint x: 53, startPoint y: 231, endPoint x: 84, endPoint y: 223, distance: 32.6
click at [53, 231] on button "Mzm" at bounding box center [51, 235] width 42 height 26
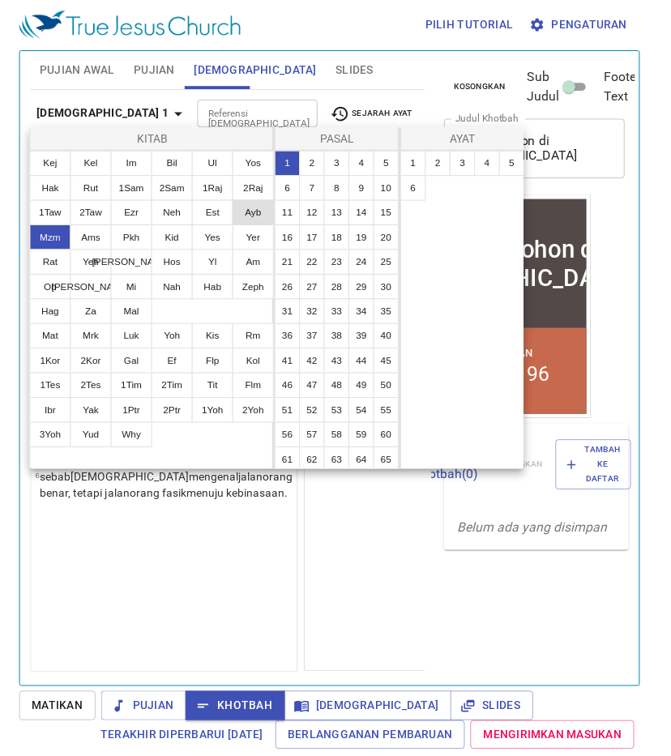
scroll to position [0, 0]
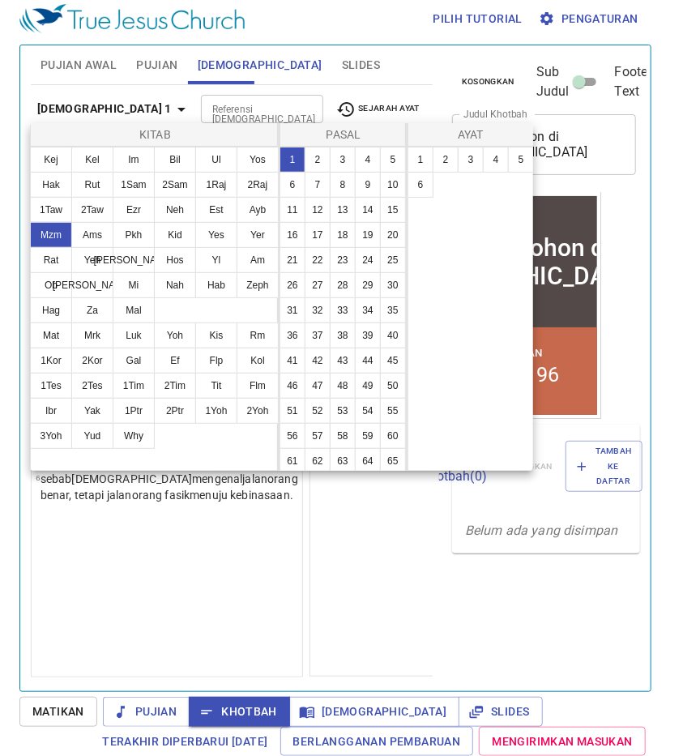
click at [289, 155] on button "1" at bounding box center [293, 160] width 26 height 26
click at [435, 153] on button "2" at bounding box center [446, 160] width 26 height 26
select select "2"
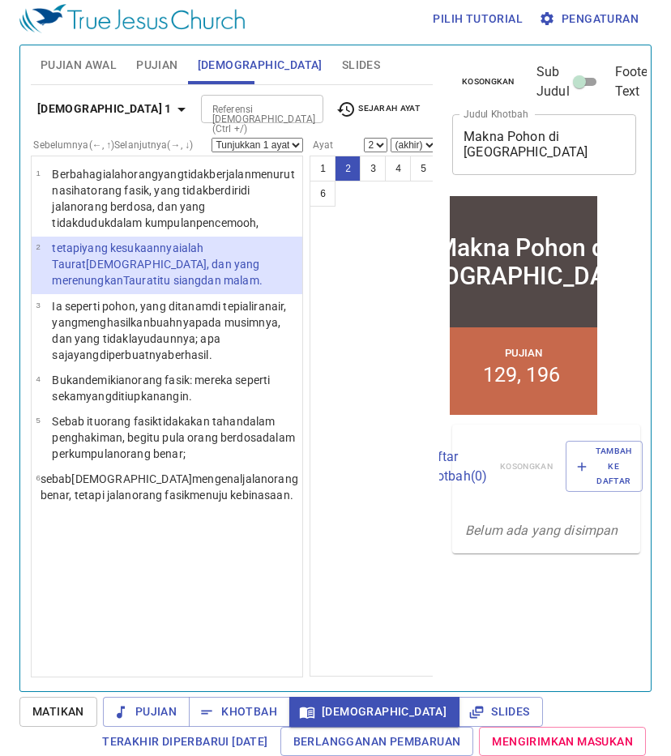
drag, startPoint x: 240, startPoint y: 710, endPoint x: 361, endPoint y: 657, distance: 132.1
click at [240, 710] on span "Khotbah" at bounding box center [239, 712] width 75 height 20
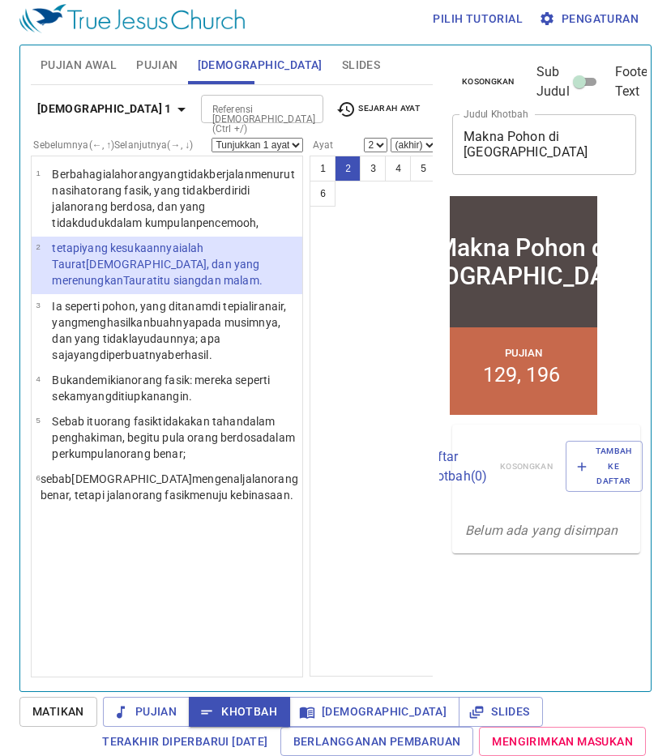
scroll to position [7, 0]
click at [360, 405] on div "1 2 3 4 5 6" at bounding box center [373, 416] width 127 height 521
click at [67, 100] on b "[DEMOGRAPHIC_DATA] 1" at bounding box center [104, 109] width 135 height 20
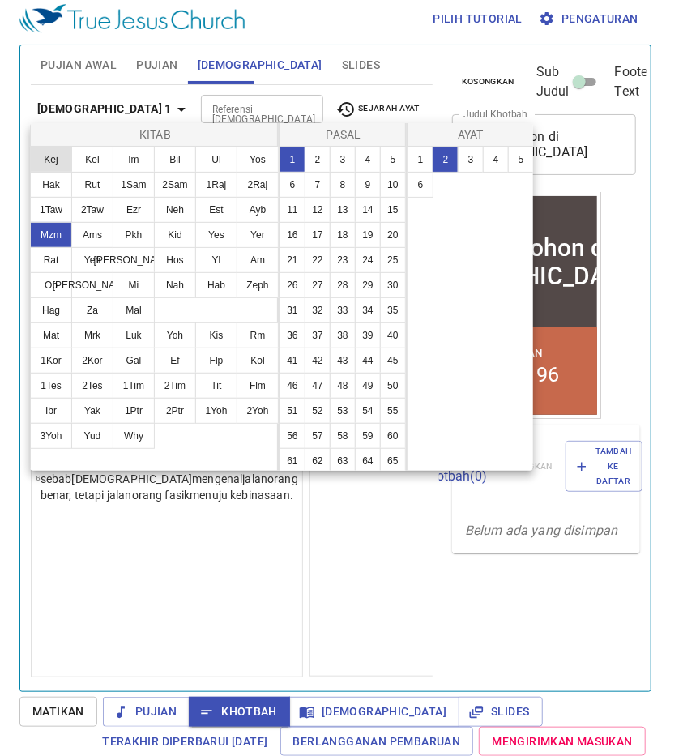
click at [55, 150] on button "Kej" at bounding box center [51, 160] width 42 height 26
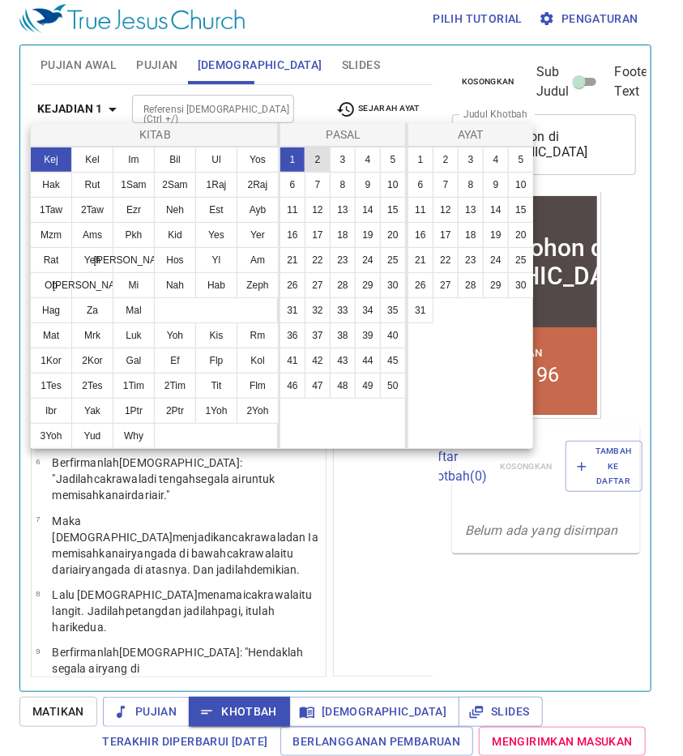
click at [310, 155] on button "2" at bounding box center [318, 160] width 26 height 26
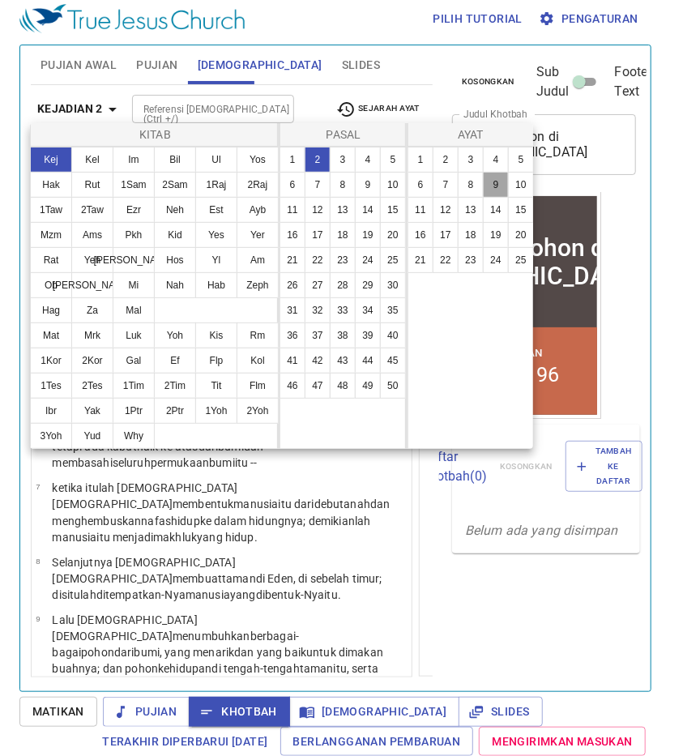
click at [493, 182] on button "9" at bounding box center [496, 185] width 26 height 26
select select "9"
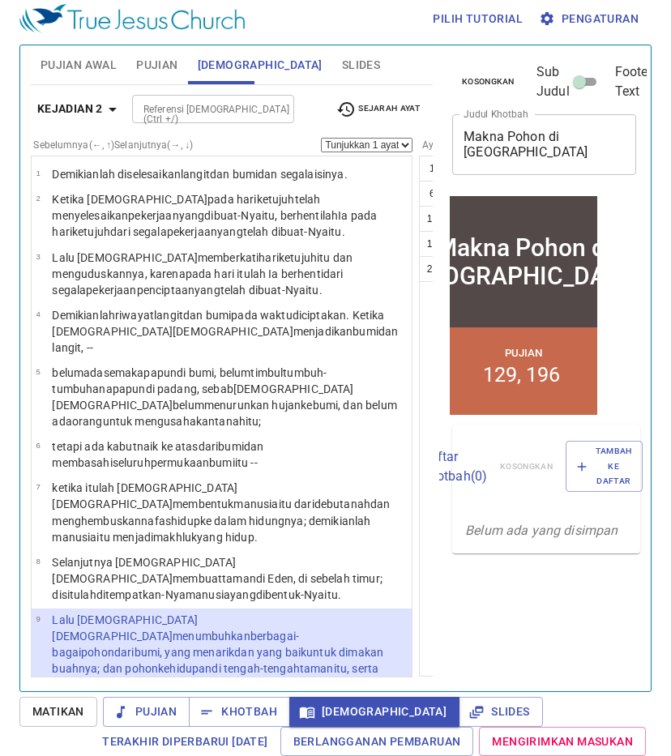
scroll to position [341, 0]
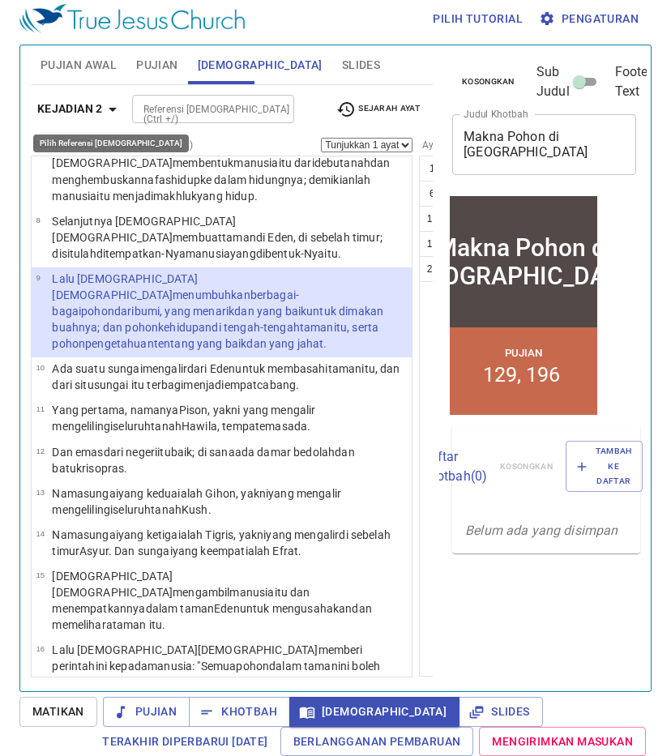
click at [82, 104] on b "Kejadian 2" at bounding box center [70, 109] width 66 height 20
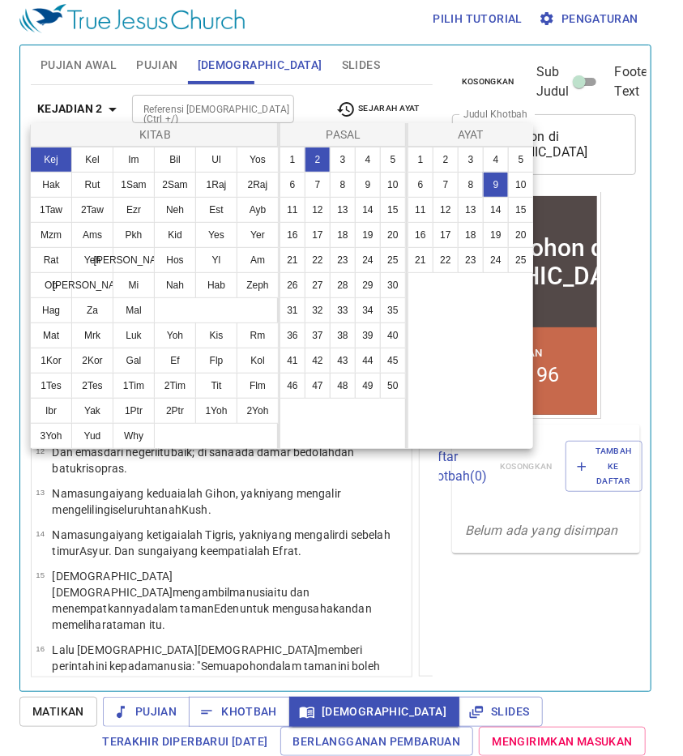
click at [225, 720] on div at bounding box center [341, 378] width 683 height 756
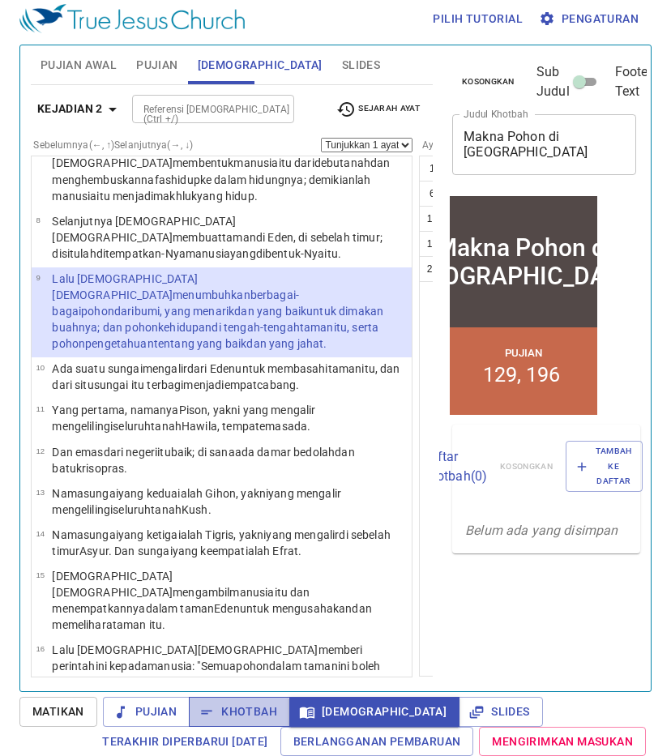
click at [235, 724] on button "Khotbah" at bounding box center [239, 712] width 101 height 30
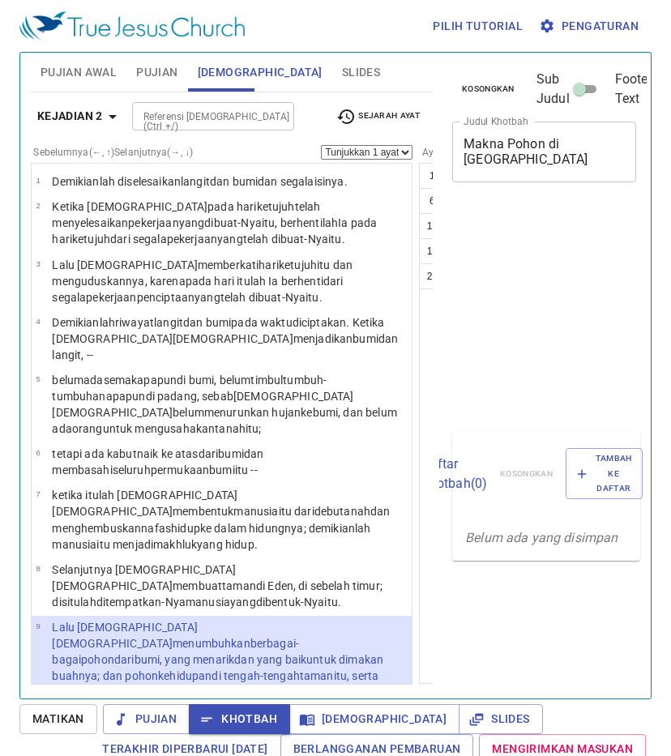
select select "9"
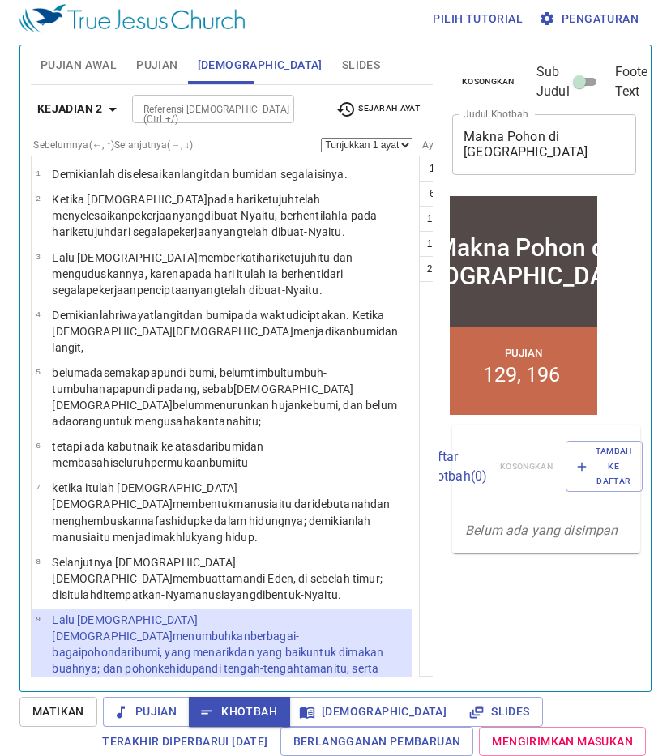
scroll to position [341, 0]
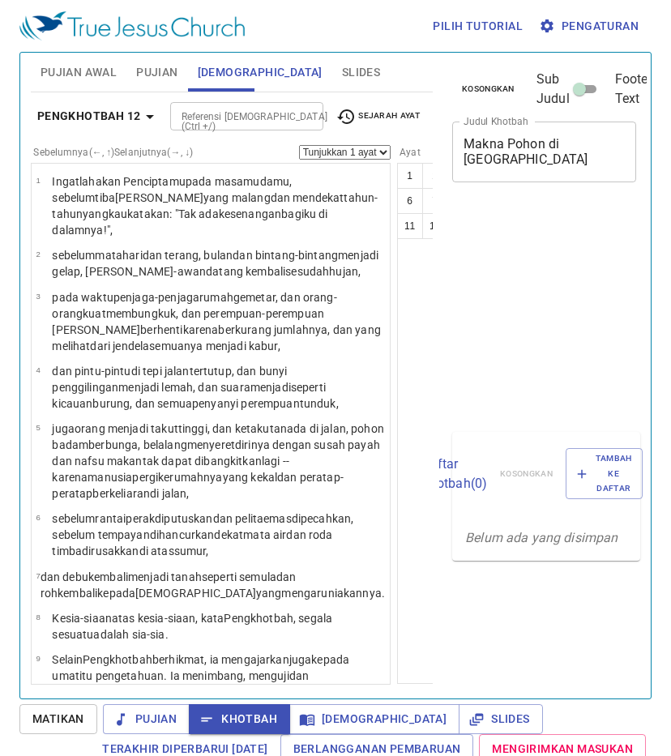
select select "13"
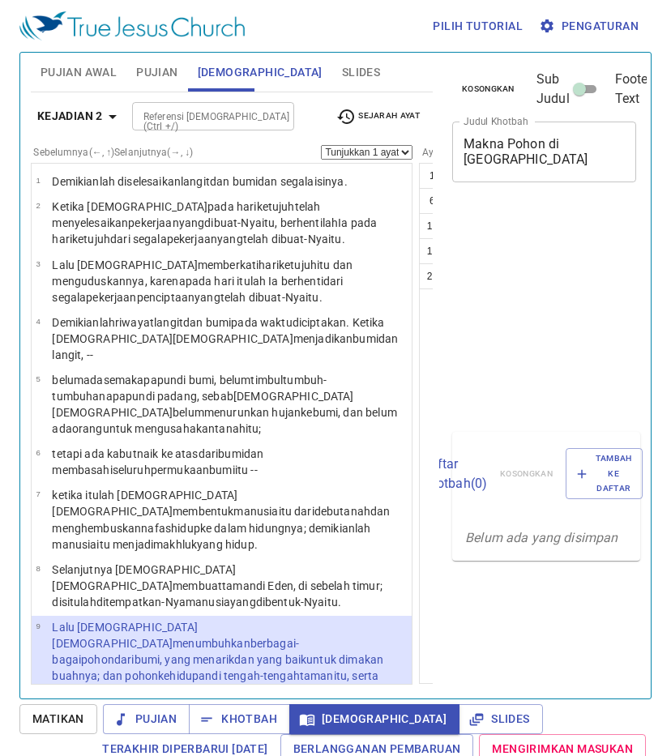
select select "9"
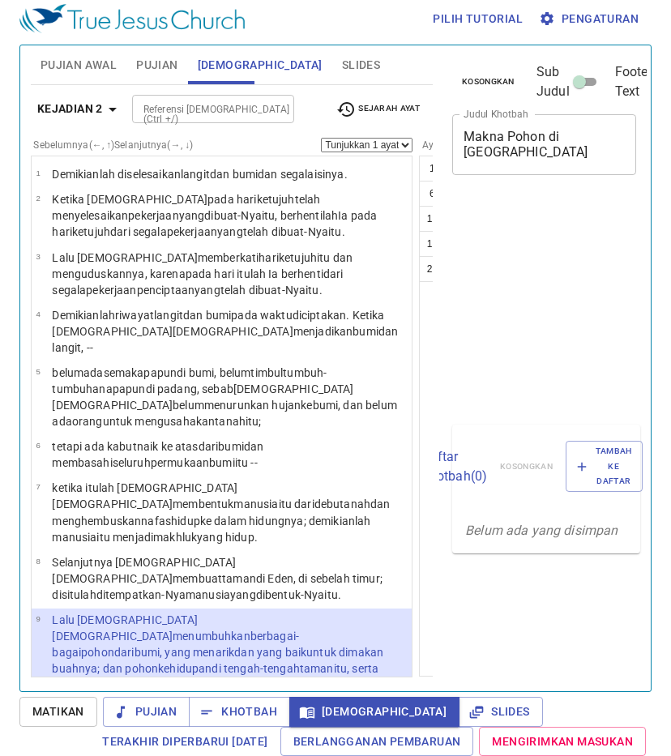
click at [246, 715] on span "Khotbah" at bounding box center [239, 712] width 75 height 20
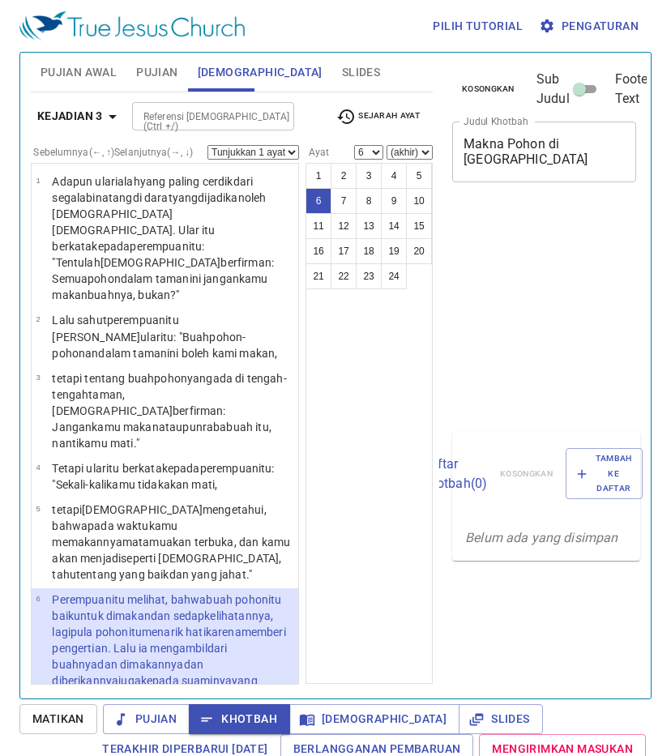
select select "6"
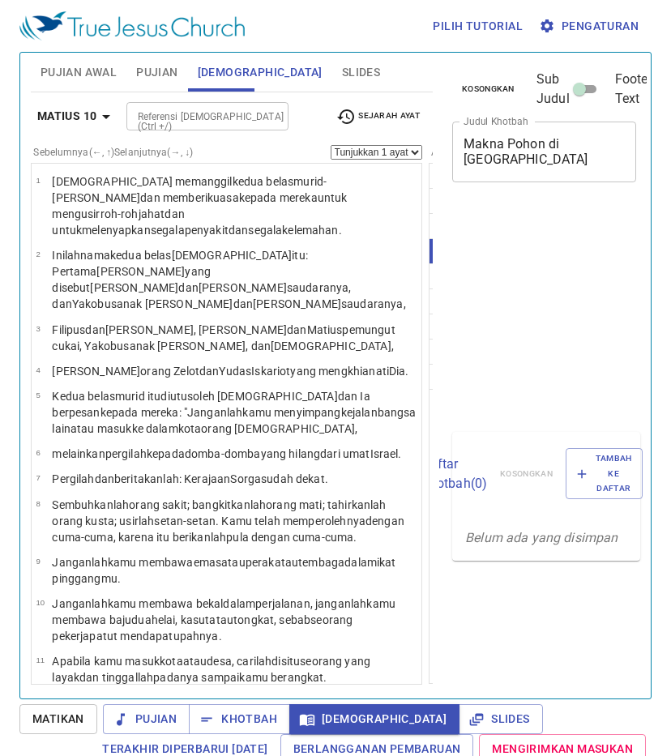
select select "16"
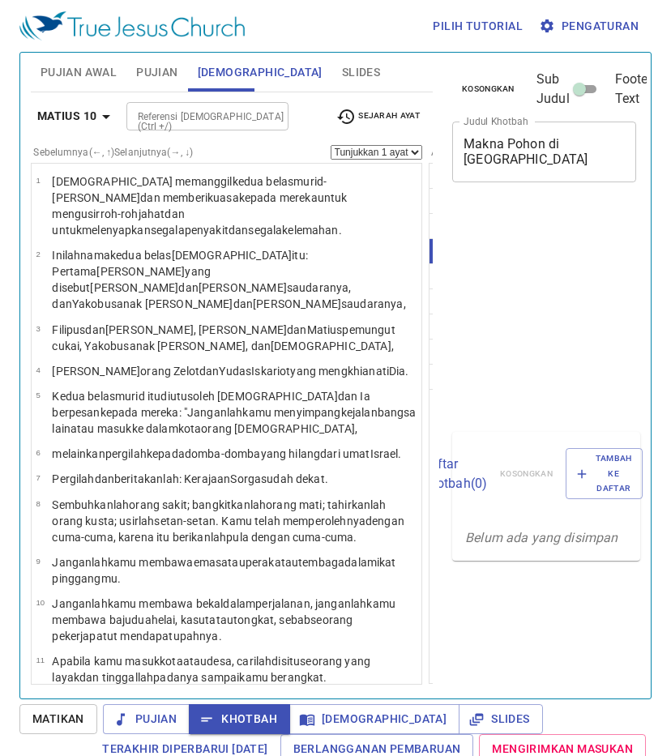
select select "16"
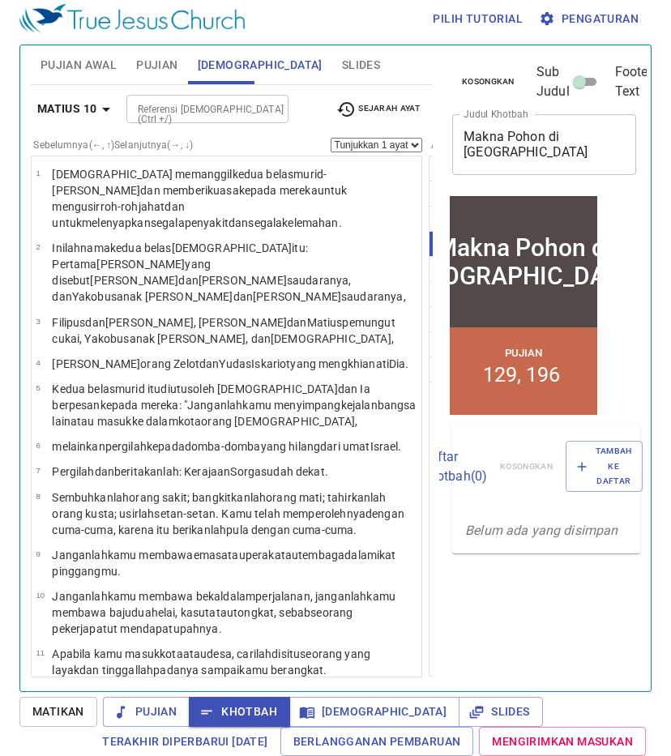
scroll to position [730, 0]
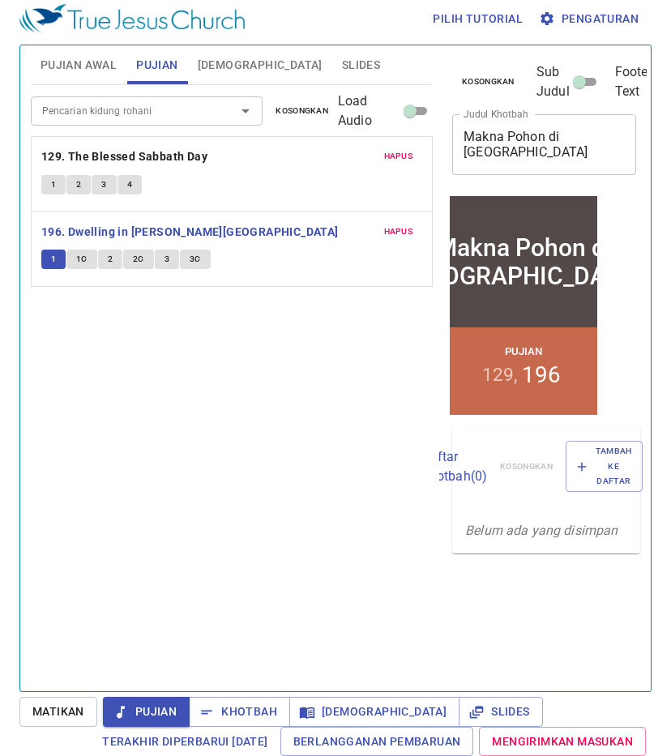
scroll to position [7, 0]
